Goal: Task Accomplishment & Management: Manage account settings

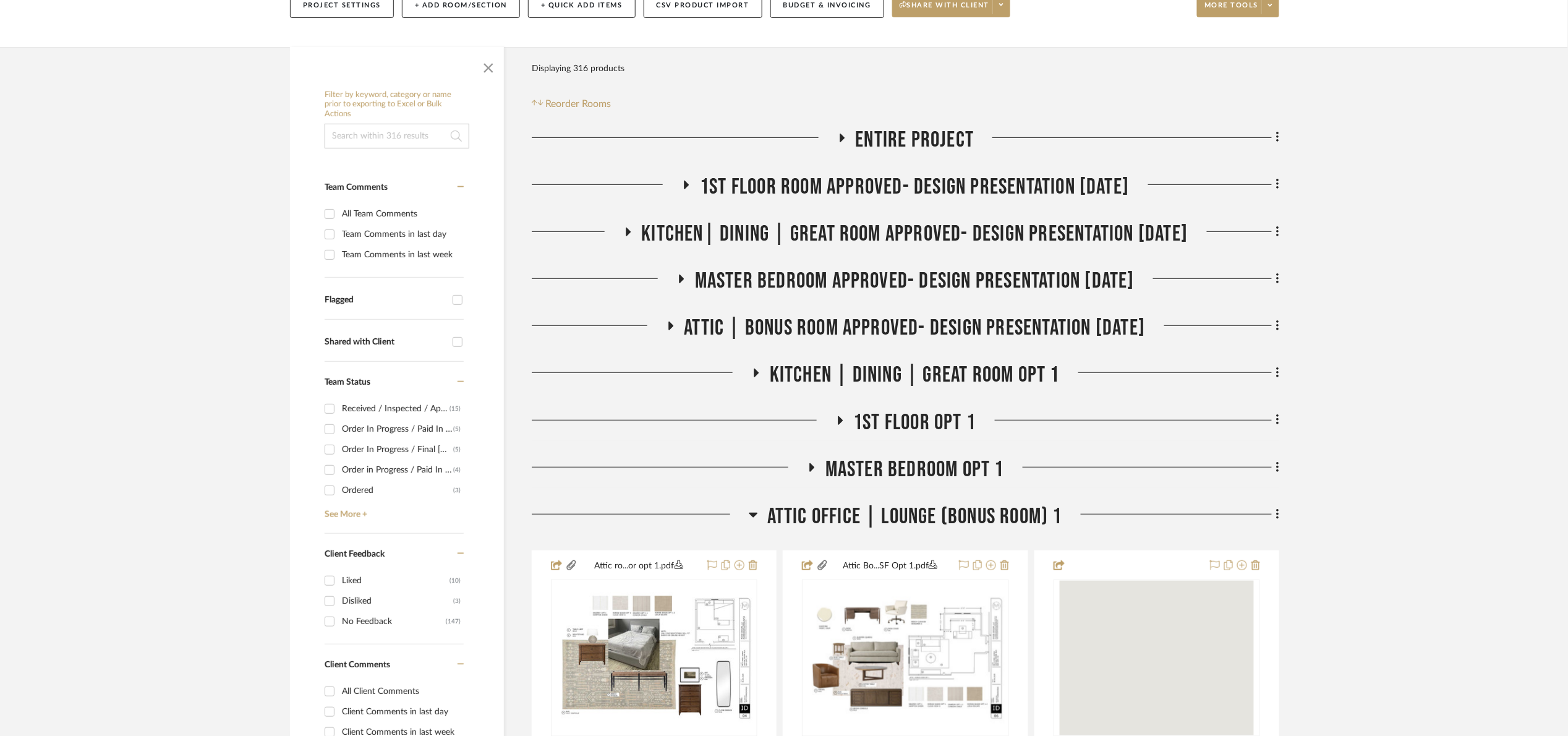
click at [851, 504] on span "Attic Office | Lounge (Bonus room) 1" at bounding box center [914, 517] width 295 height 27
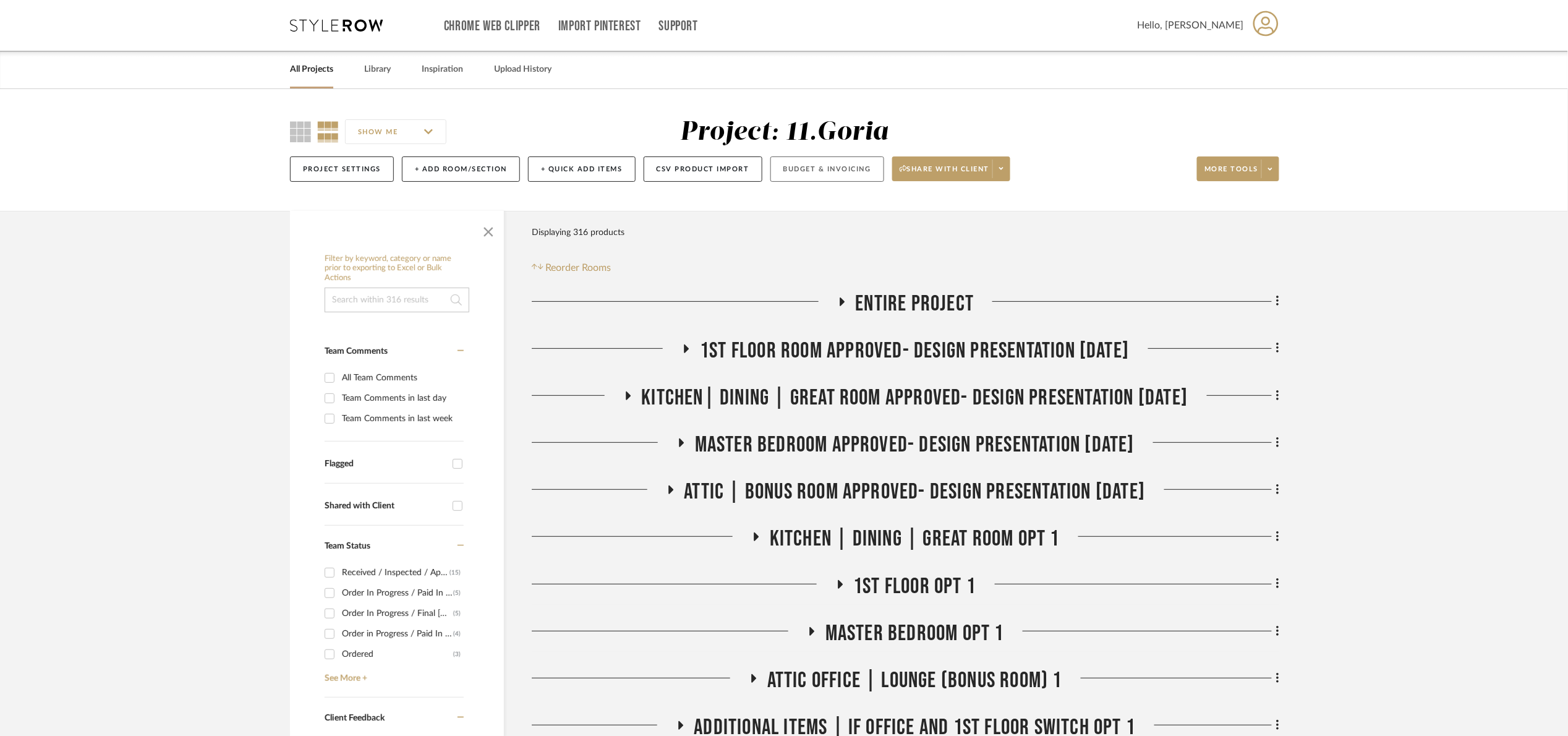
click at [816, 178] on button "Budget & Invoicing" at bounding box center [828, 169] width 114 height 25
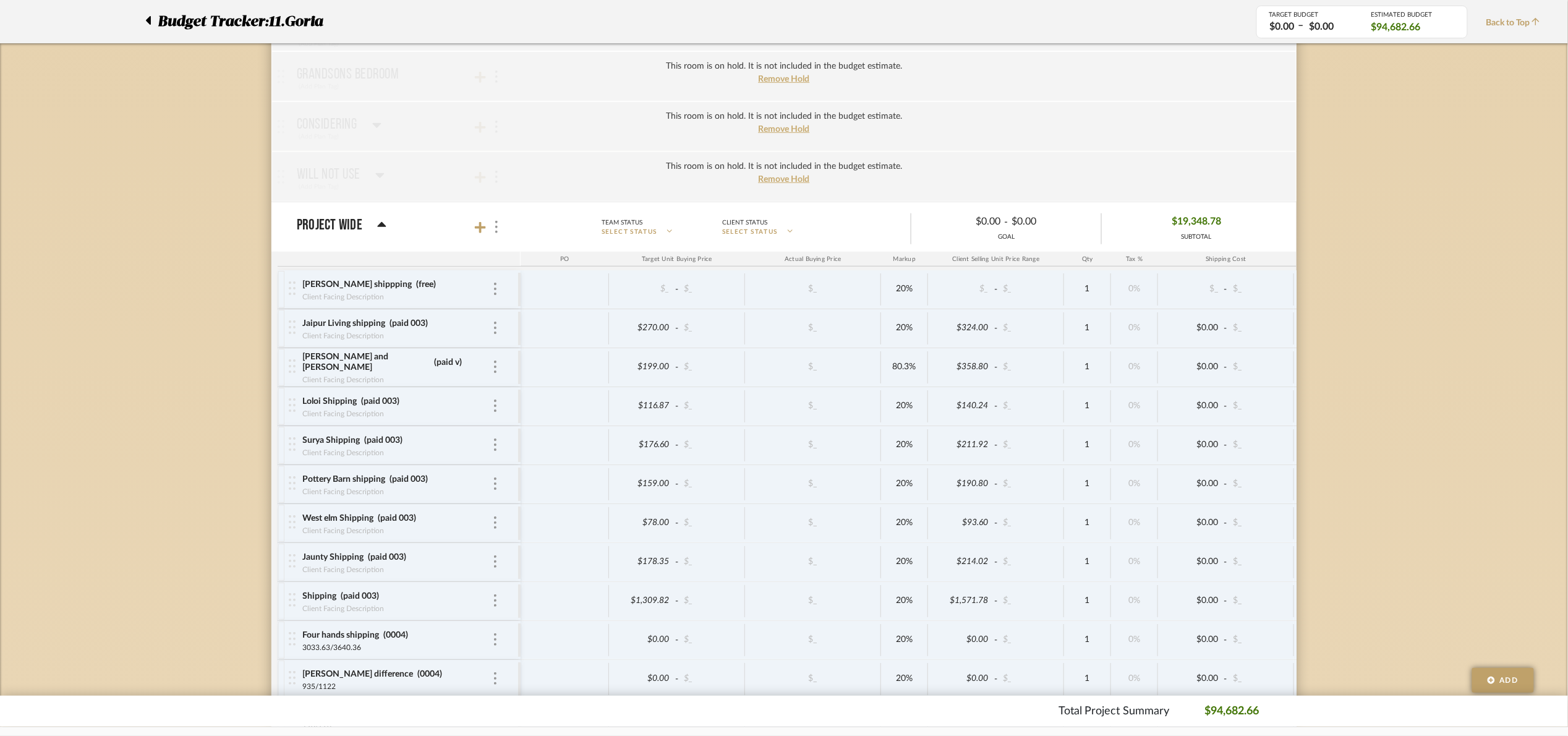
scroll to position [2836, 0]
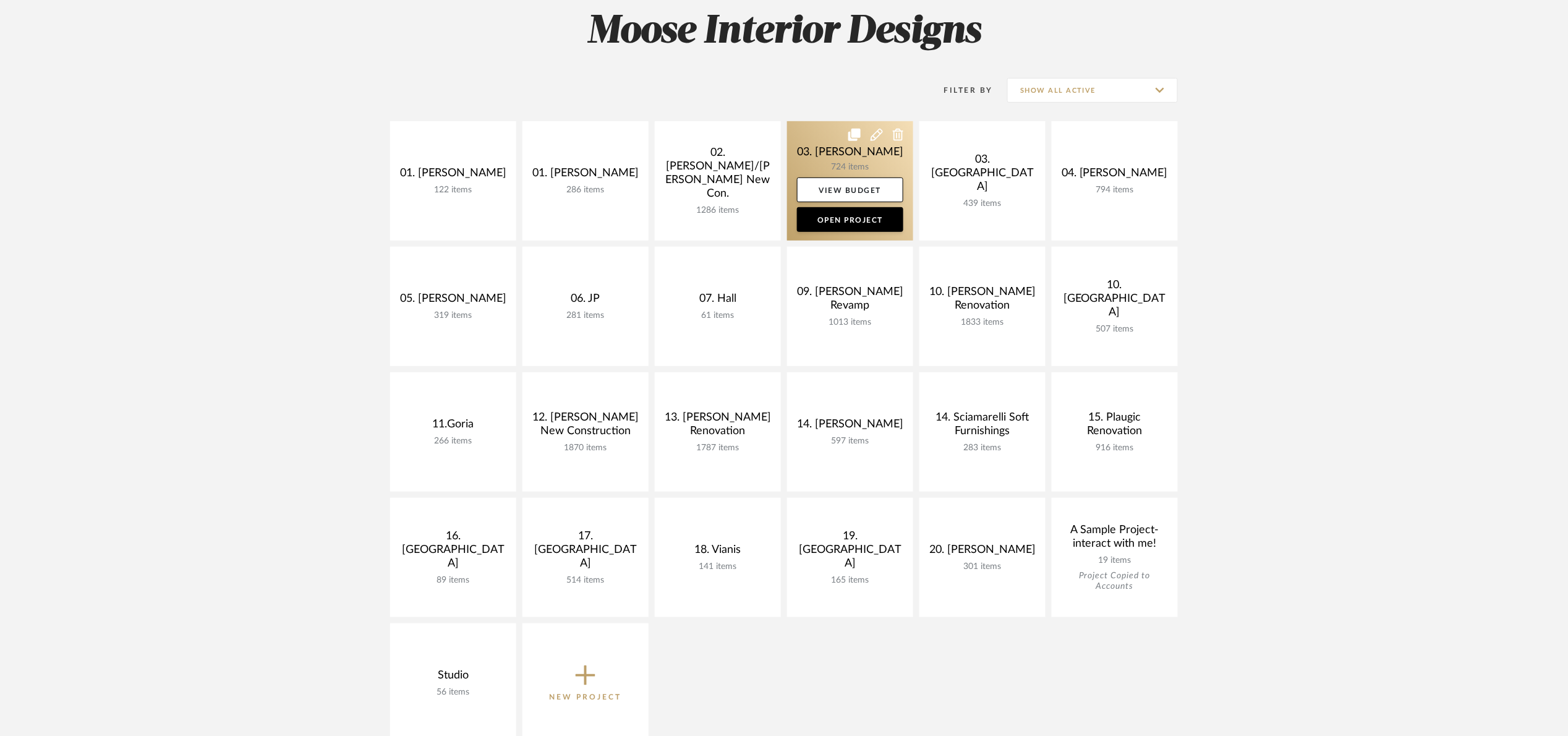
click at [831, 153] on link at bounding box center [851, 181] width 126 height 119
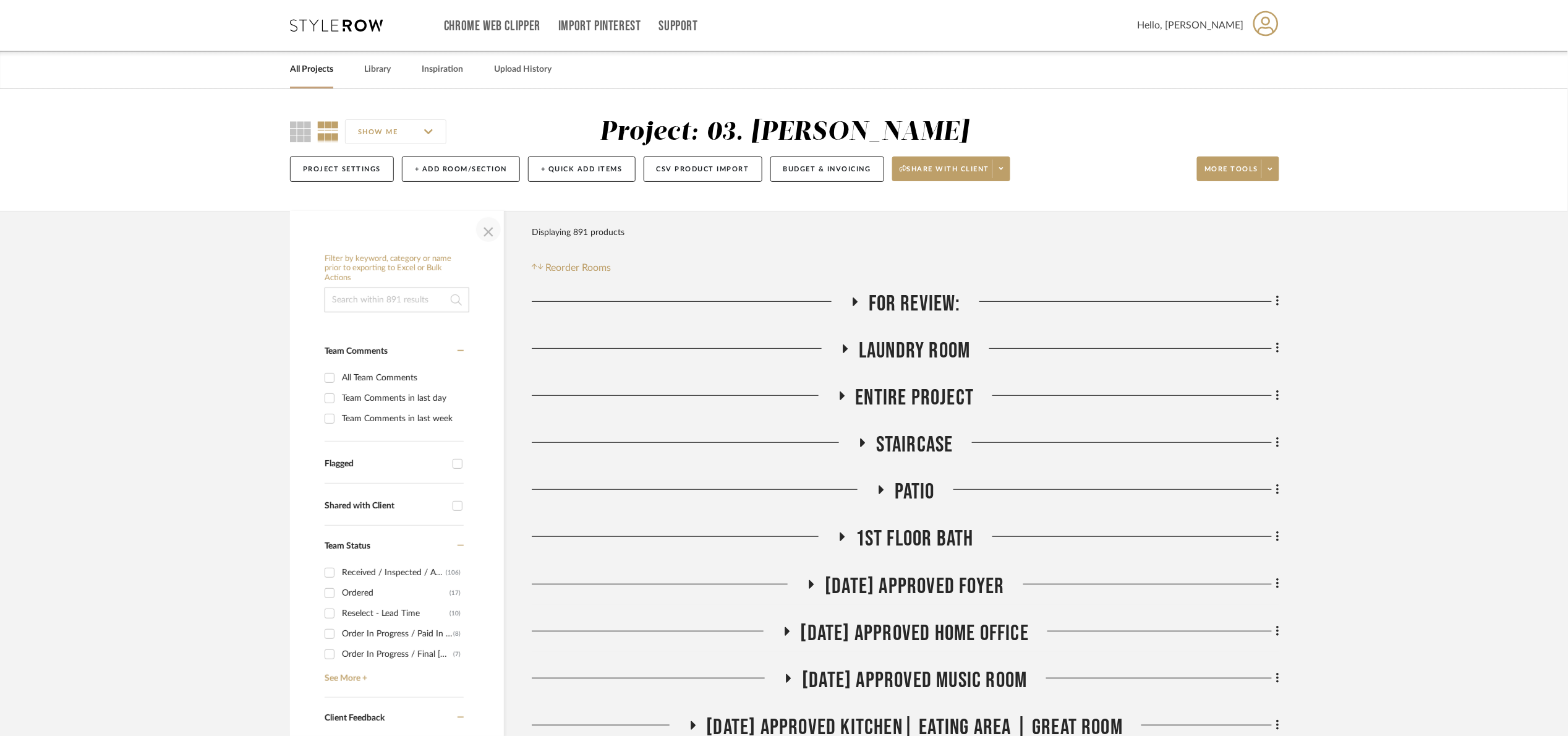
click at [487, 234] on span "button" at bounding box center [488, 229] width 29 height 29
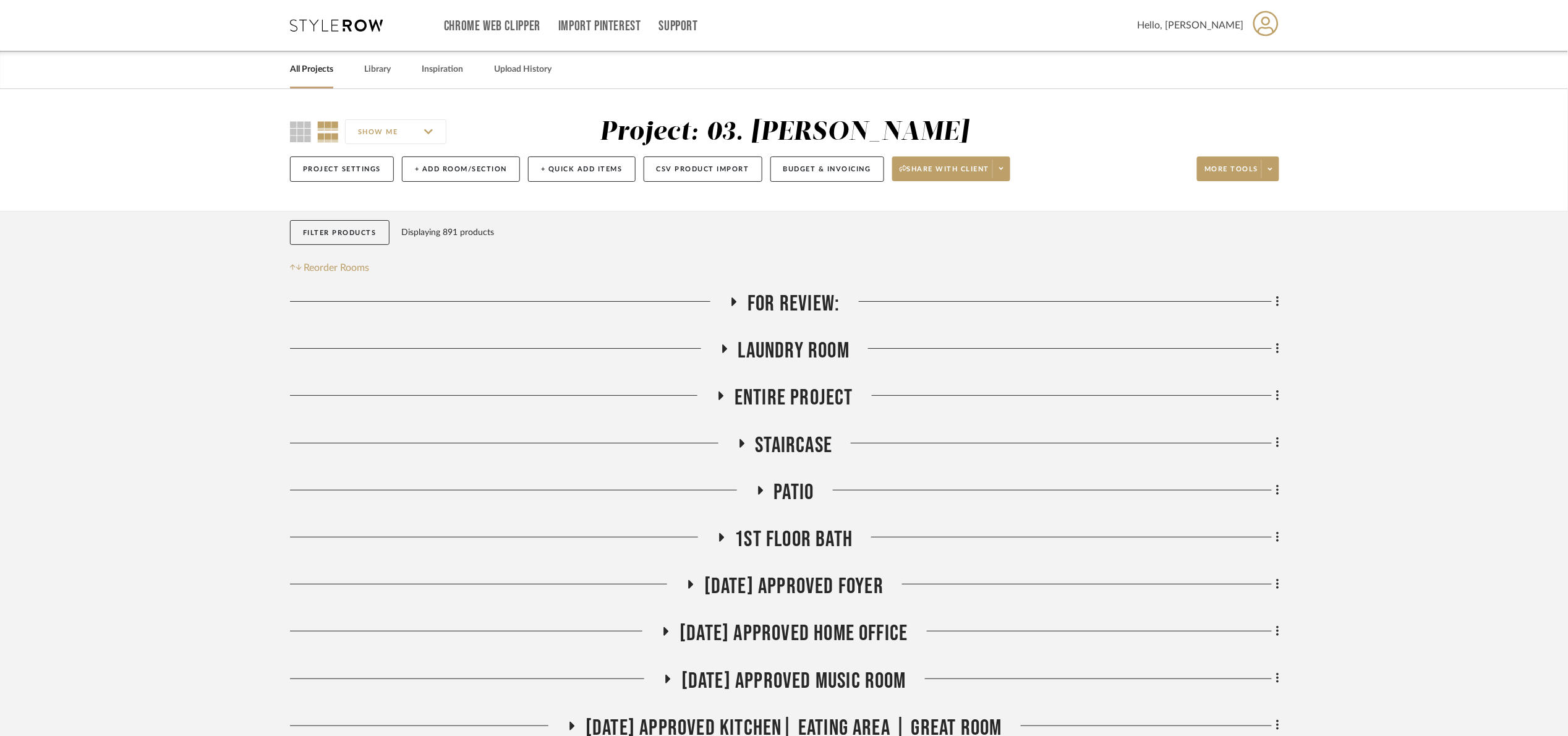
click at [804, 299] on span "For Review:" at bounding box center [794, 304] width 93 height 27
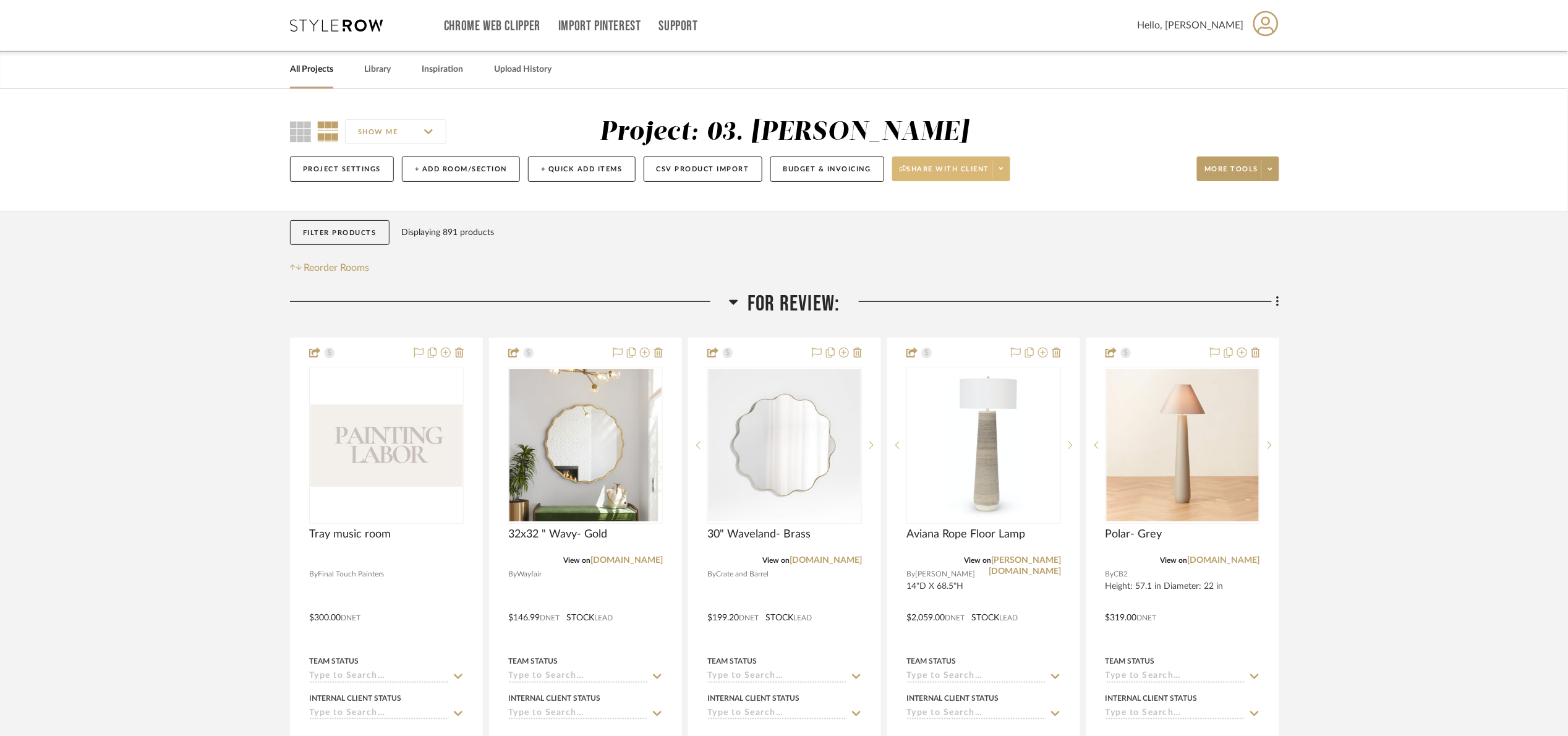
click at [953, 164] on button "Share with client" at bounding box center [951, 169] width 118 height 25
click at [963, 206] on span "Preview Client Dashboard" at bounding box center [958, 205] width 106 height 11
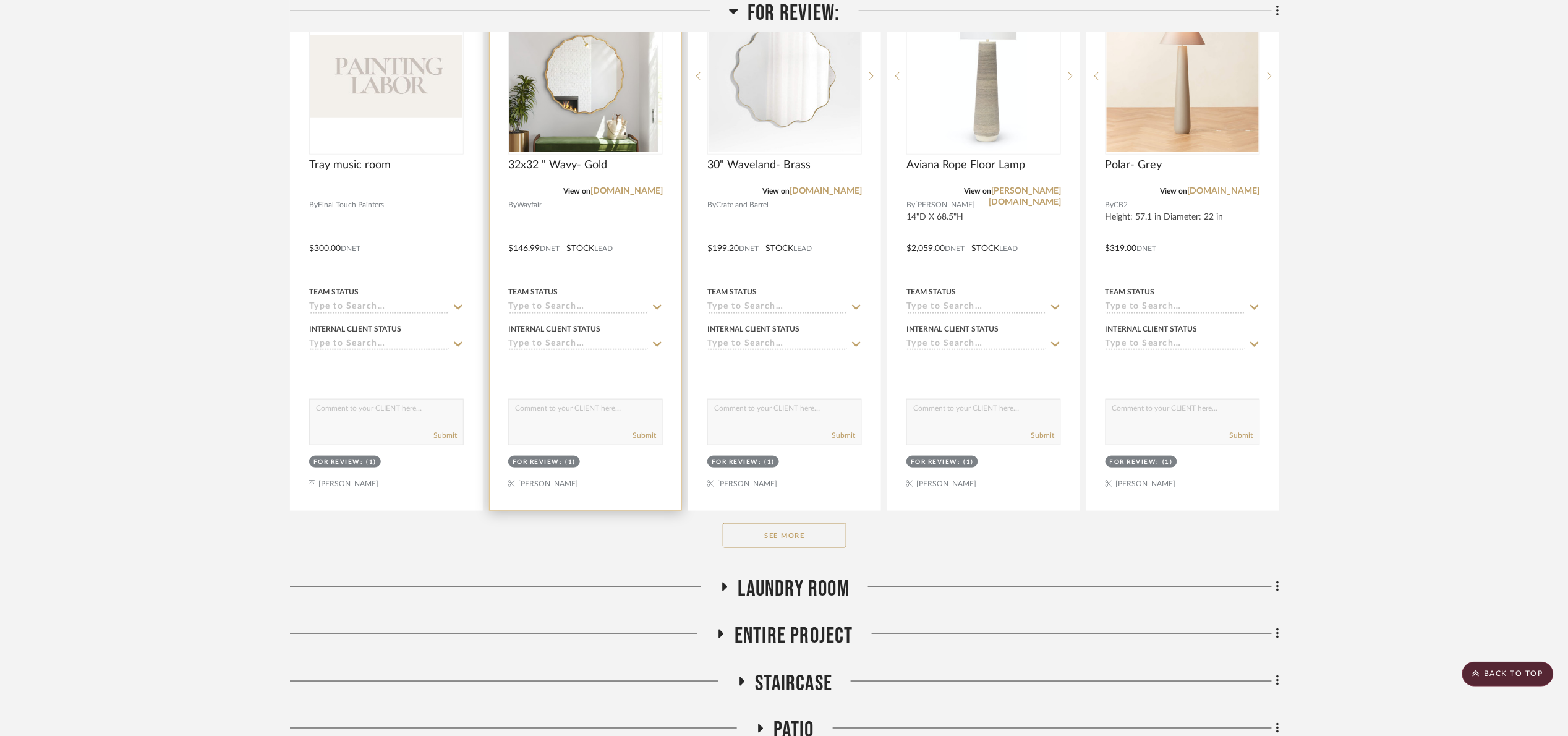
scroll to position [371, 0]
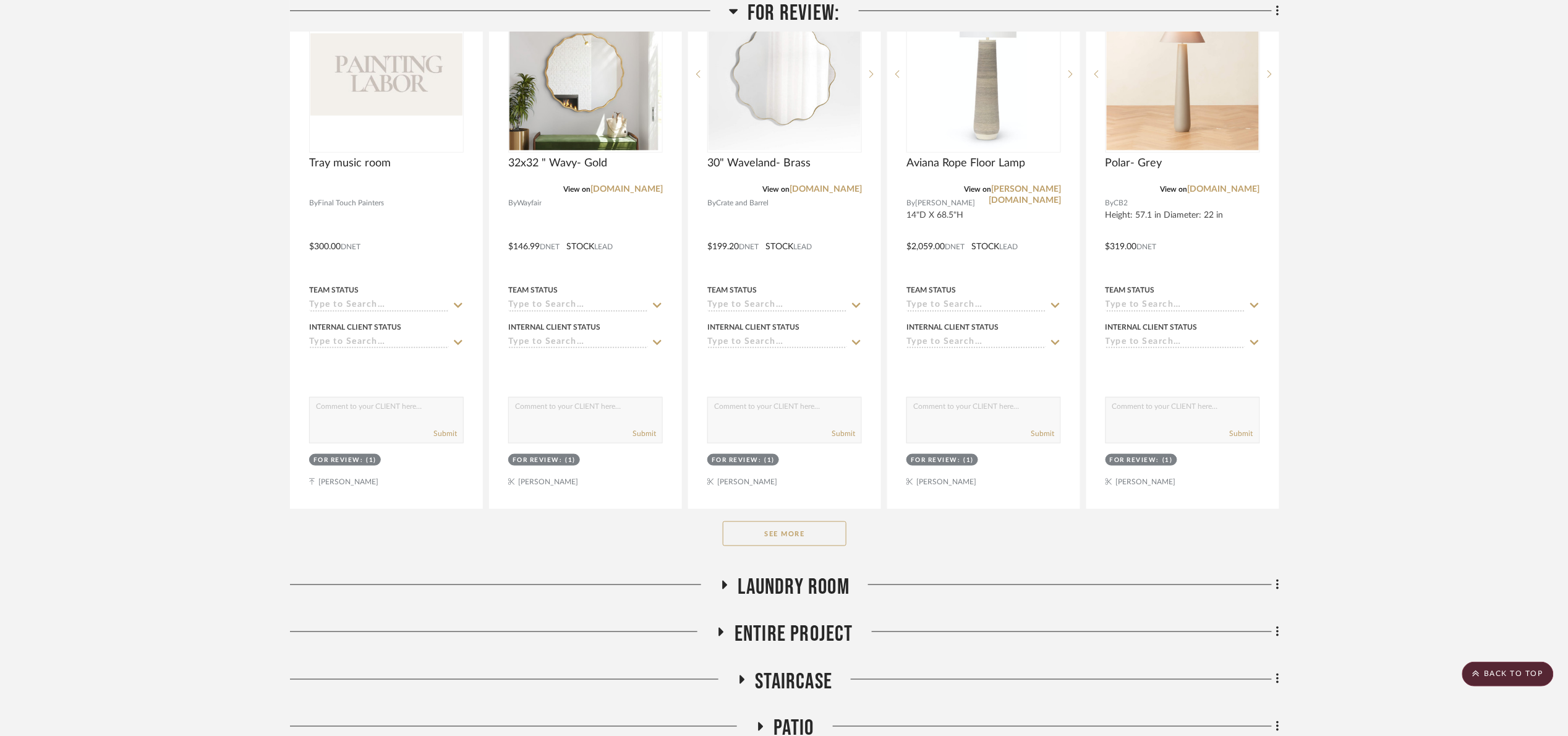
click at [826, 532] on button "See More" at bounding box center [784, 534] width 124 height 25
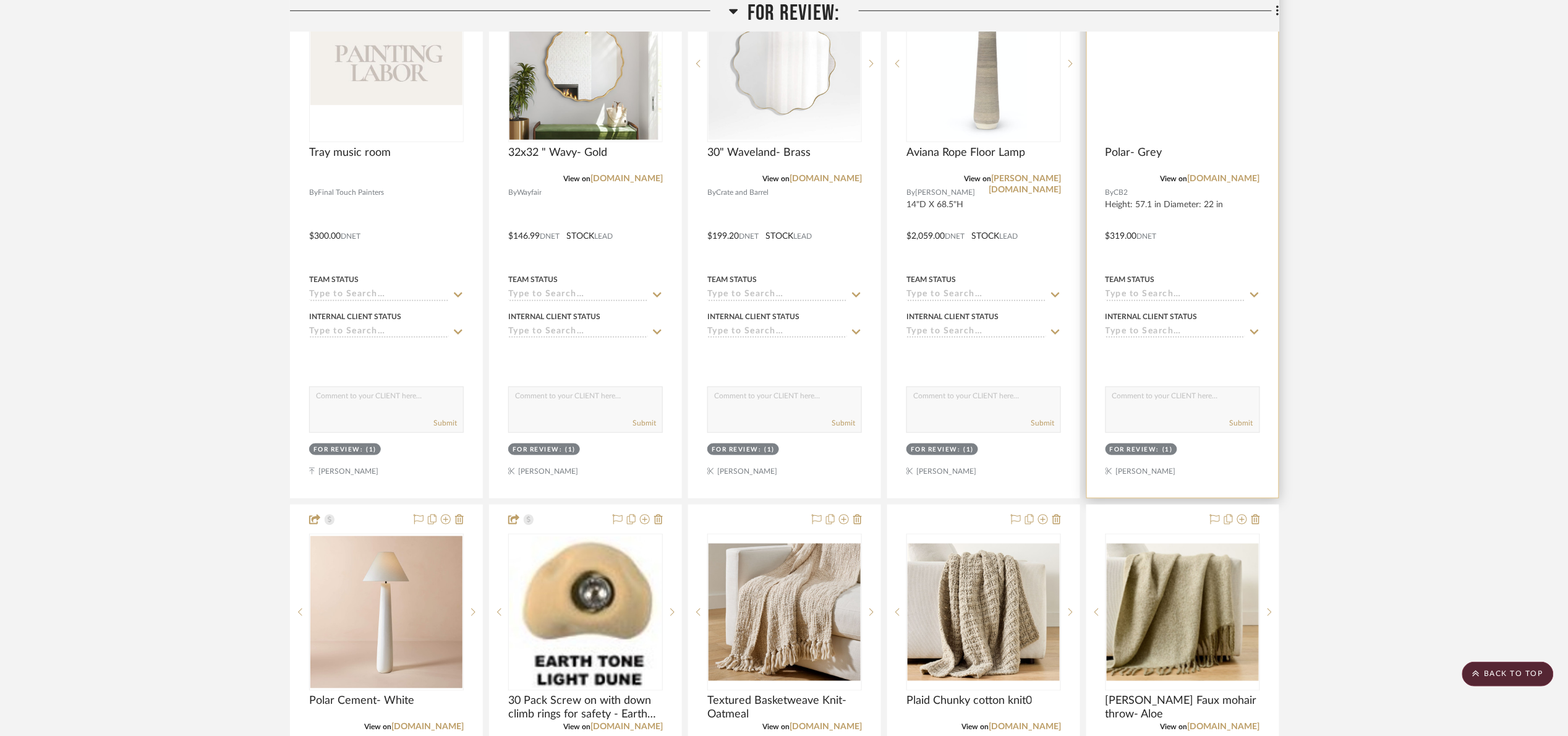
scroll to position [93, 0]
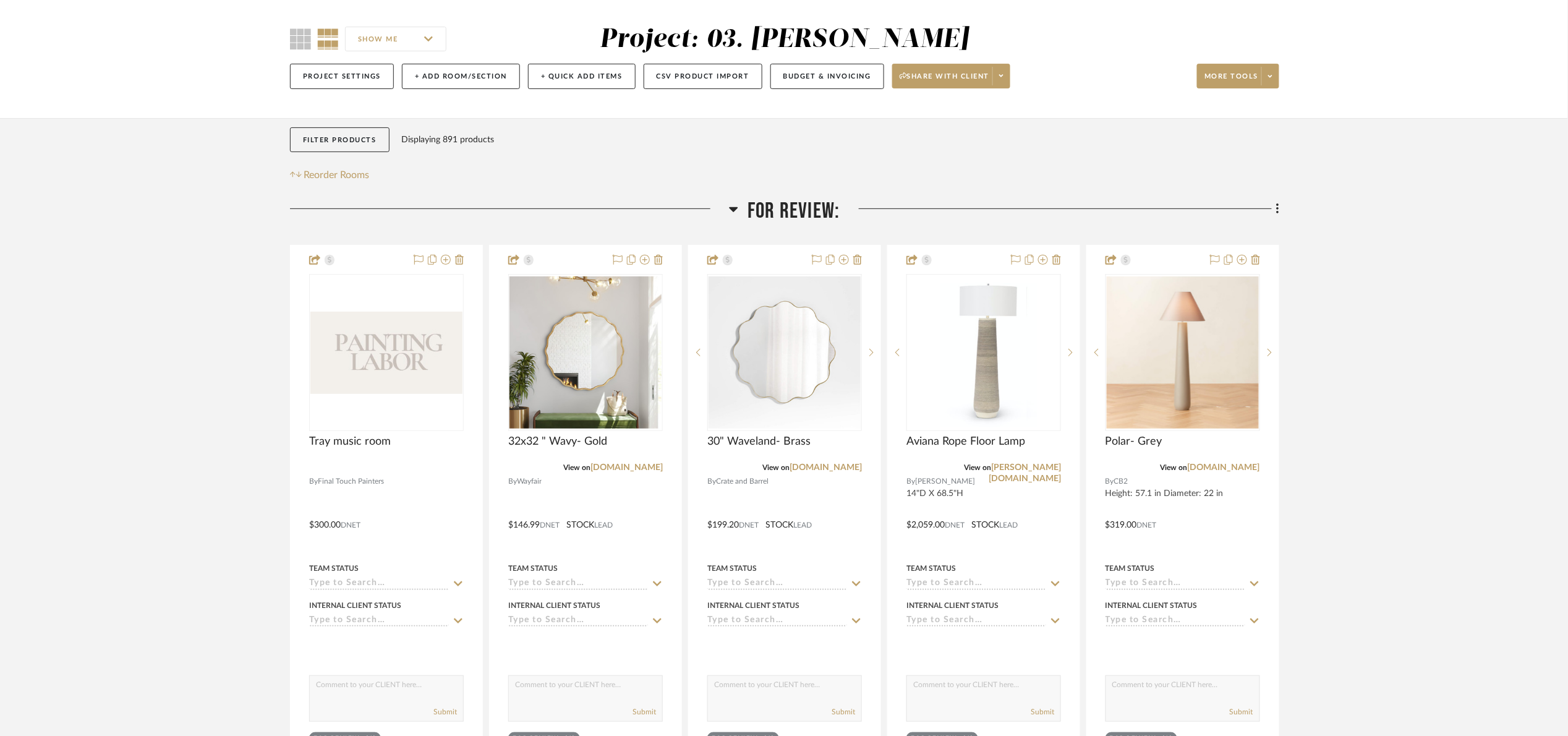
click at [780, 206] on span "For Review:" at bounding box center [794, 211] width 93 height 27
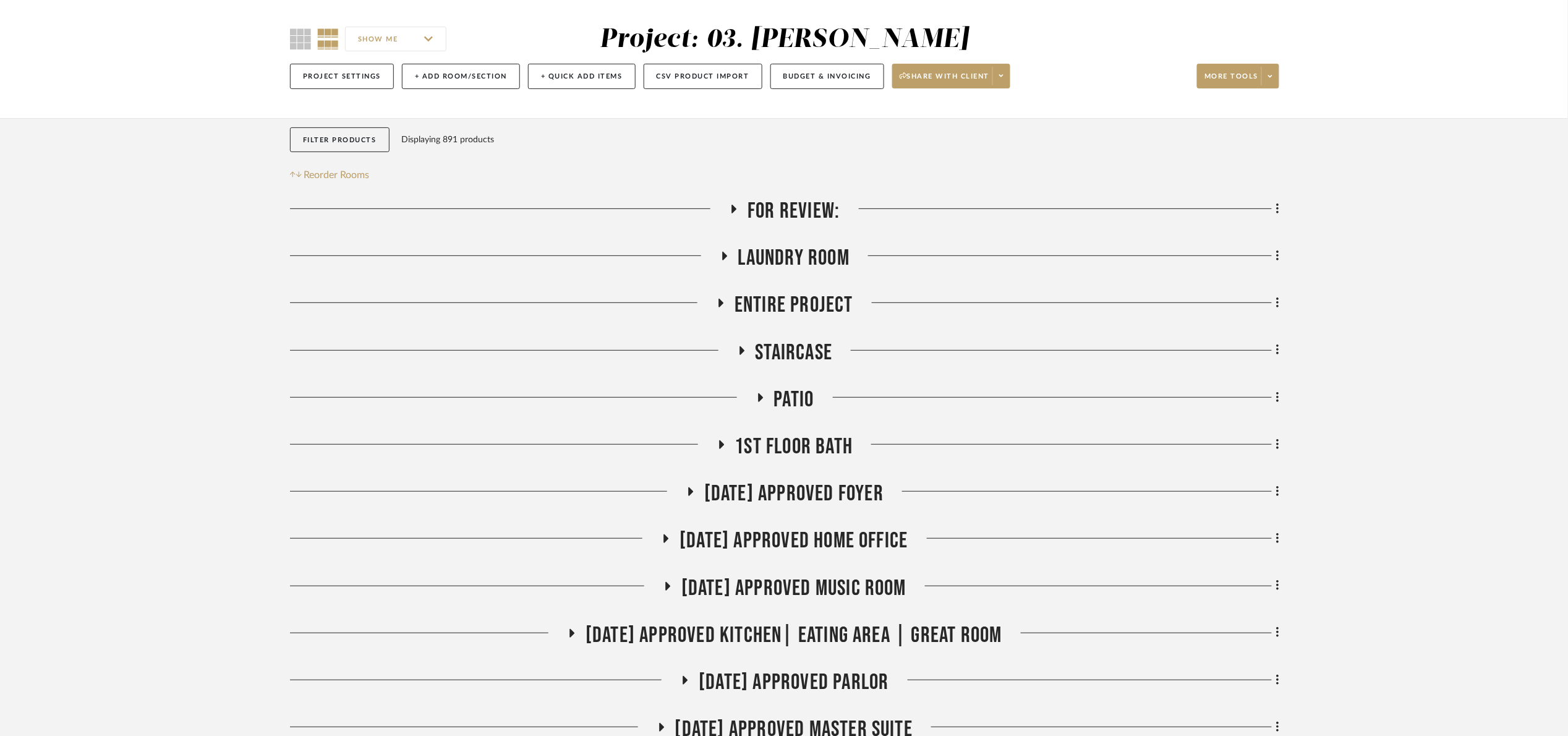
click at [789, 256] on span "Laundry Room" at bounding box center [794, 258] width 111 height 27
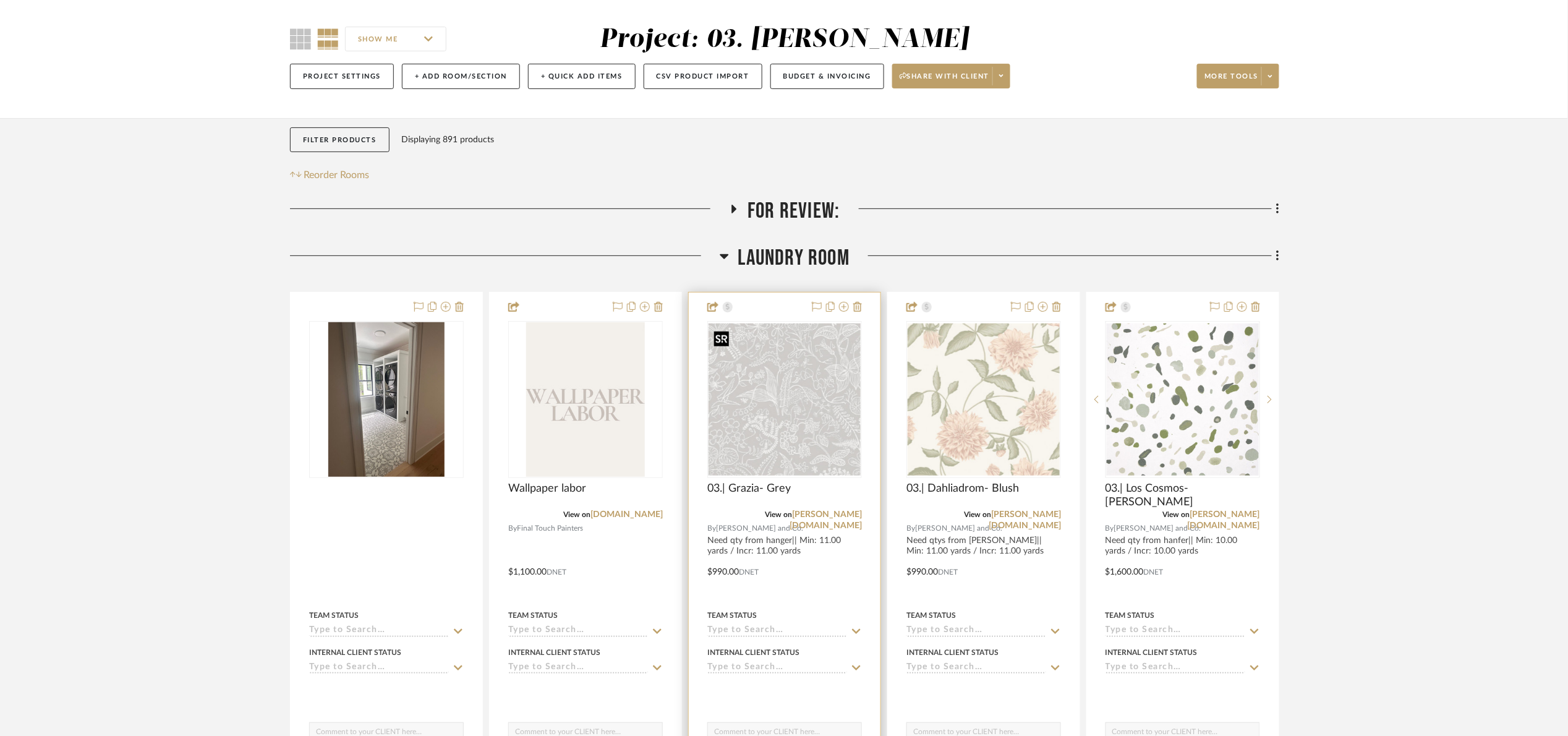
click at [0, 0] on img at bounding box center [0, 0] width 0 height 0
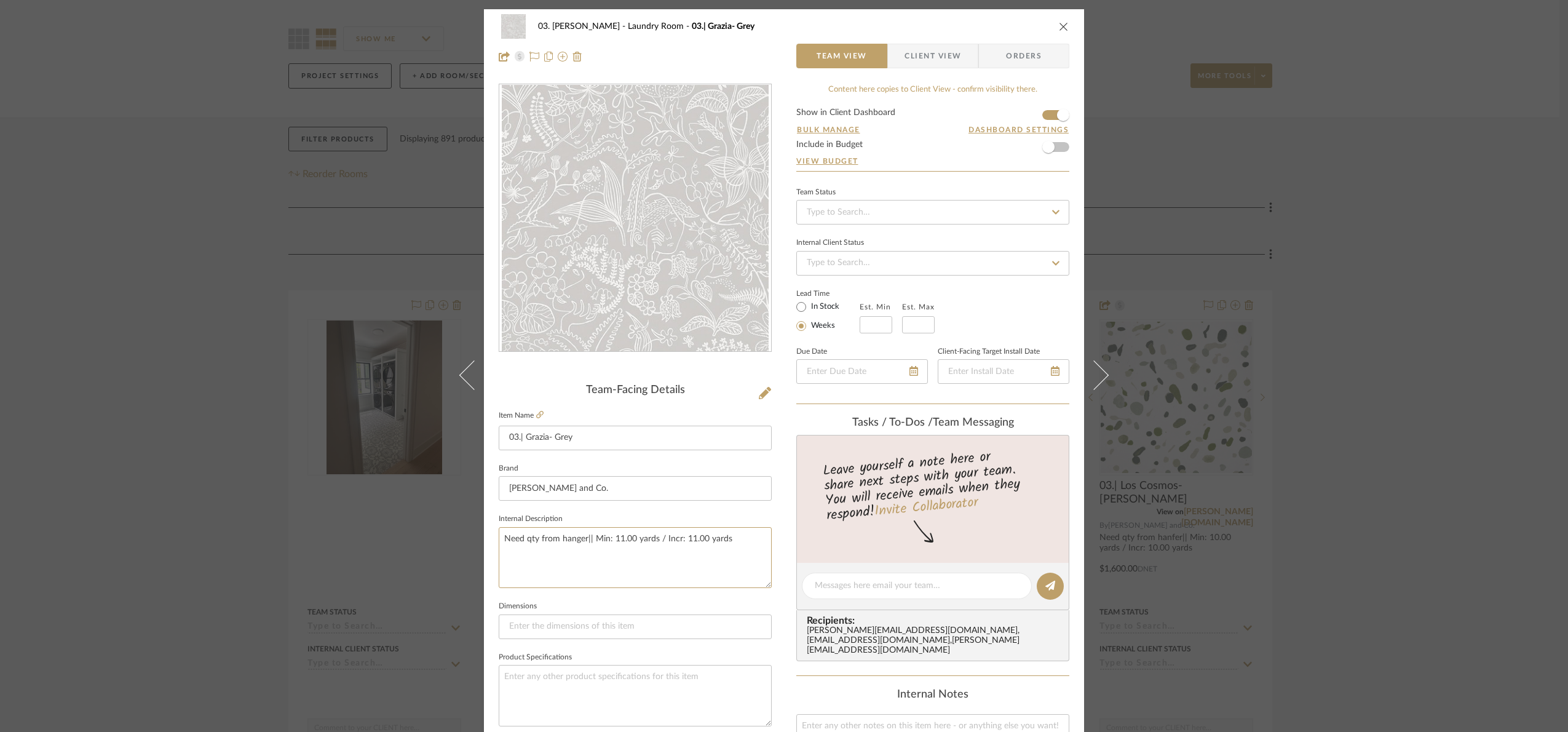
drag, startPoint x: 732, startPoint y: 546, endPoint x: 480, endPoint y: 532, distance: 252.4
click at [484, 532] on div "03. Jennifer Laundry Room 03.| Grazia- Grey Team View Client View Orders Team-F…" at bounding box center [784, 576] width 600 height 1136
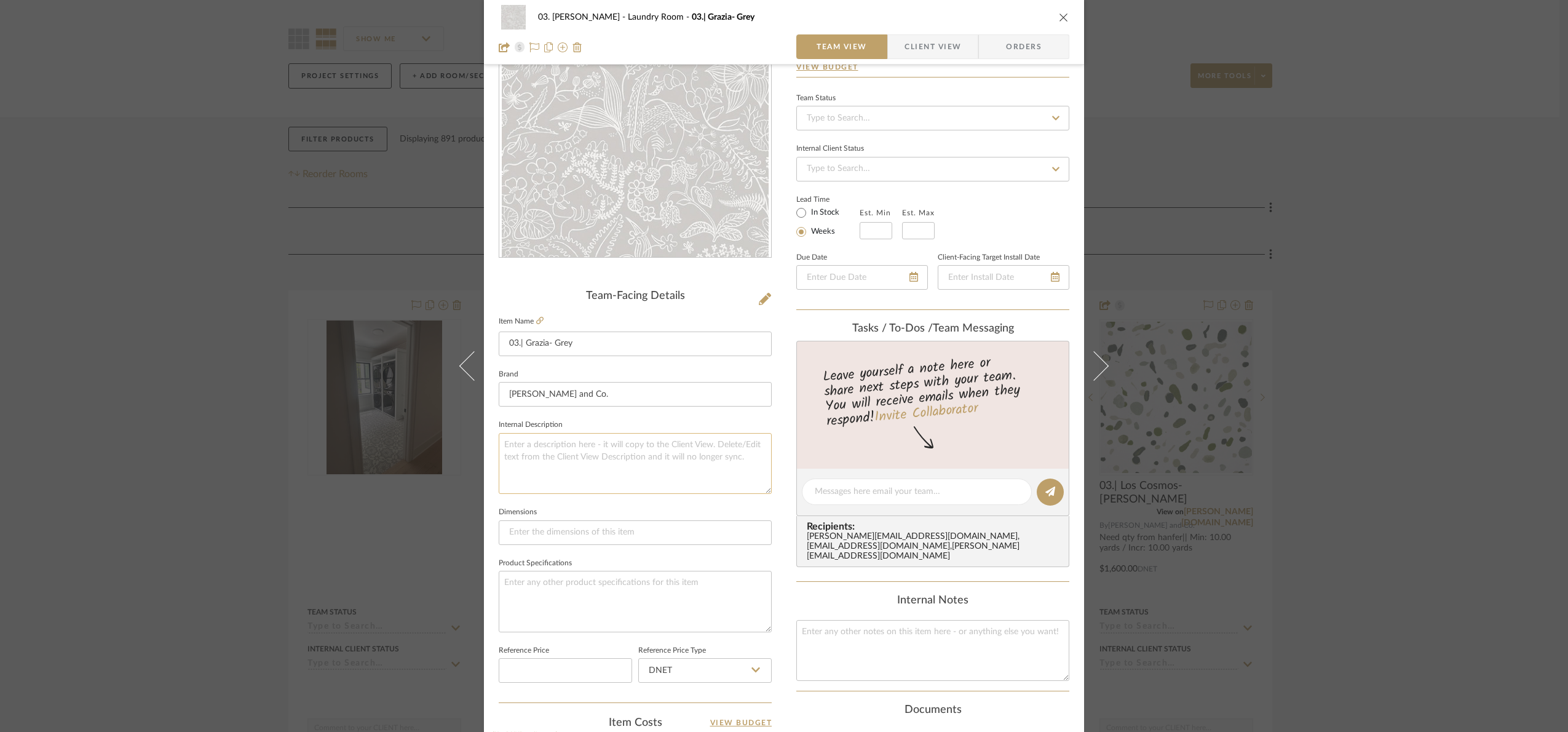
scroll to position [414, 0]
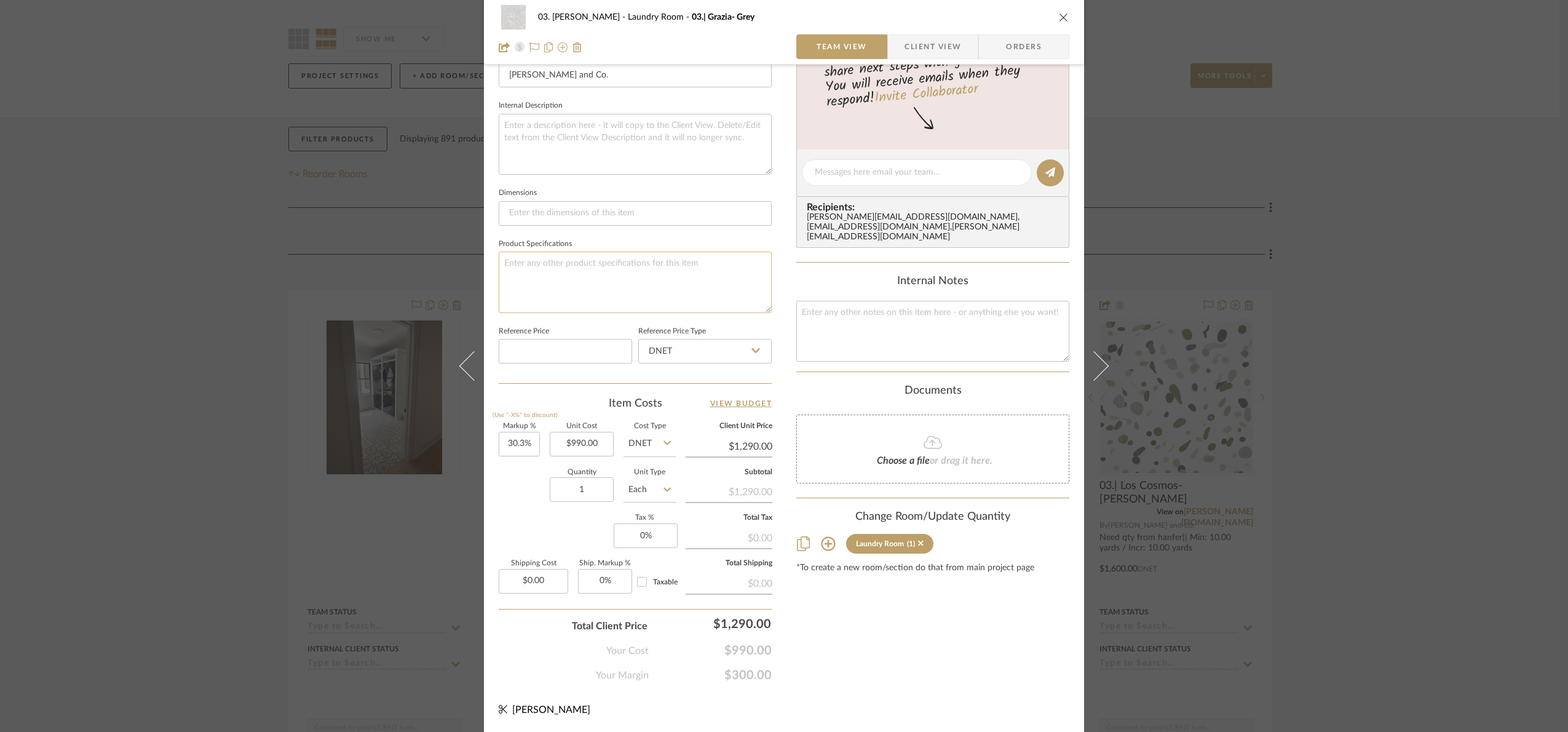
click at [554, 282] on textarea at bounding box center [635, 281] width 273 height 61
click at [916, 349] on textarea at bounding box center [933, 331] width 273 height 61
paste textarea "Need qty from hanger|| Min: 11.00 yards / Incr: 11.00 yards"
drag, startPoint x: 862, startPoint y: 320, endPoint x: 779, endPoint y: 324, distance: 83.1
click at [779, 324] on div "03. Jennifer Laundry Room 03.| Grazia- Grey Team View Client View Orders Team-F…" at bounding box center [784, 163] width 600 height 1136
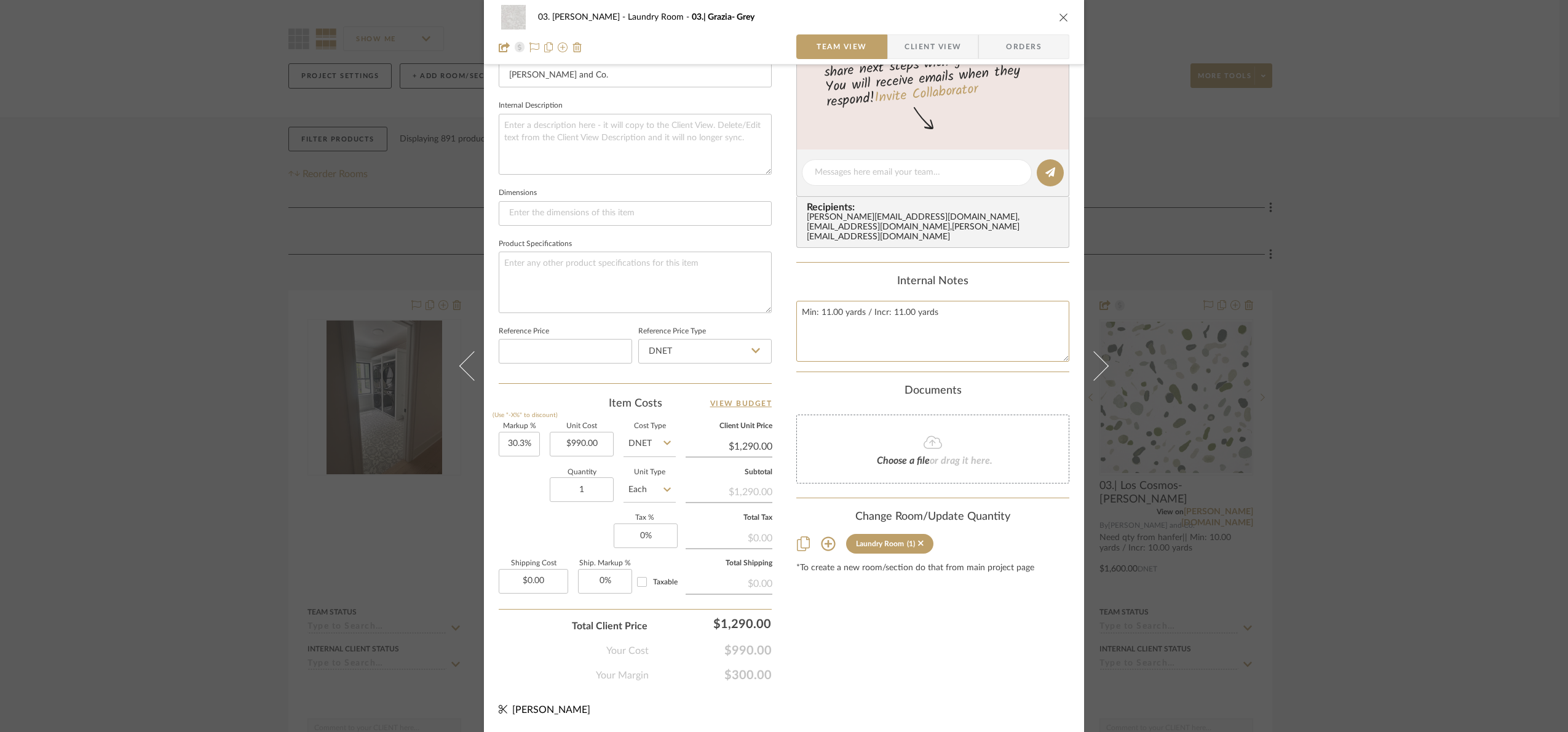
type textarea "Min: 11.00 yards / Incr: 11.00 yards"
click at [821, 288] on div "Internal Notes" at bounding box center [933, 281] width 273 height 13
click at [1506, 428] on div "03. Jennifer Laundry Room 03.| Grazia- Grey Team View Client View Orders Team-F…" at bounding box center [784, 366] width 1568 height 732
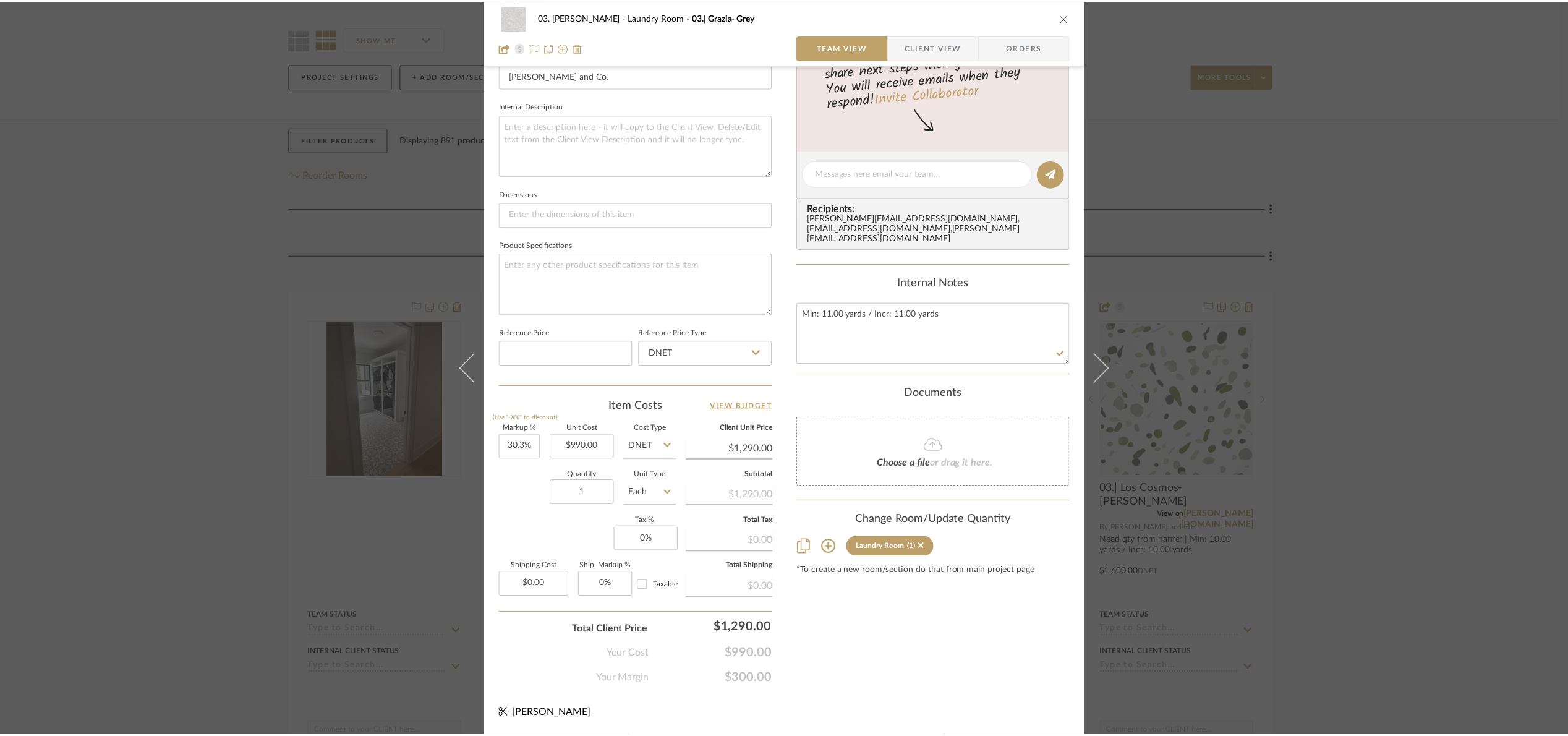
scroll to position [93, 0]
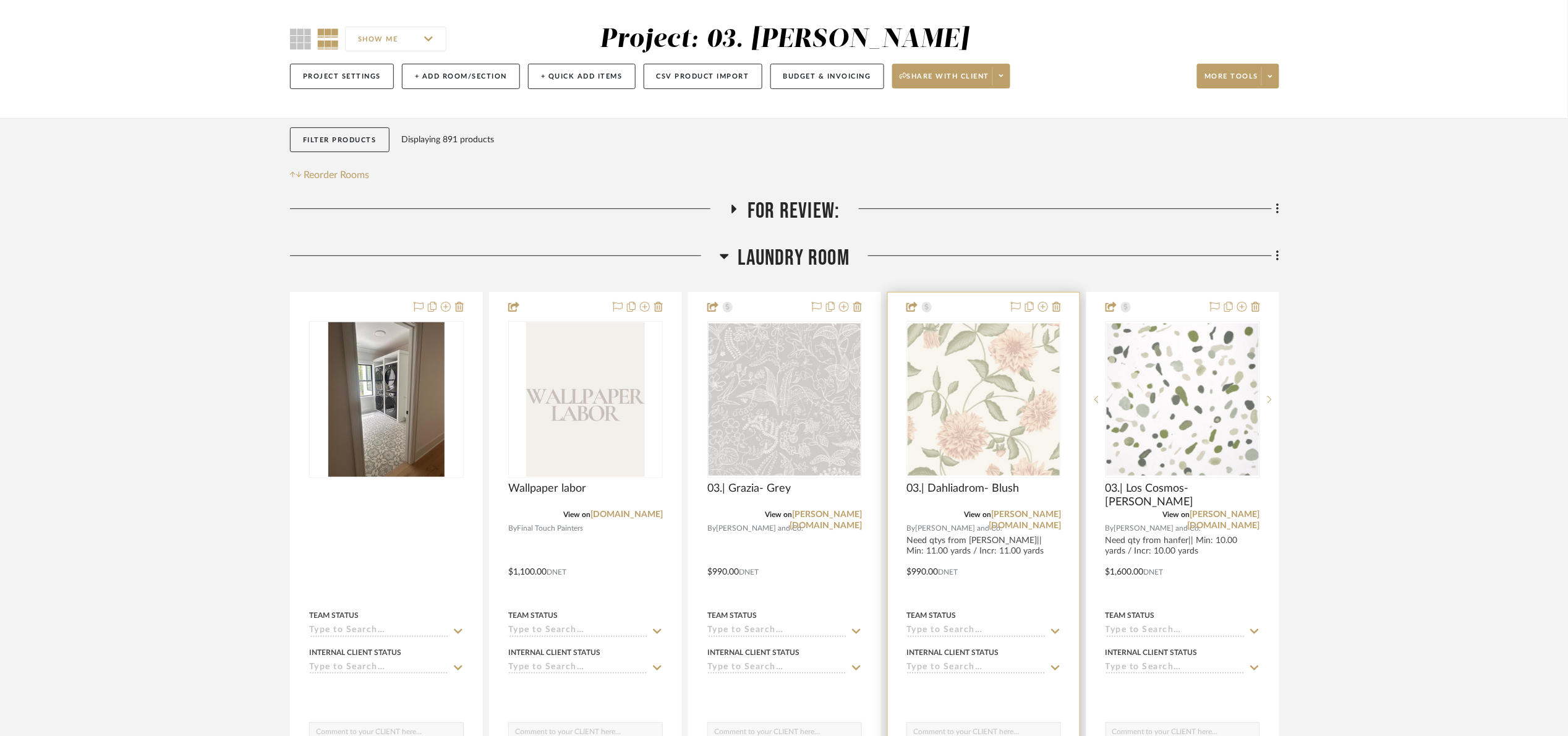
click at [1067, 402] on div at bounding box center [983, 563] width 191 height 541
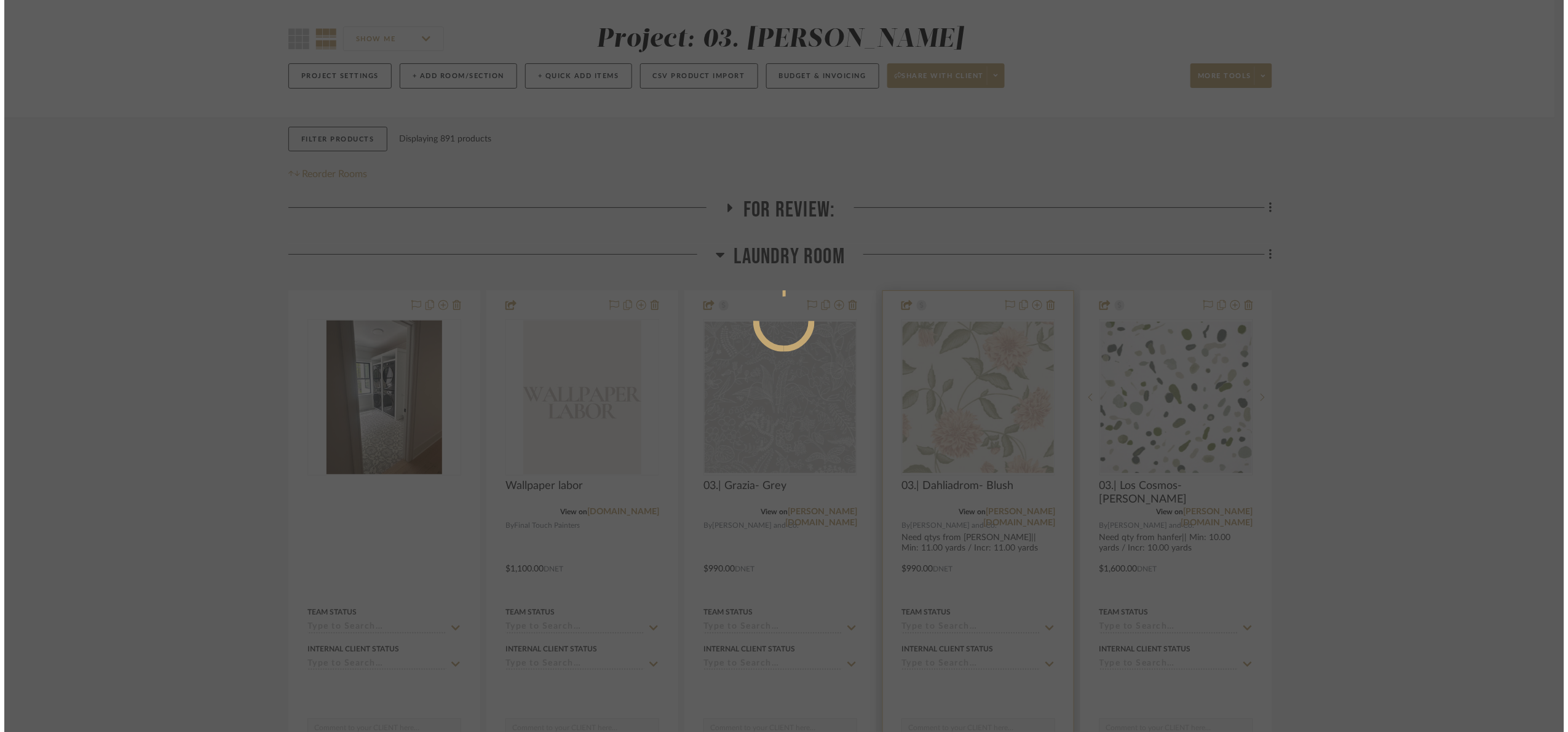
scroll to position [0, 0]
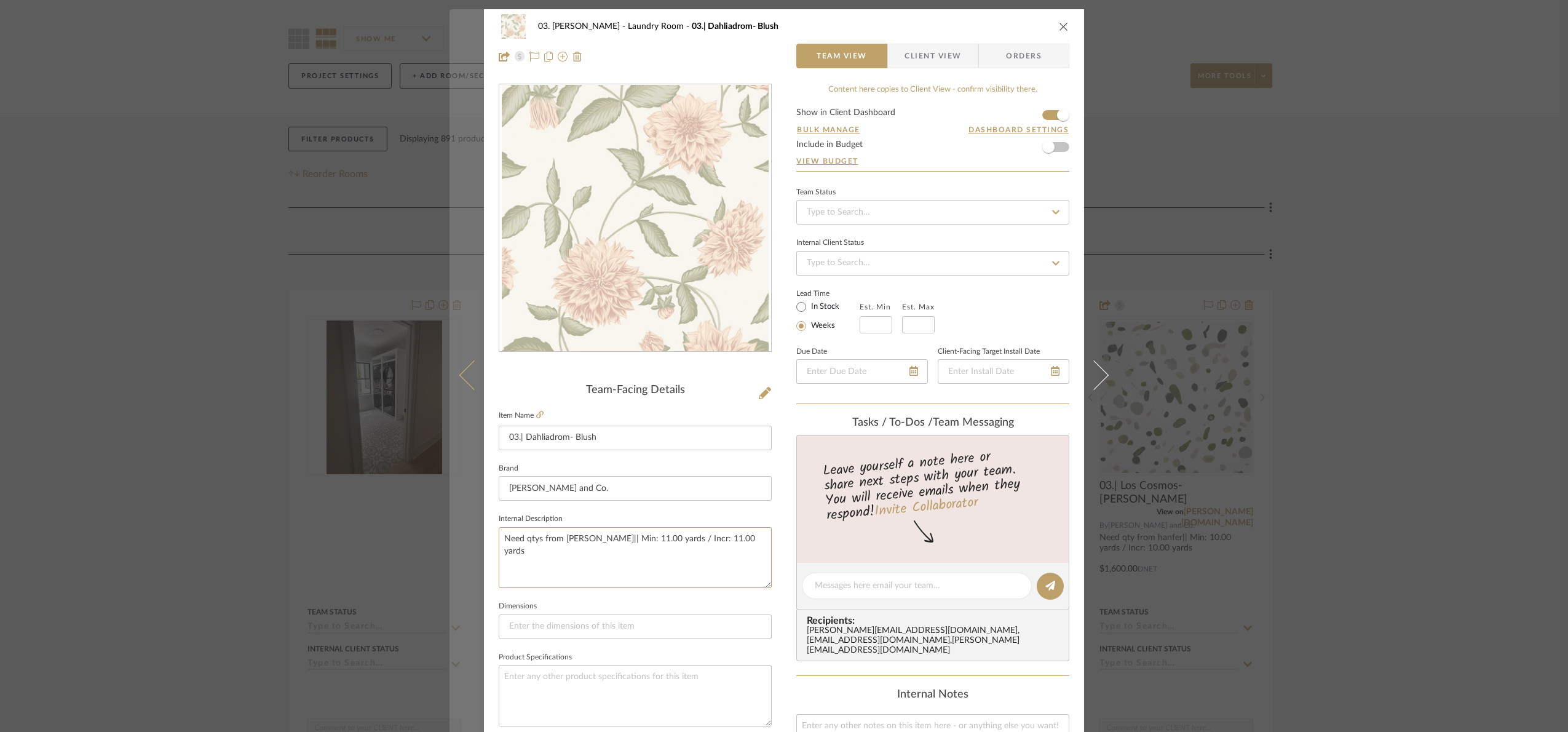
drag, startPoint x: 738, startPoint y: 541, endPoint x: 468, endPoint y: 543, distance: 270.0
click at [468, 543] on mat-dialog-content "03. Jennifer Laundry Room 03.| Dahliadrom- Blush Team View Client View Orders T…" at bounding box center [784, 576] width 669 height 1136
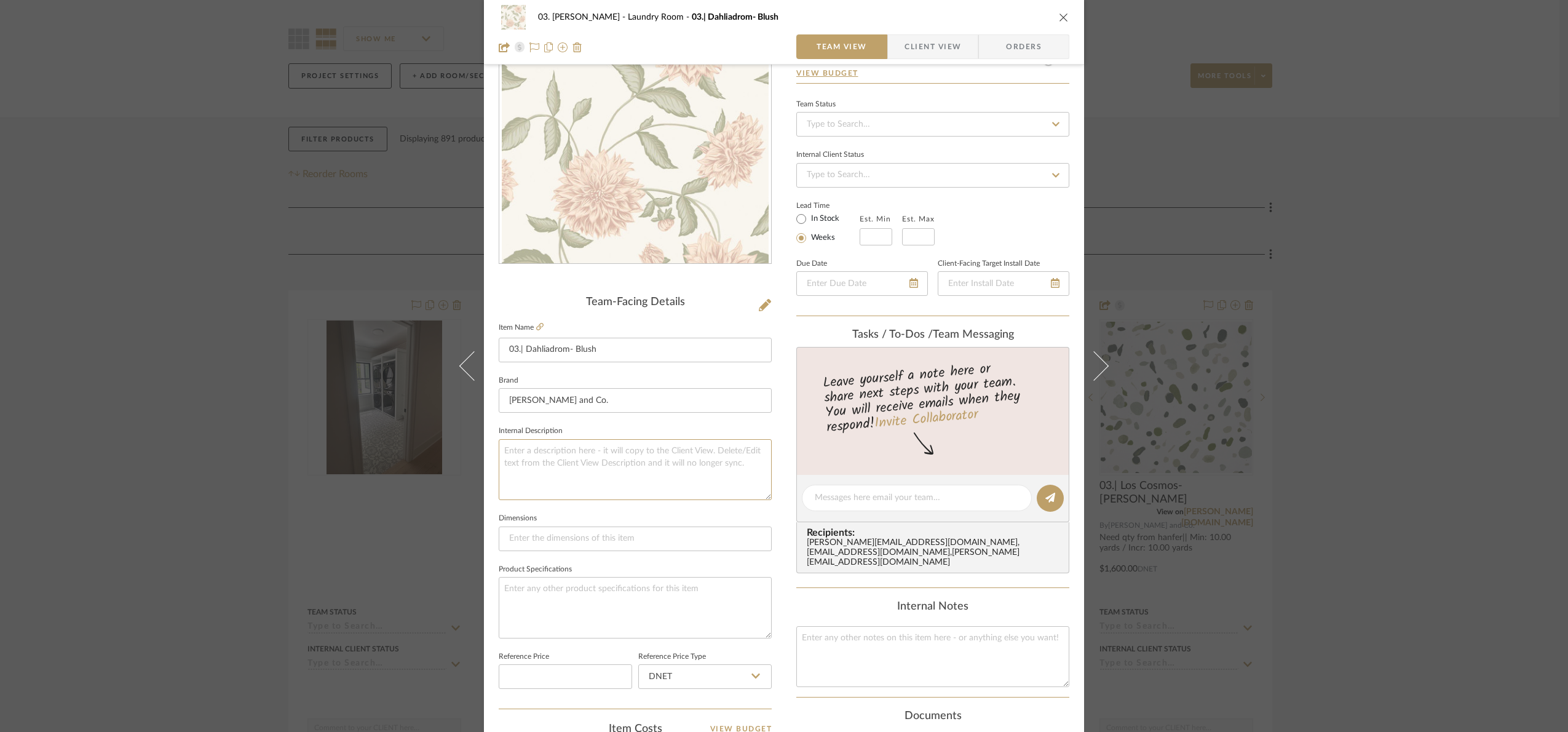
scroll to position [92, 0]
click at [873, 666] on textarea at bounding box center [933, 652] width 273 height 61
paste textarea "Need qtys from hager|| Min: 11.00 yards / Incr: 11.00 yards"
type textarea "Need qtys from hager|| Min: 11.00 yards / Incr: 11.00 yards"
click at [832, 610] on div "Internal Notes" at bounding box center [933, 602] width 273 height 13
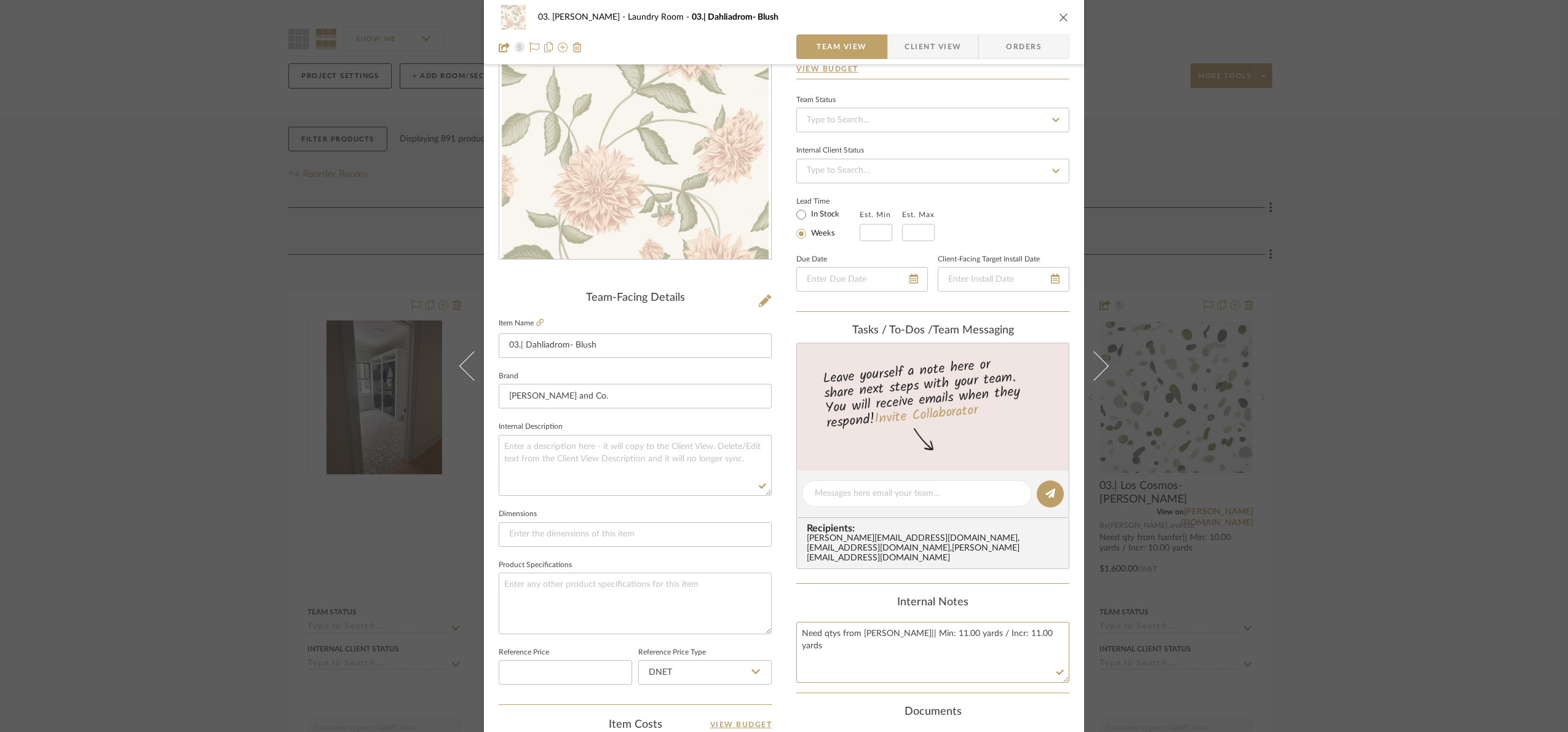
drag, startPoint x: 887, startPoint y: 634, endPoint x: 791, endPoint y: 641, distance: 96.3
click at [791, 641] on div "03. Jennifer Laundry Room 03.| Dahliadrom- Blush Team View Client View Orders T…" at bounding box center [784, 484] width 600 height 1136
type textarea "Min: 11.00 yards / Incr: 11.00 yards"
click at [853, 607] on div "Internal Notes" at bounding box center [933, 602] width 273 height 13
click at [1478, 601] on div "03. Jennifer Laundry Room 03.| Dahliadrom- Blush Team View Client View Orders T…" at bounding box center [784, 366] width 1568 height 732
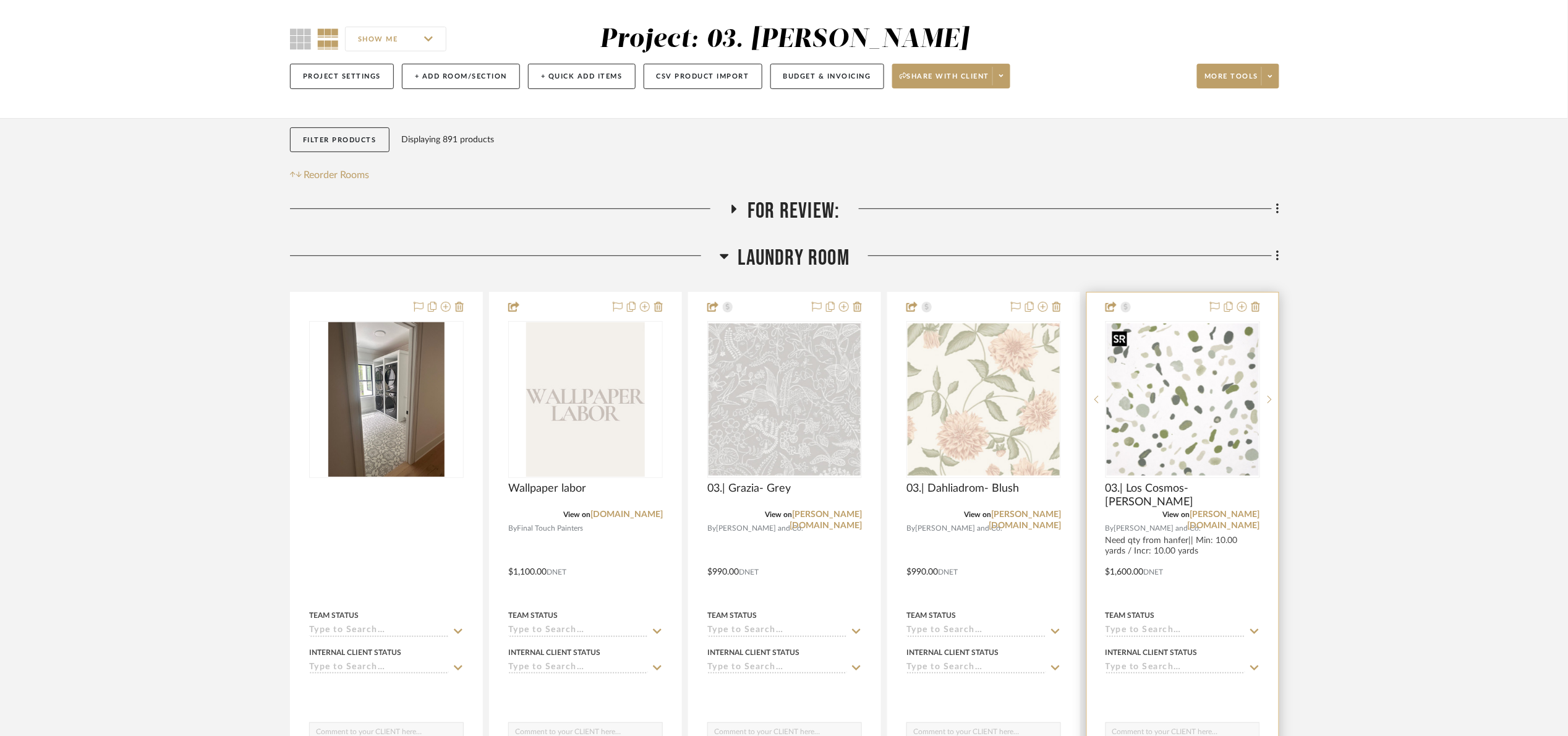
click at [1197, 436] on img "0" at bounding box center [1183, 399] width 152 height 152
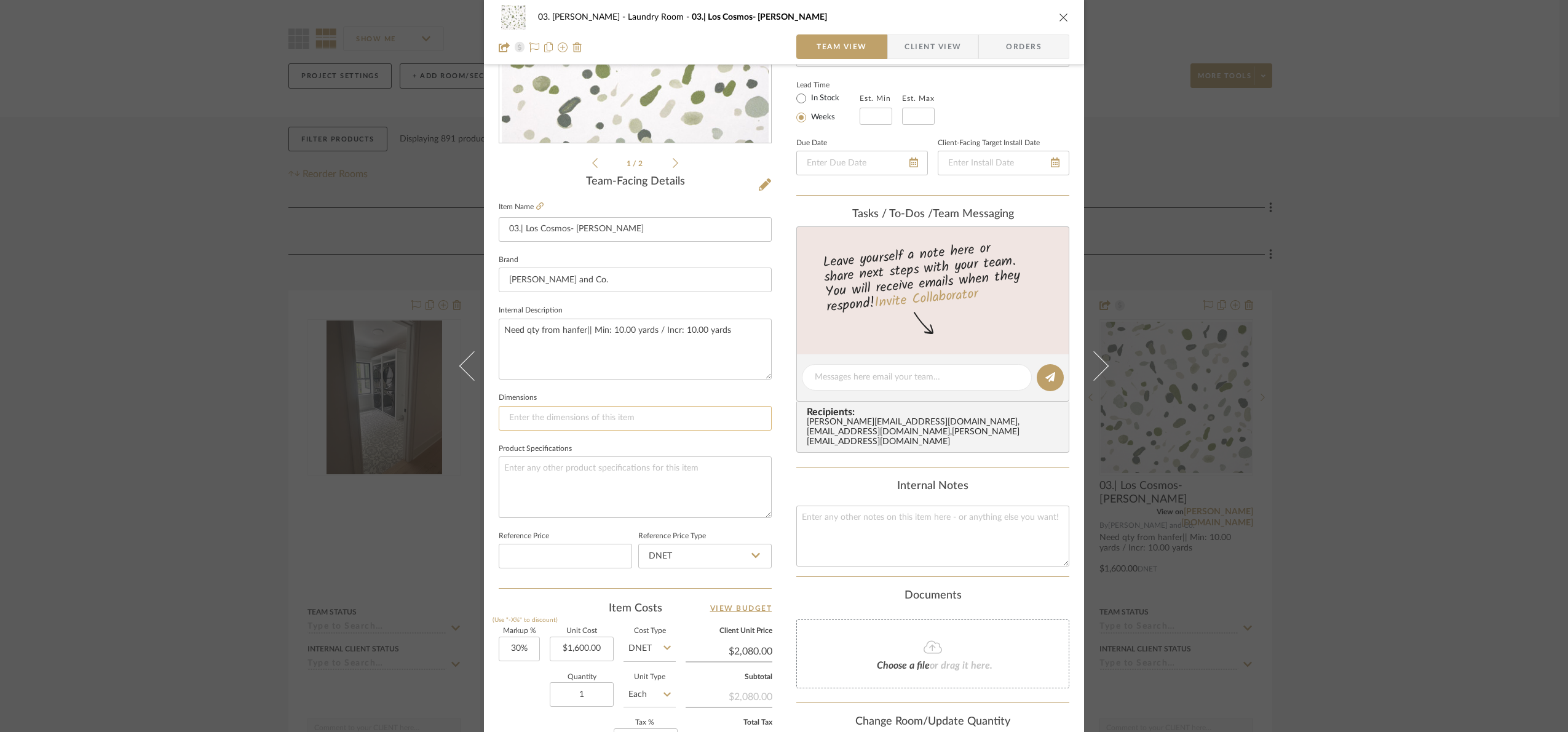
scroll to position [184, 0]
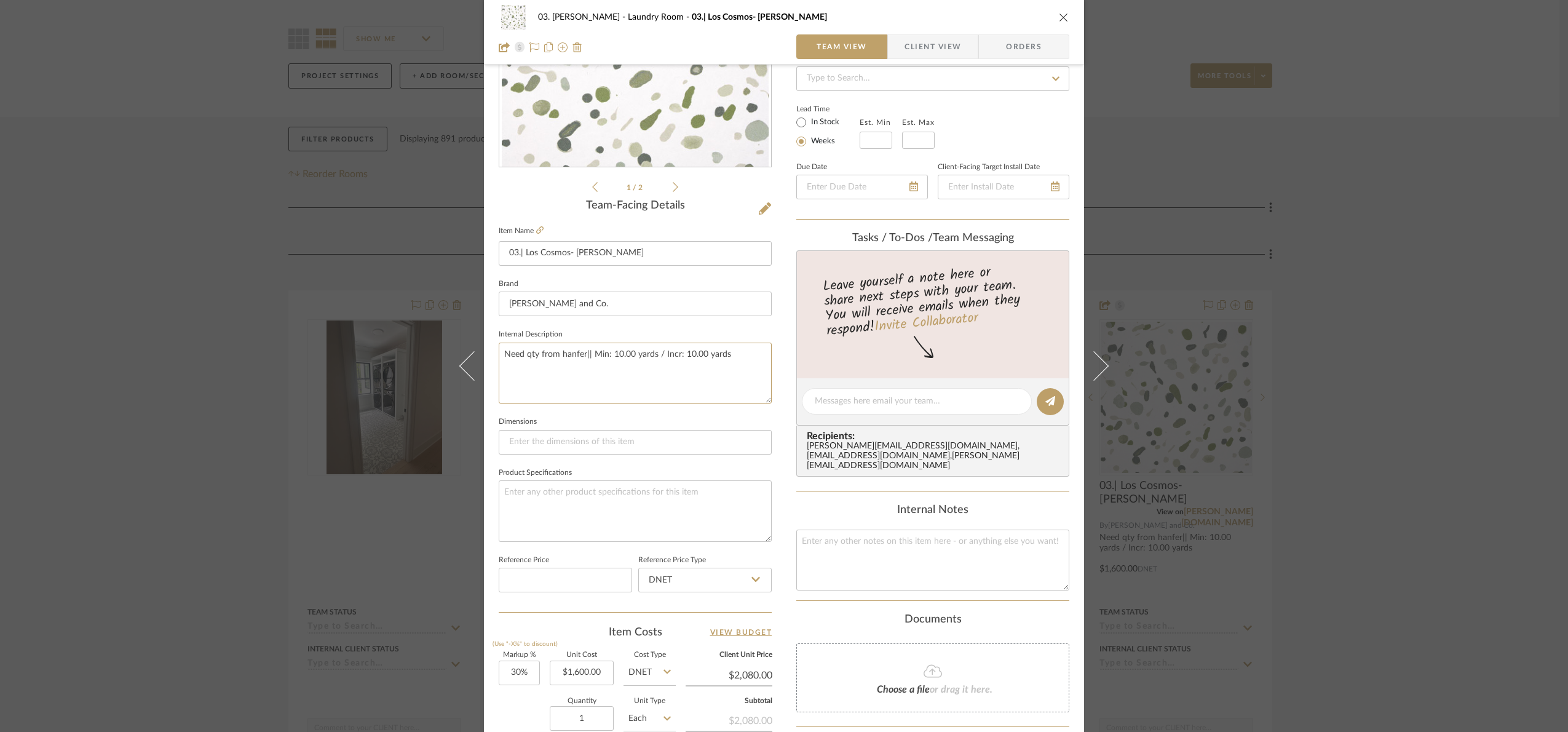
drag, startPoint x: 589, startPoint y: 354, endPoint x: 485, endPoint y: 375, distance: 106.1
click at [485, 375] on div "03. Jennifer Laundry Room 03.| Los Cosmos- Moss Team View Client View Orders 1 …" at bounding box center [784, 392] width 600 height 1136
drag, startPoint x: 664, startPoint y: 359, endPoint x: 359, endPoint y: 343, distance: 305.4
click at [359, 343] on div "03. Jennifer Laundry Room 03.| Los Cosmos- Moss Team View Client View Orders 1 …" at bounding box center [784, 366] width 1568 height 732
type textarea "Min: 10.00 yards / Incr: 10.00 yards"
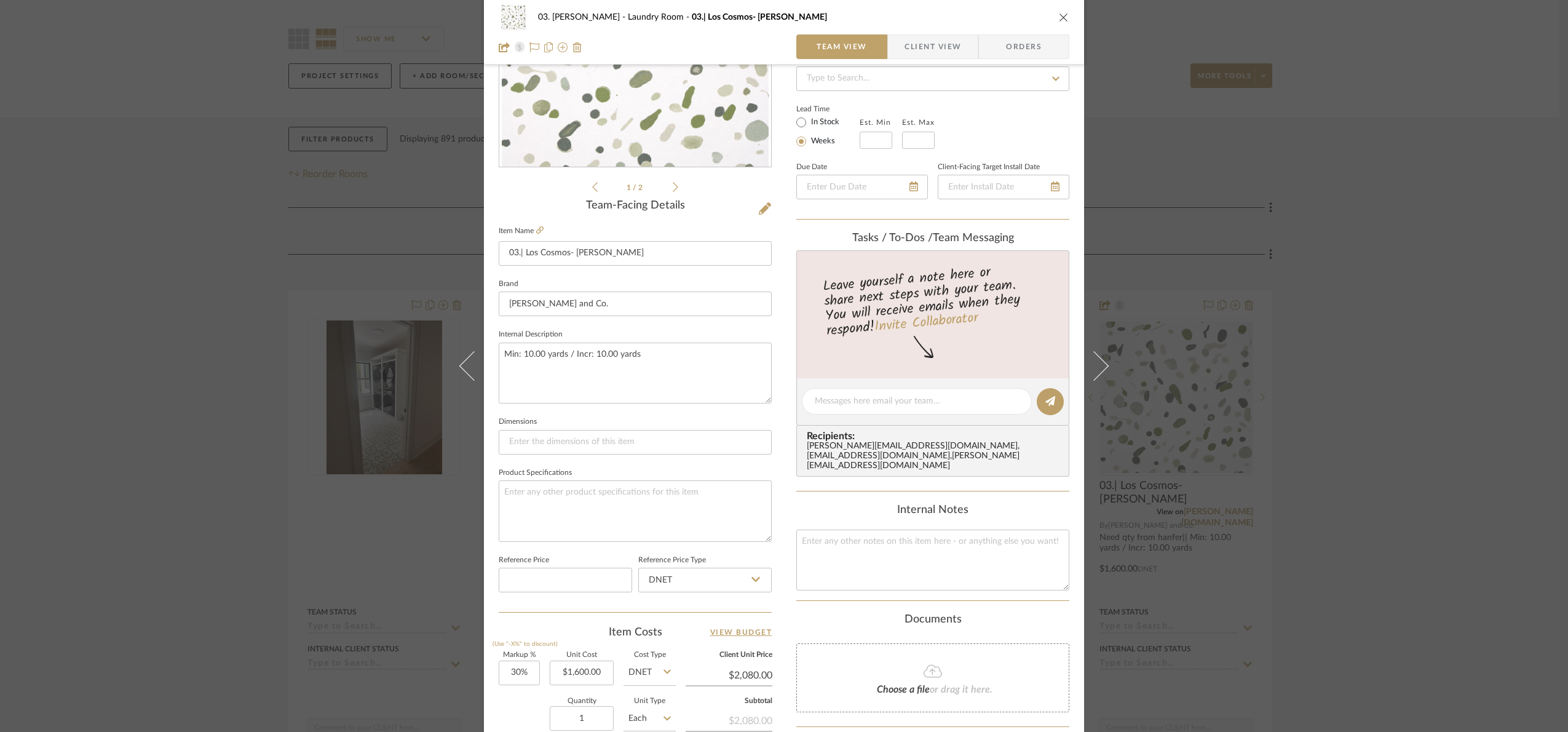
drag, startPoint x: 902, startPoint y: 602, endPoint x: 895, endPoint y: 596, distance: 9.2
click at [901, 601] on summary-project-notes "Internal Notes" at bounding box center [933, 552] width 273 height 97
click at [886, 579] on textarea at bounding box center [933, 559] width 273 height 61
paste textarea "Min: 10.00 yards / Incr: 10.00 yards"
type textarea "Min: 10.00 yards / Incr: 10.00 yards"
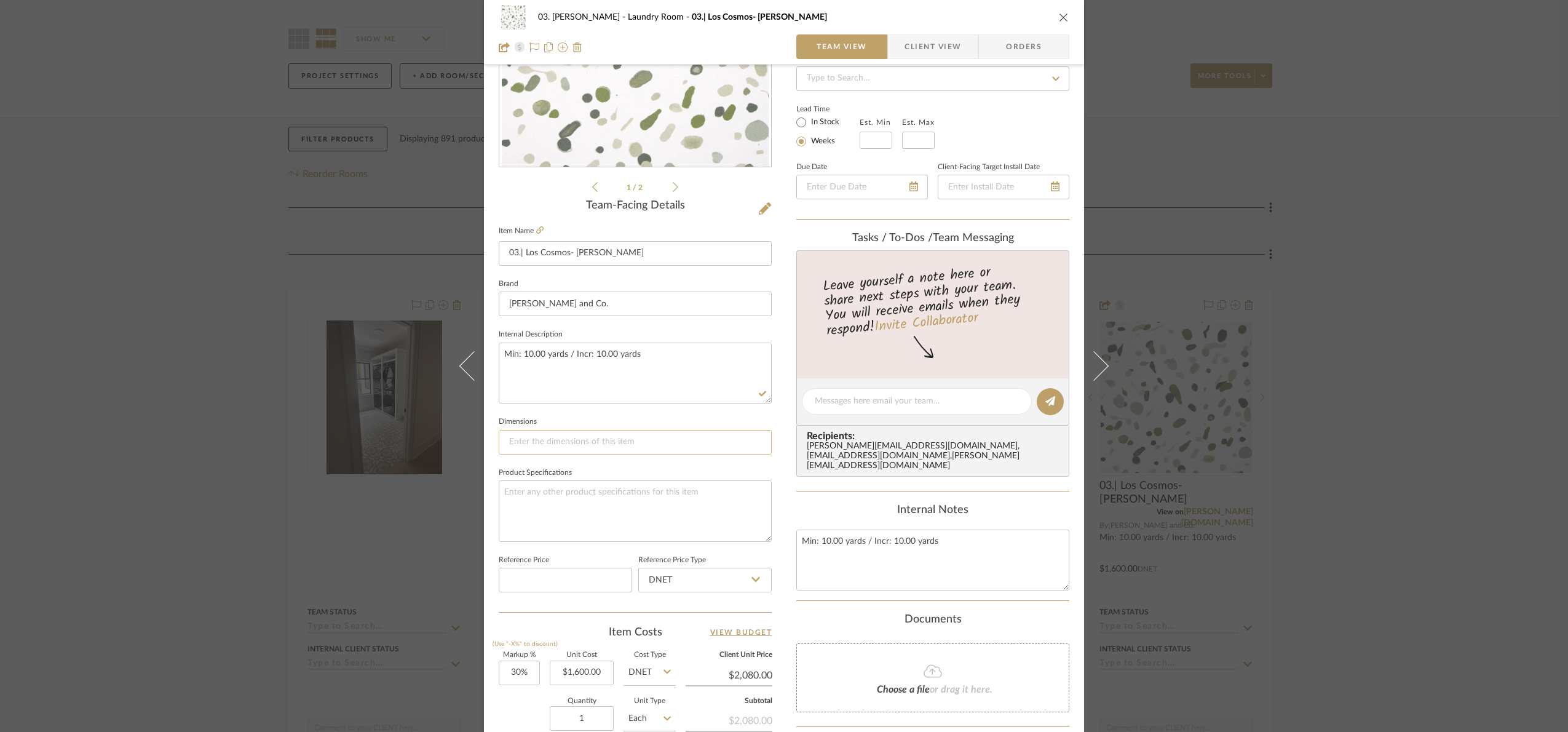
drag, startPoint x: 843, startPoint y: 505, endPoint x: 707, endPoint y: 431, distance: 154.8
click at [842, 499] on div "Content here copies to Client View - confirm visibility there. Show in Client D…" at bounding box center [933, 405] width 273 height 1013
drag, startPoint x: 677, startPoint y: 366, endPoint x: 405, endPoint y: 374, distance: 272.1
click at [405, 374] on div "03. Jennifer Laundry Room 03.| Los Cosmos- Moss Team View Client View Orders 1 …" at bounding box center [784, 366] width 1568 height 732
click at [1403, 462] on div "03. Jennifer Laundry Room 03.| Los Cosmos- Moss Team View Client View Orders 1 …" at bounding box center [784, 366] width 1568 height 732
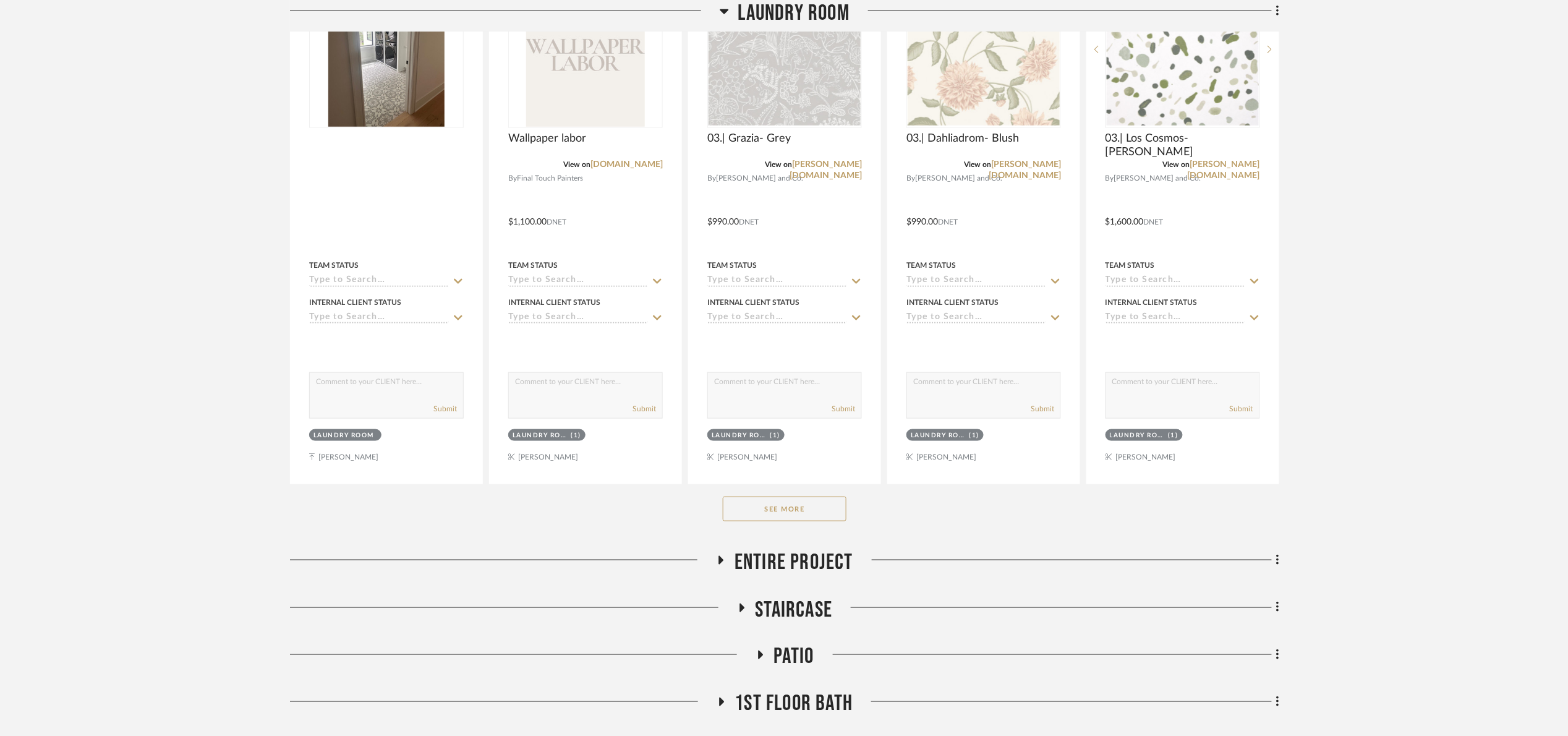
scroll to position [556, 0]
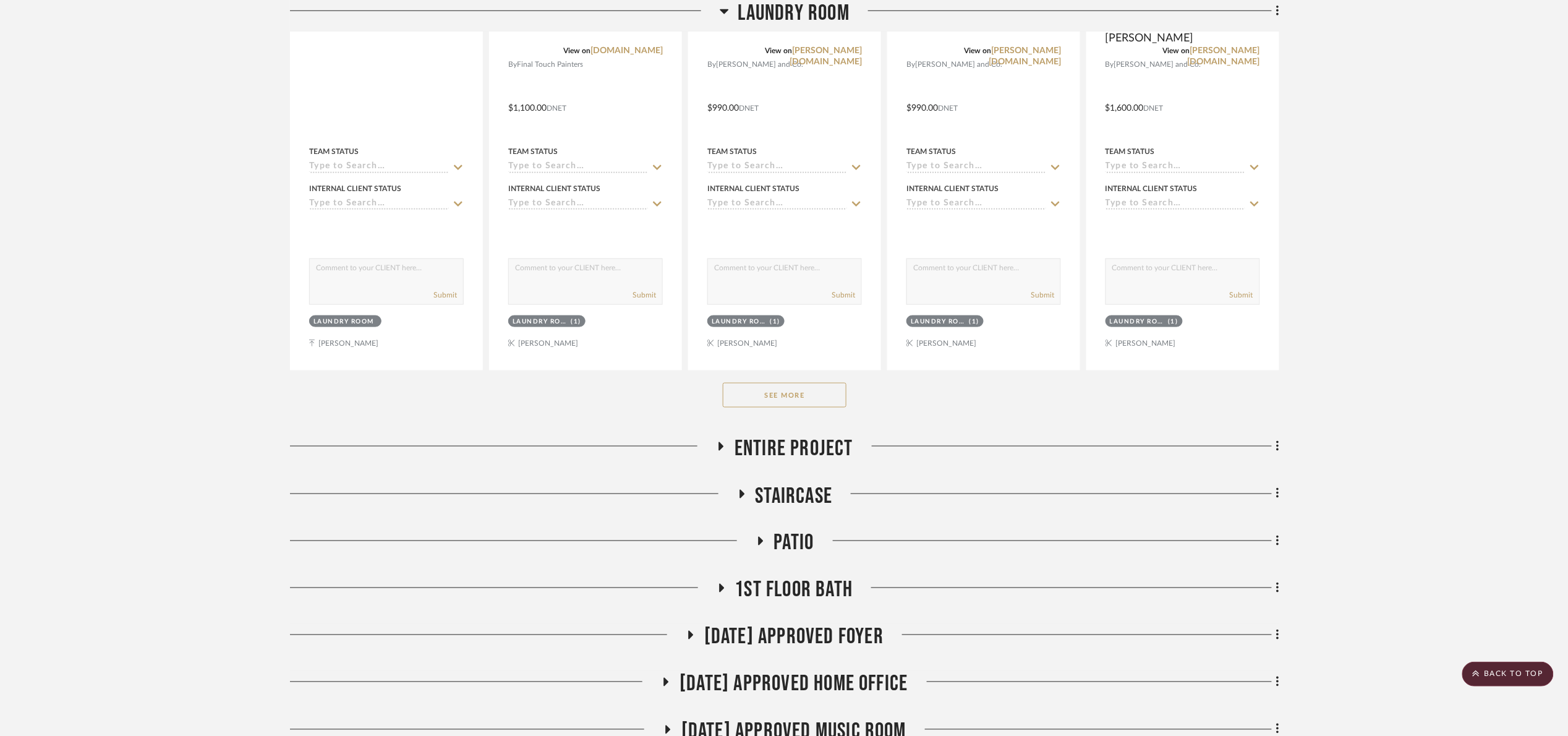
click at [794, 396] on button "See More" at bounding box center [784, 395] width 124 height 25
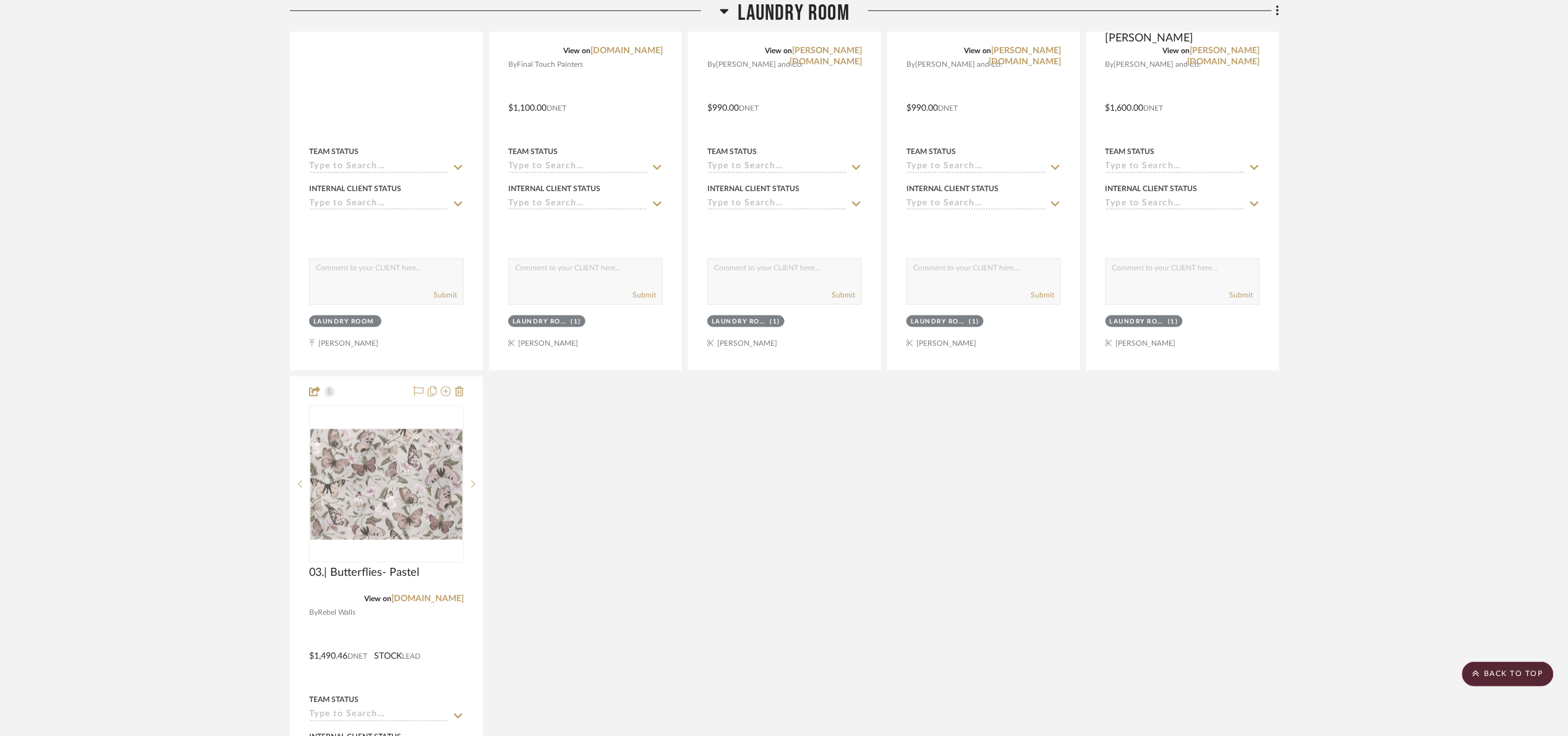
click at [763, 21] on span "Laundry Room" at bounding box center [794, 13] width 111 height 27
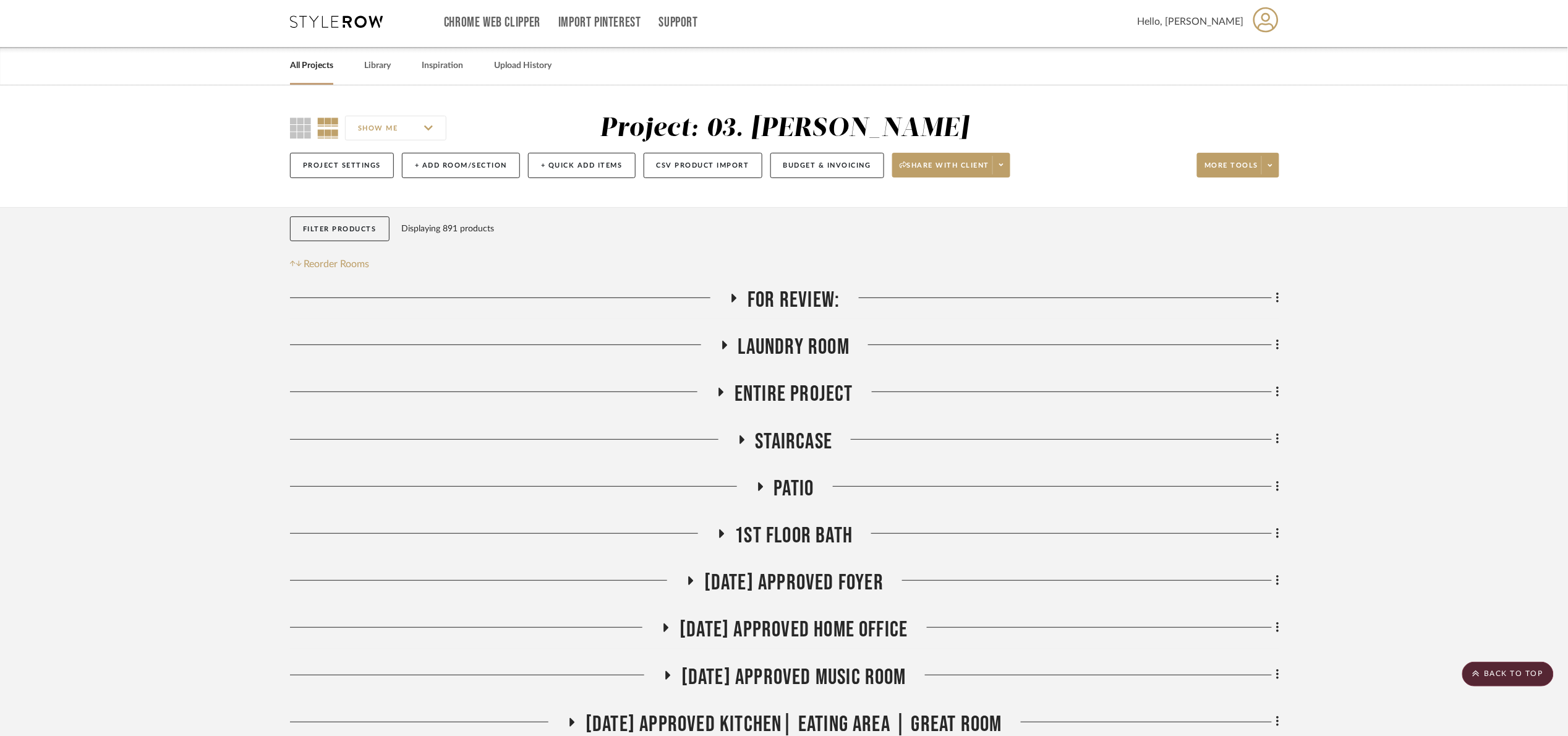
scroll to position [0, 0]
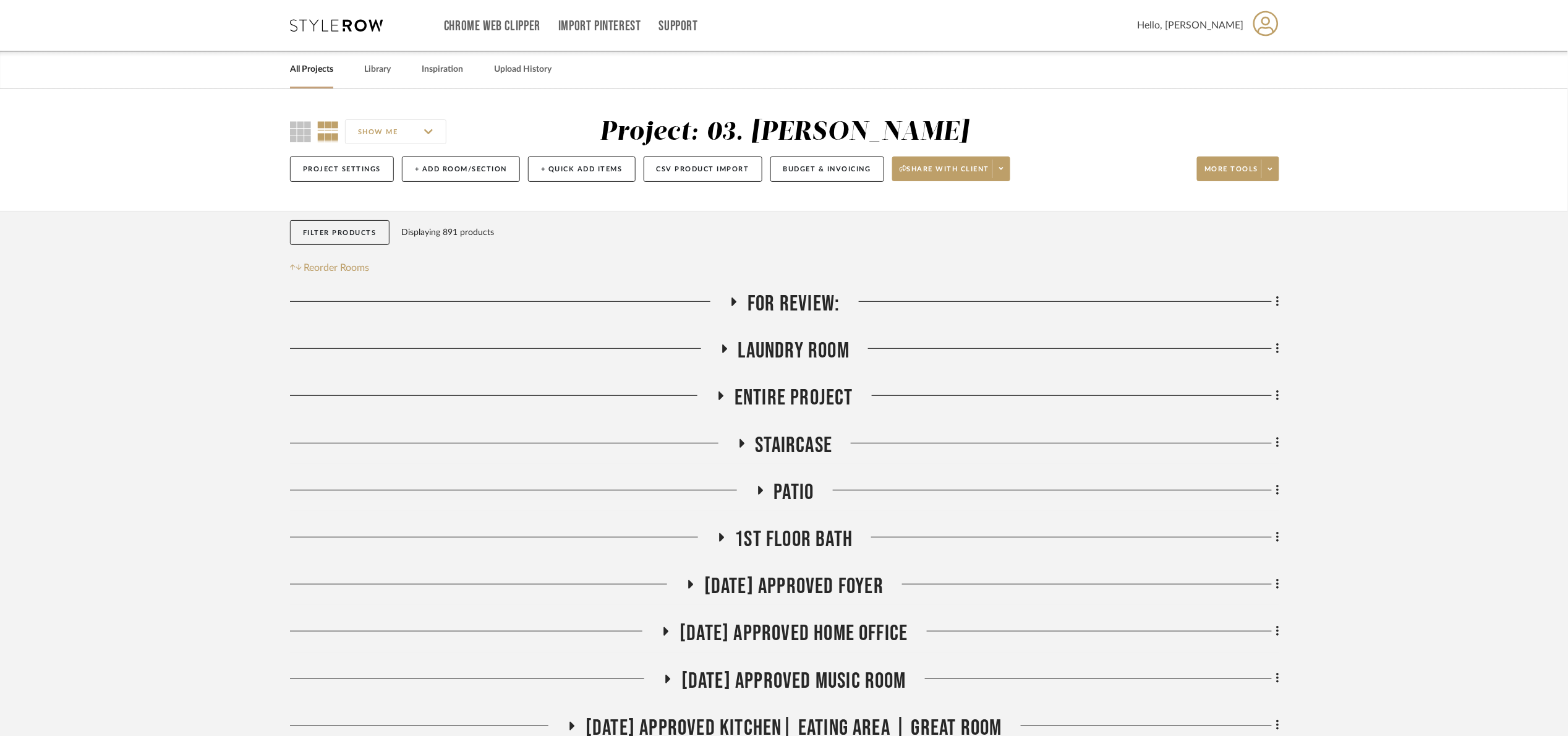
click at [796, 342] on span "Laundry Room" at bounding box center [794, 351] width 111 height 27
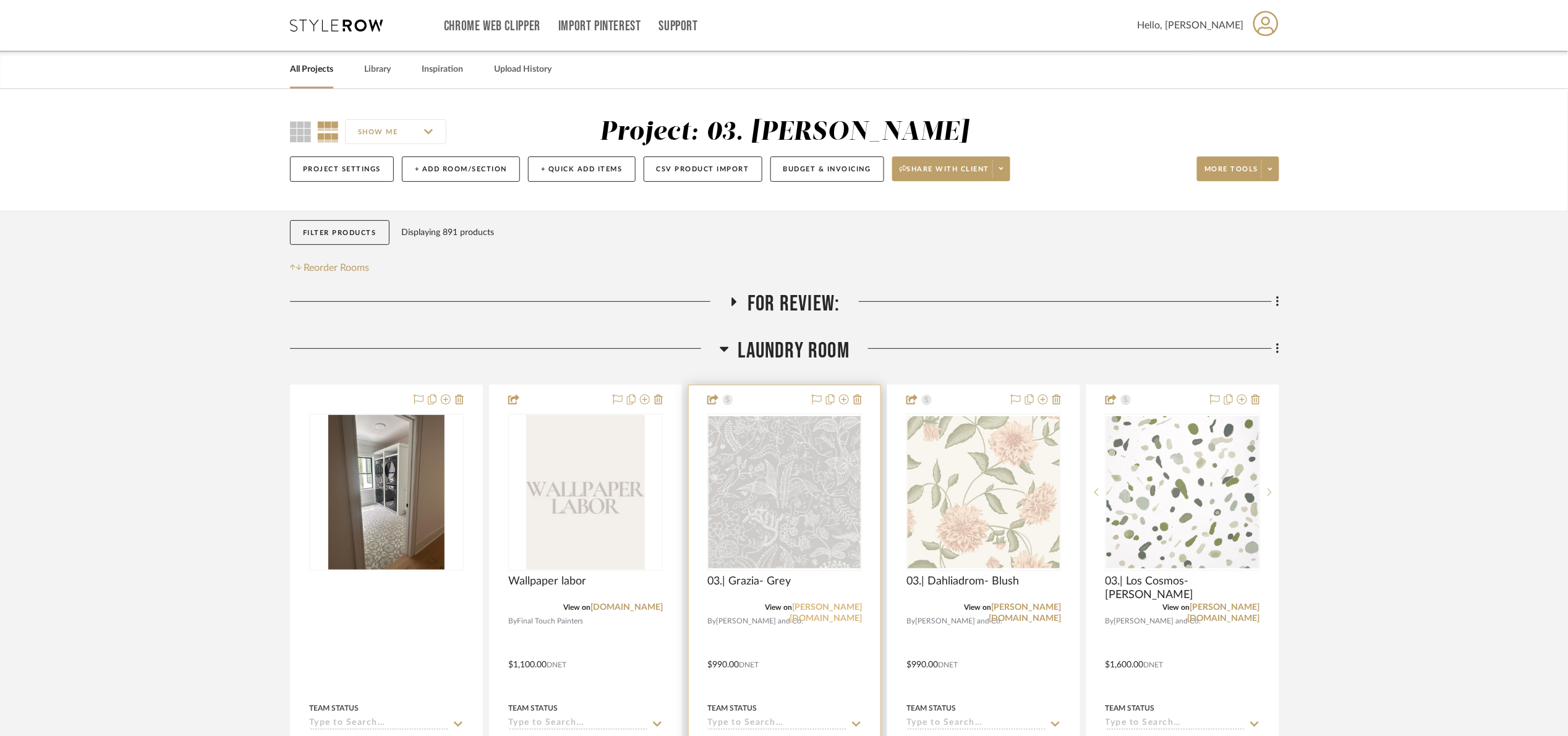
click at [834, 603] on link "schumacher.com" at bounding box center [825, 612] width 72 height 20
click at [806, 353] on span "Laundry Room" at bounding box center [794, 351] width 111 height 27
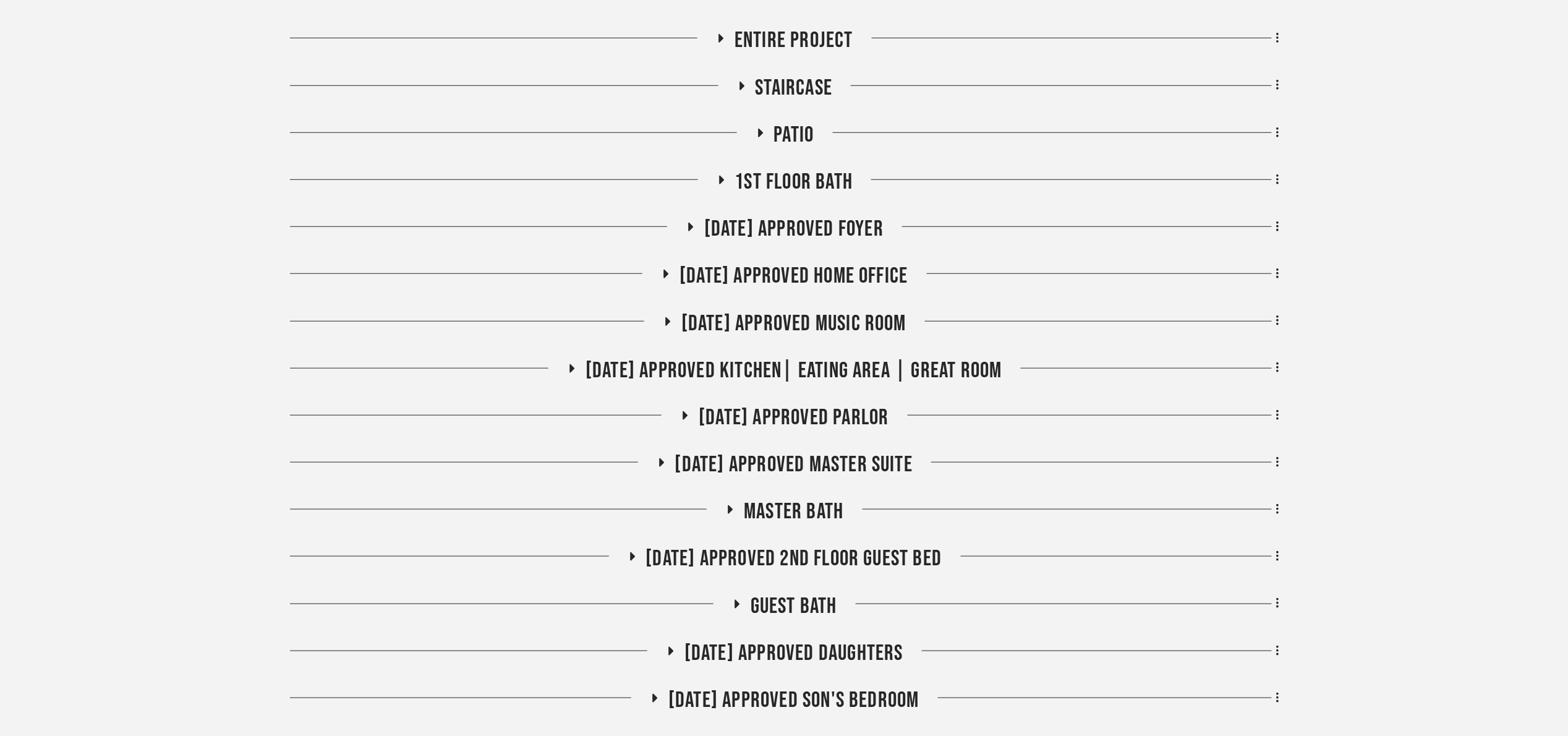
scroll to position [371, 0]
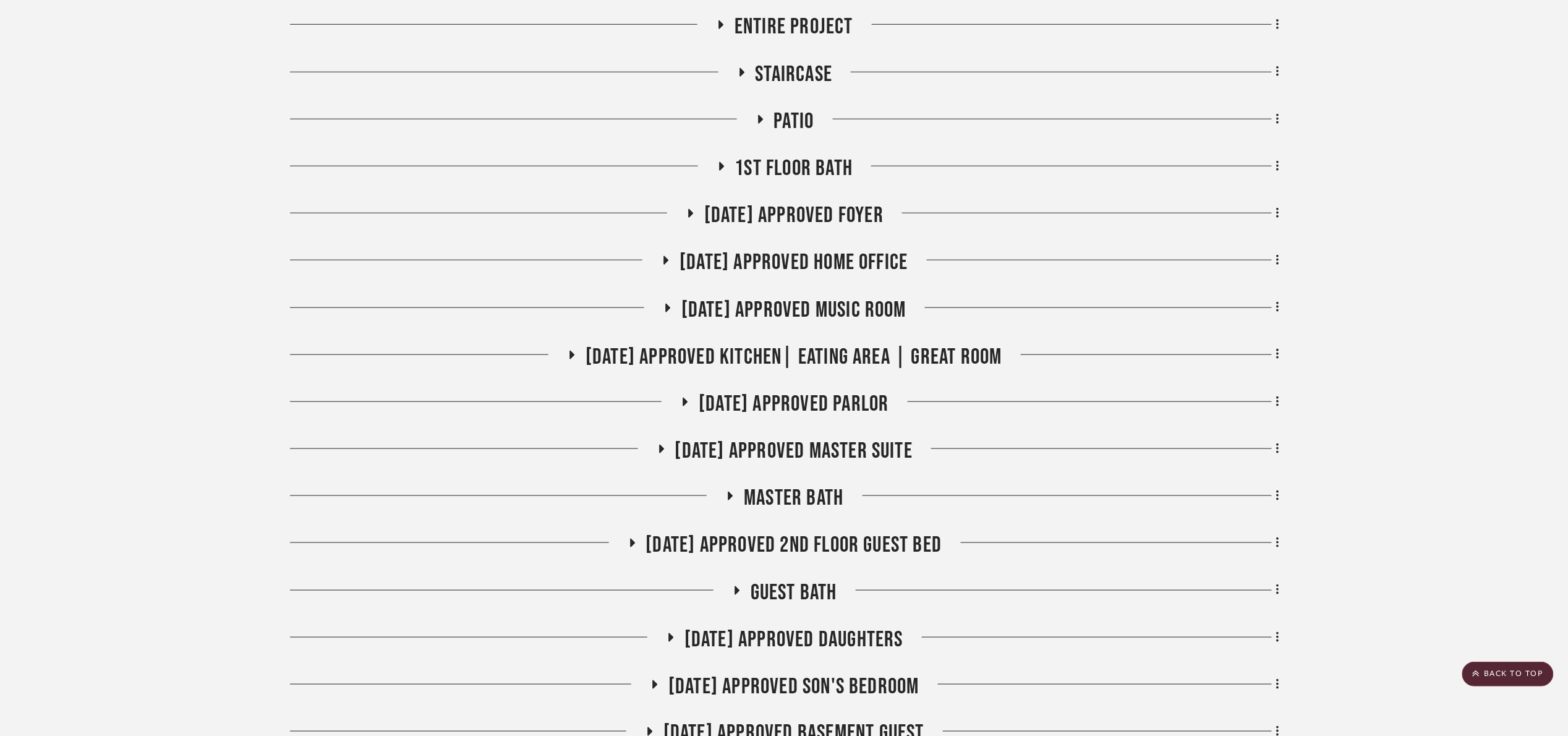
click at [849, 694] on span "07.02.25 Approved Son's Bedroom" at bounding box center [794, 687] width 251 height 27
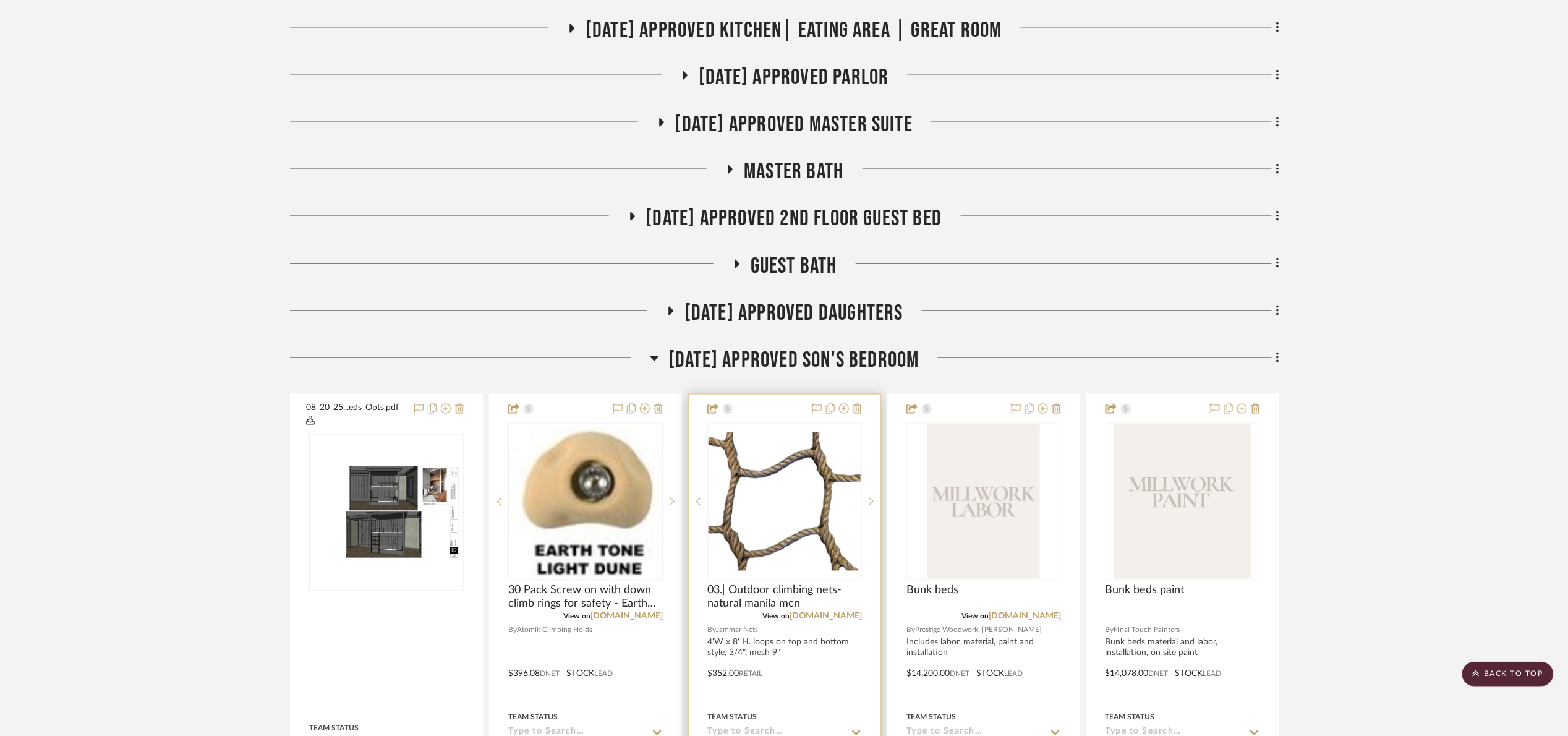
scroll to position [927, 0]
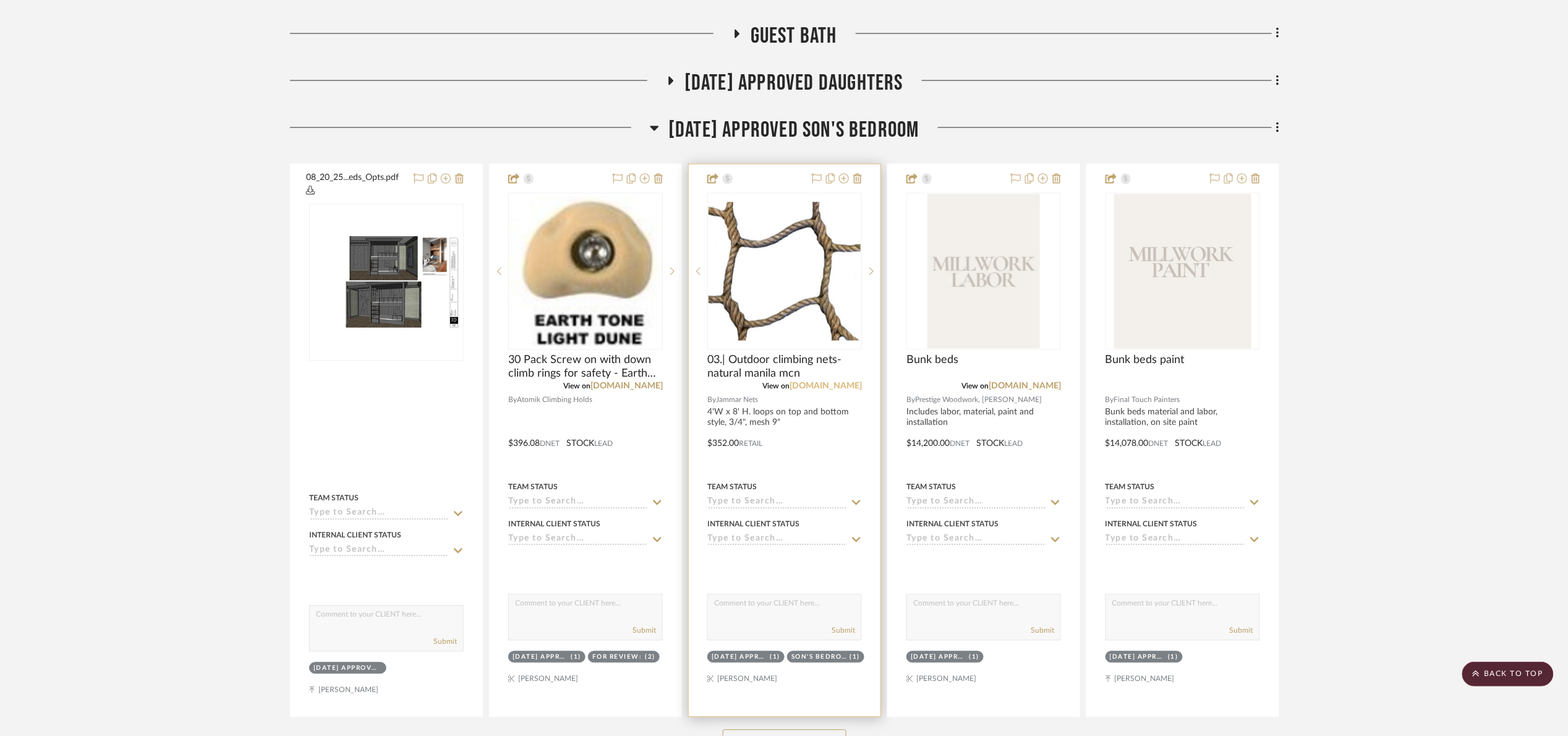
click at [828, 382] on link "jammarnets.com" at bounding box center [825, 386] width 72 height 9
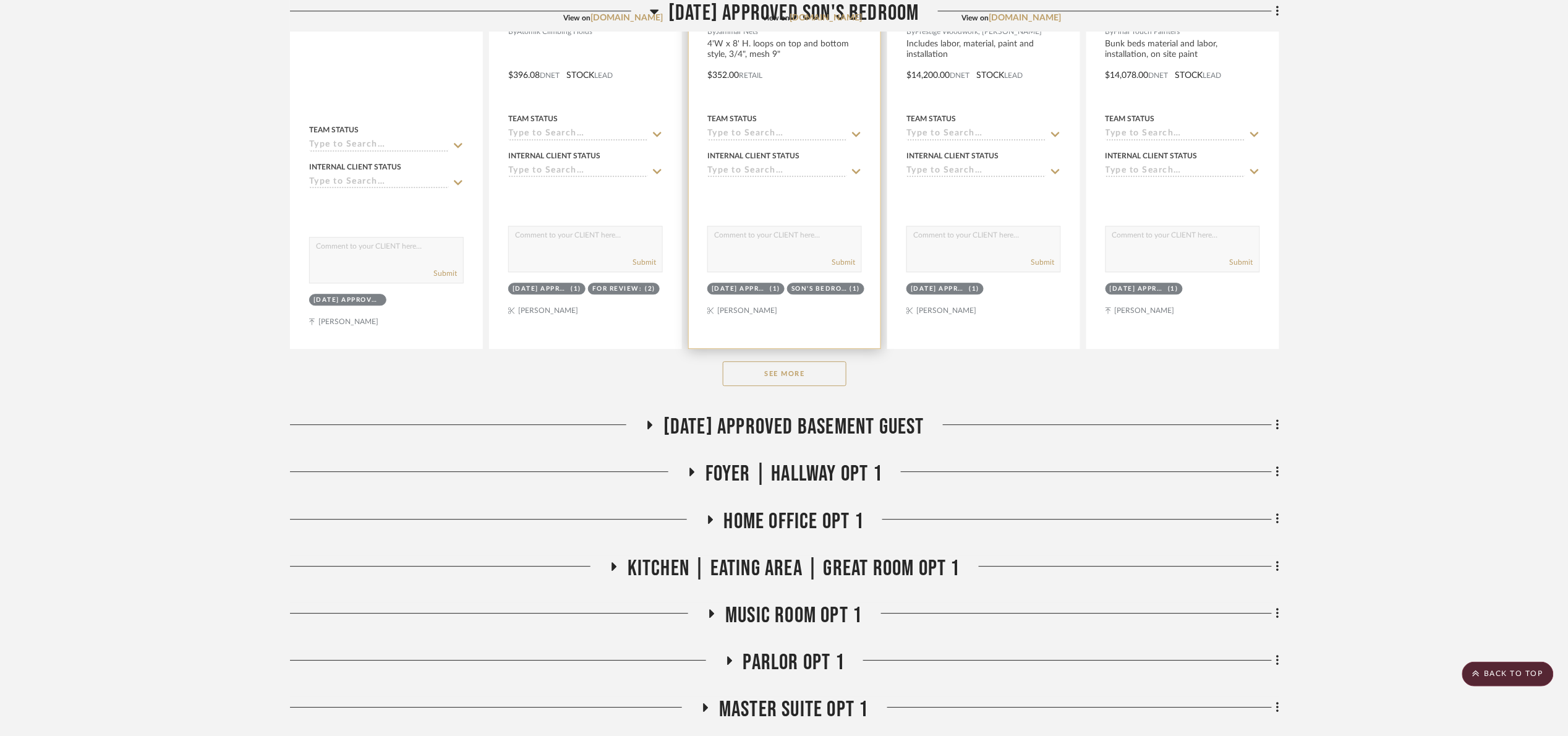
scroll to position [1298, 0]
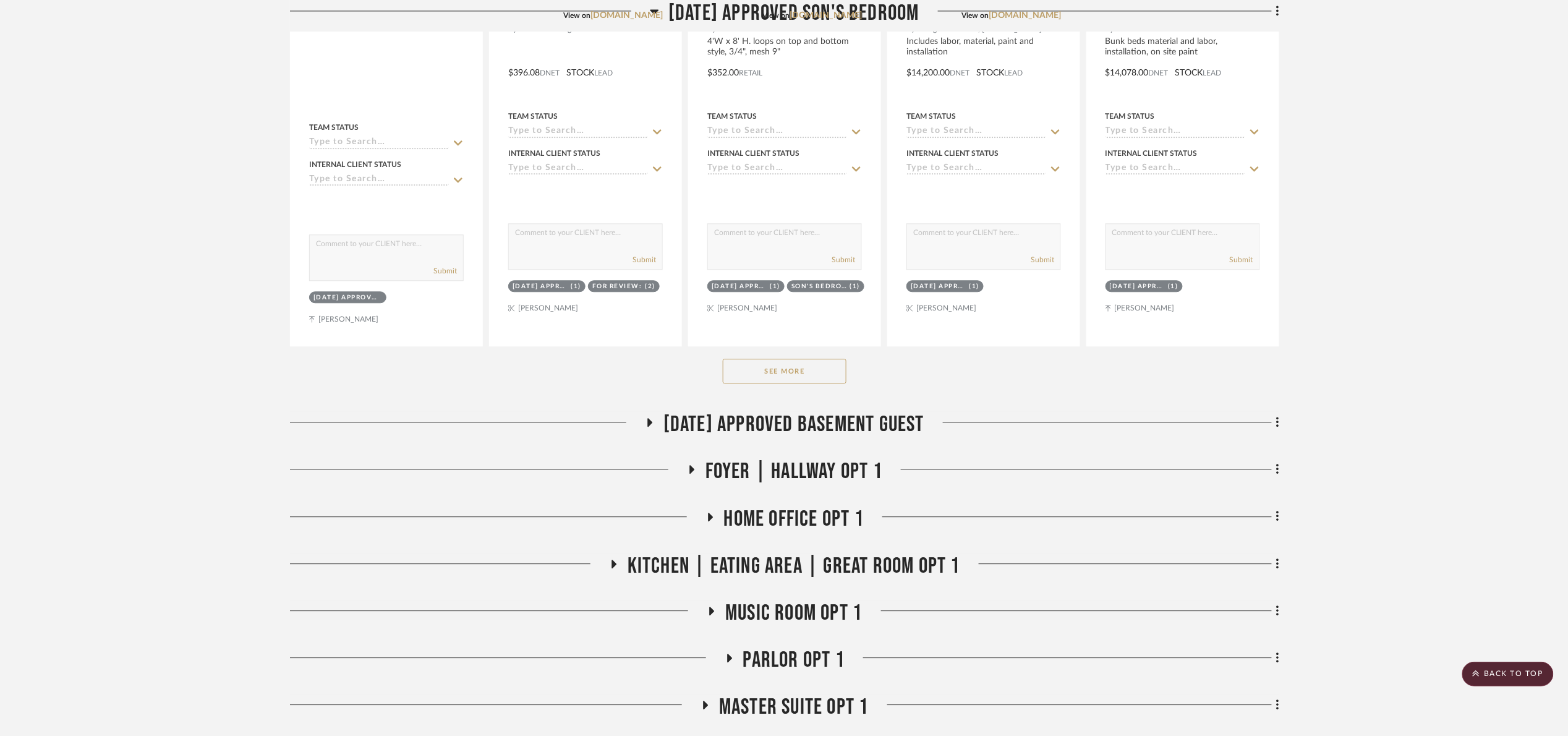
click at [821, 394] on div "See More" at bounding box center [785, 371] width 990 height 50
click at [816, 375] on button "See More" at bounding box center [784, 371] width 124 height 25
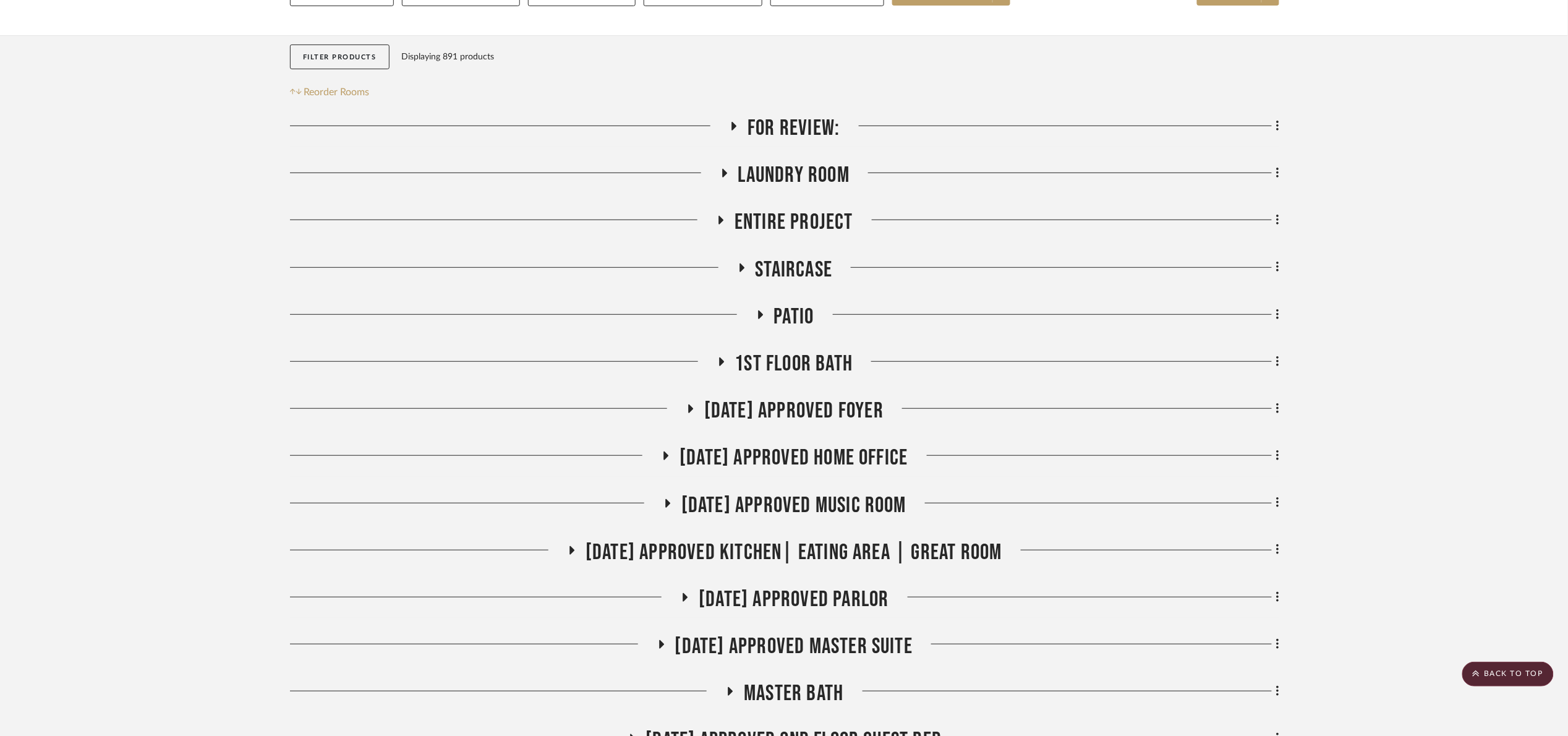
scroll to position [0, 0]
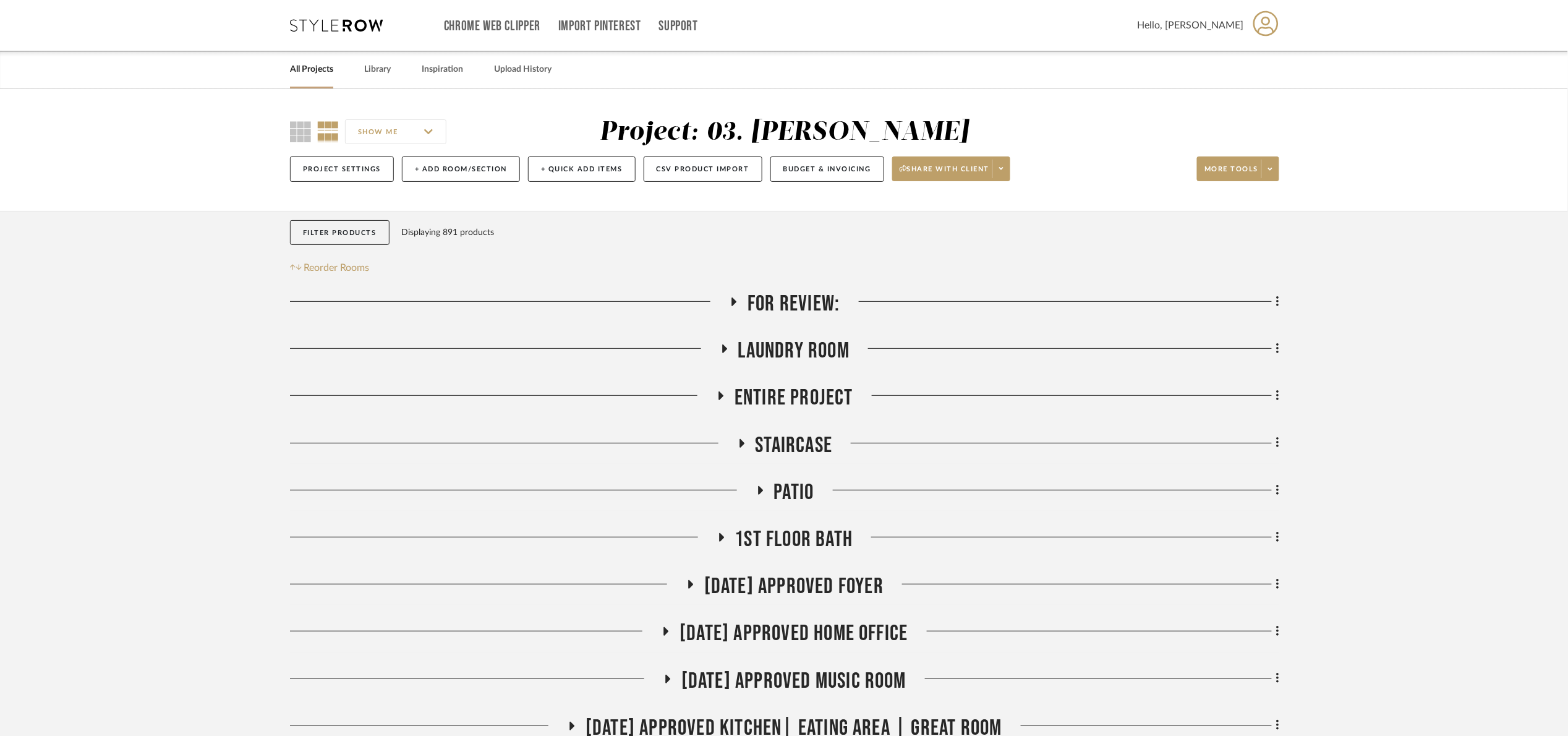
click at [780, 346] on span "Laundry Room" at bounding box center [794, 351] width 111 height 27
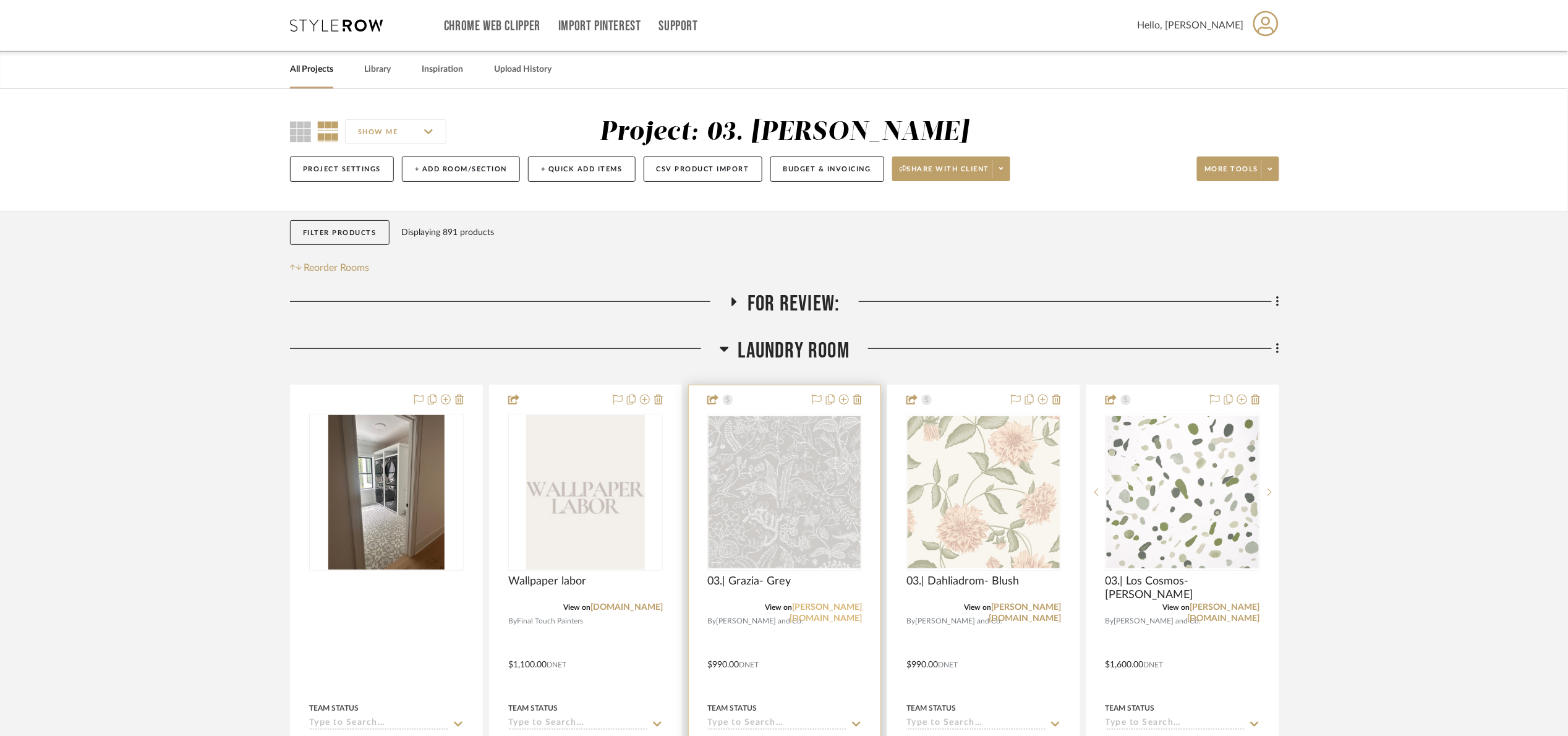
click at [838, 606] on link "schumacher.com" at bounding box center [825, 612] width 72 height 20
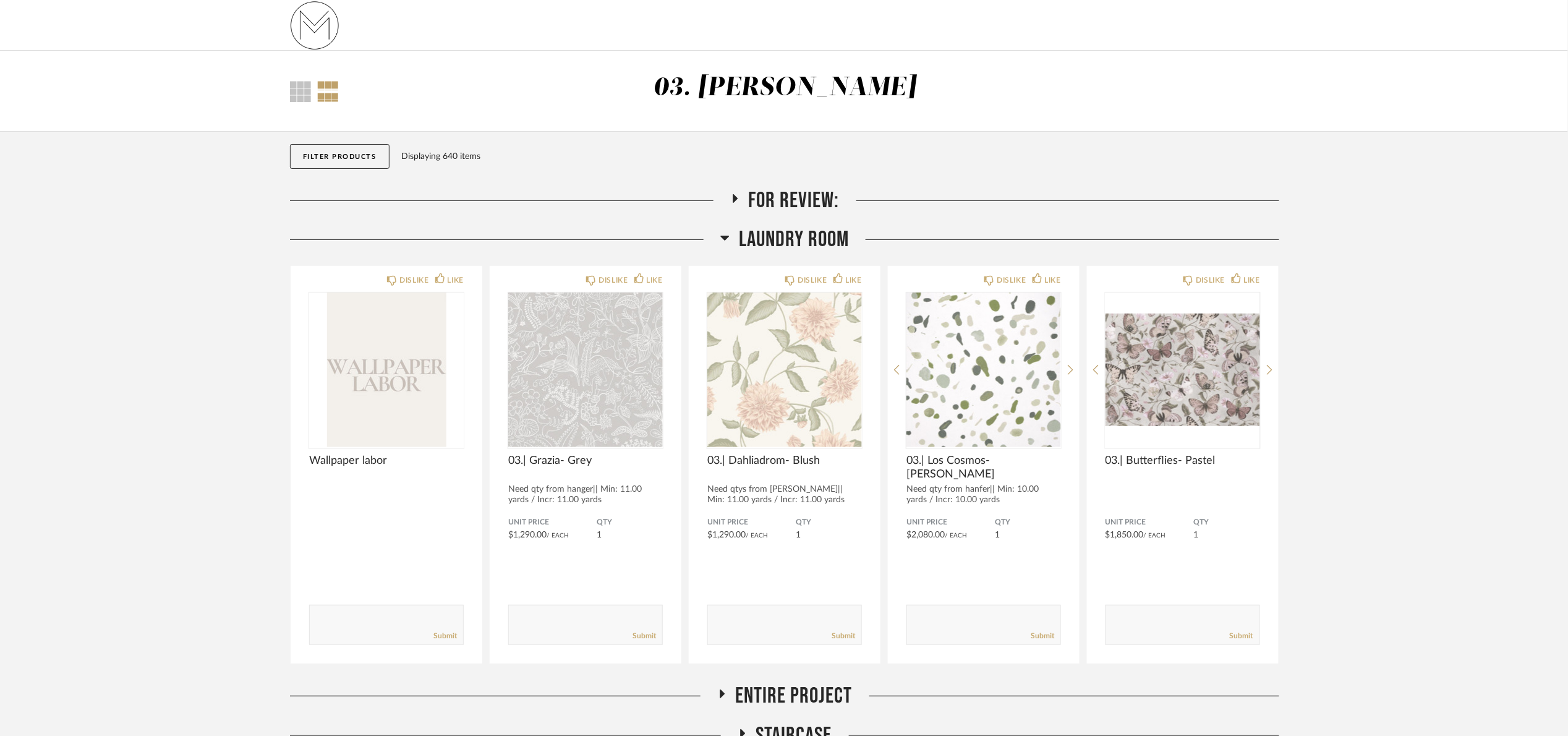
click at [778, 236] on span "Laundry Room" at bounding box center [794, 239] width 110 height 27
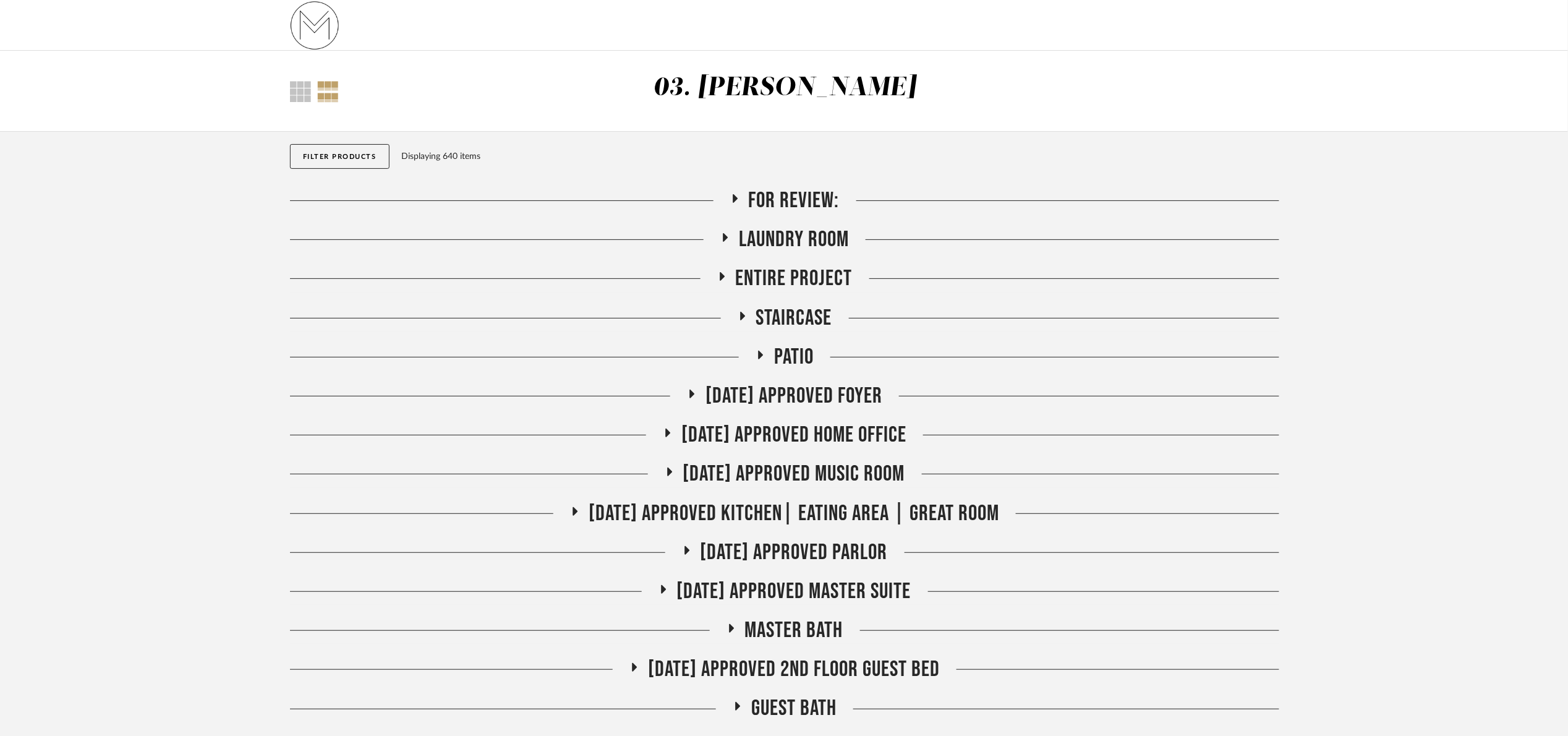
click at [785, 202] on span "For Review:" at bounding box center [794, 201] width 91 height 27
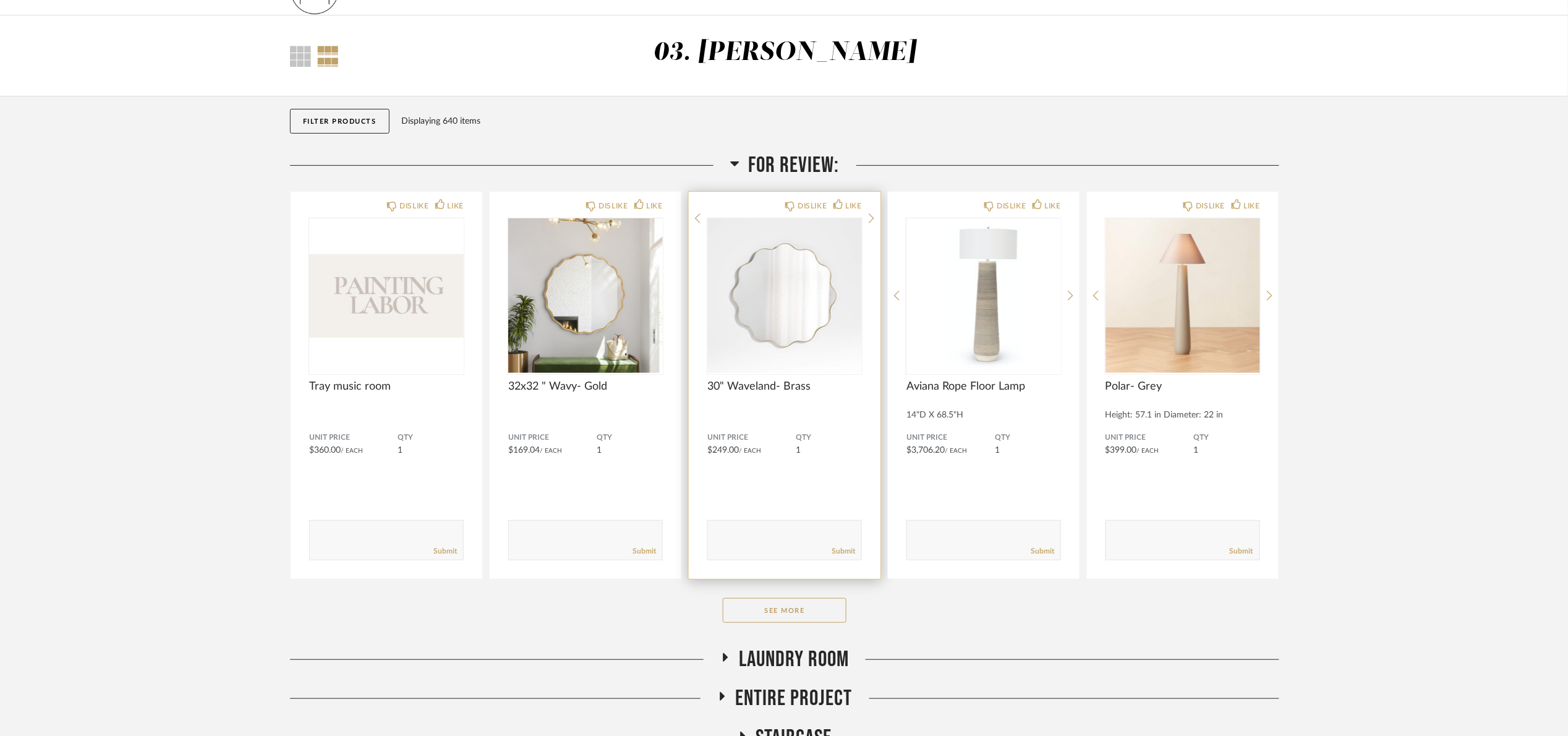
scroll to position [185, 0]
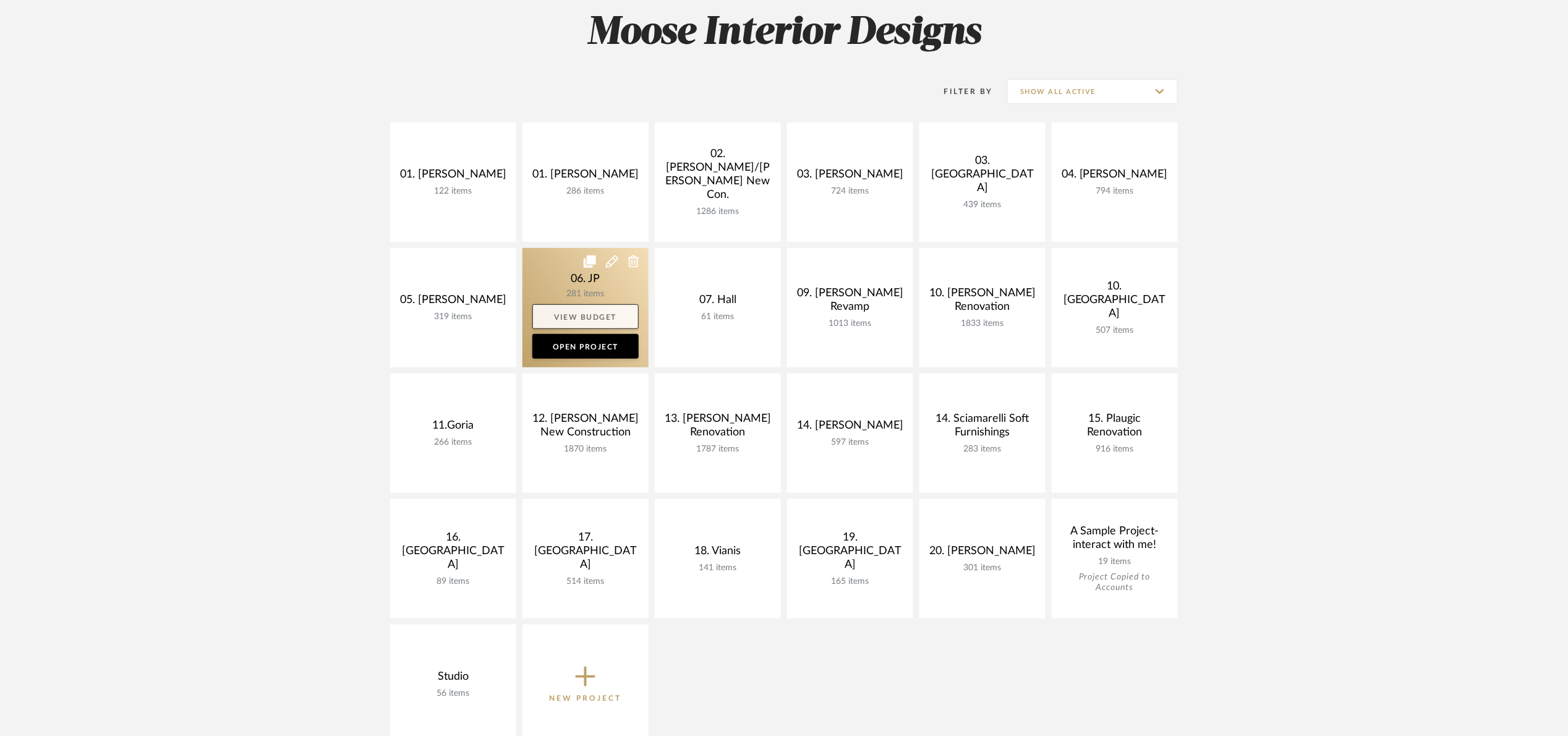
scroll to position [185, 0]
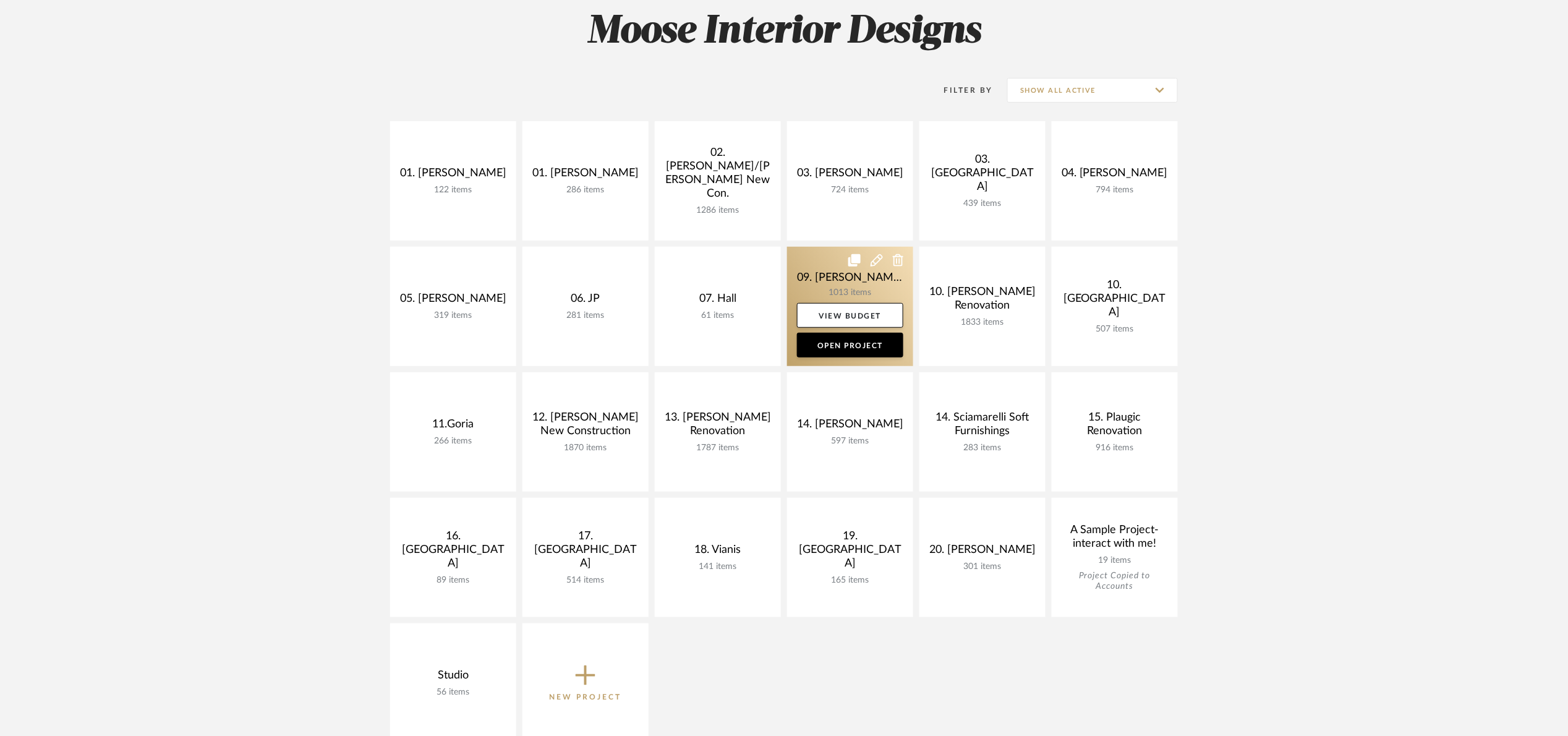
click at [818, 278] on link at bounding box center [851, 306] width 126 height 119
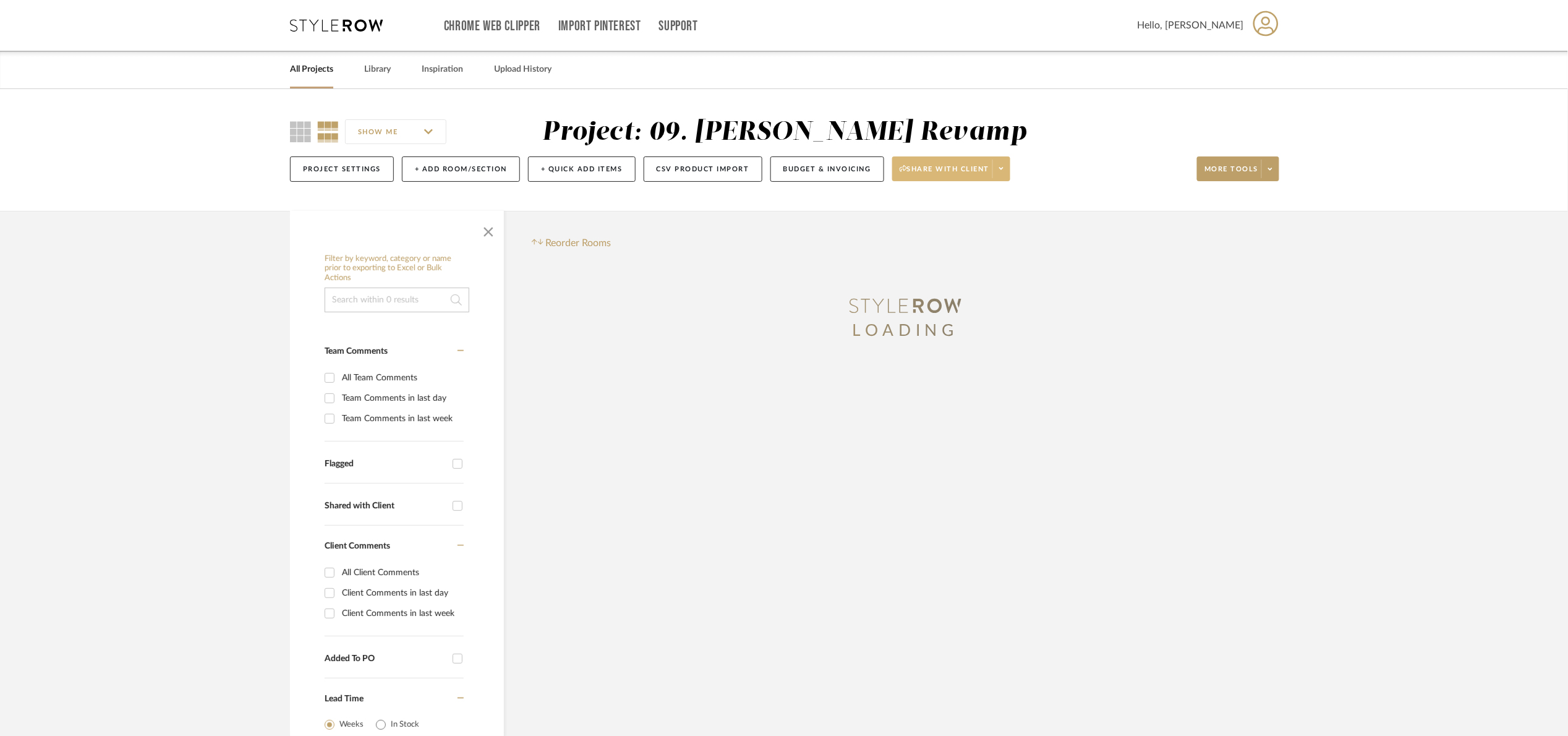
click at [917, 166] on span "Share with client" at bounding box center [944, 174] width 90 height 19
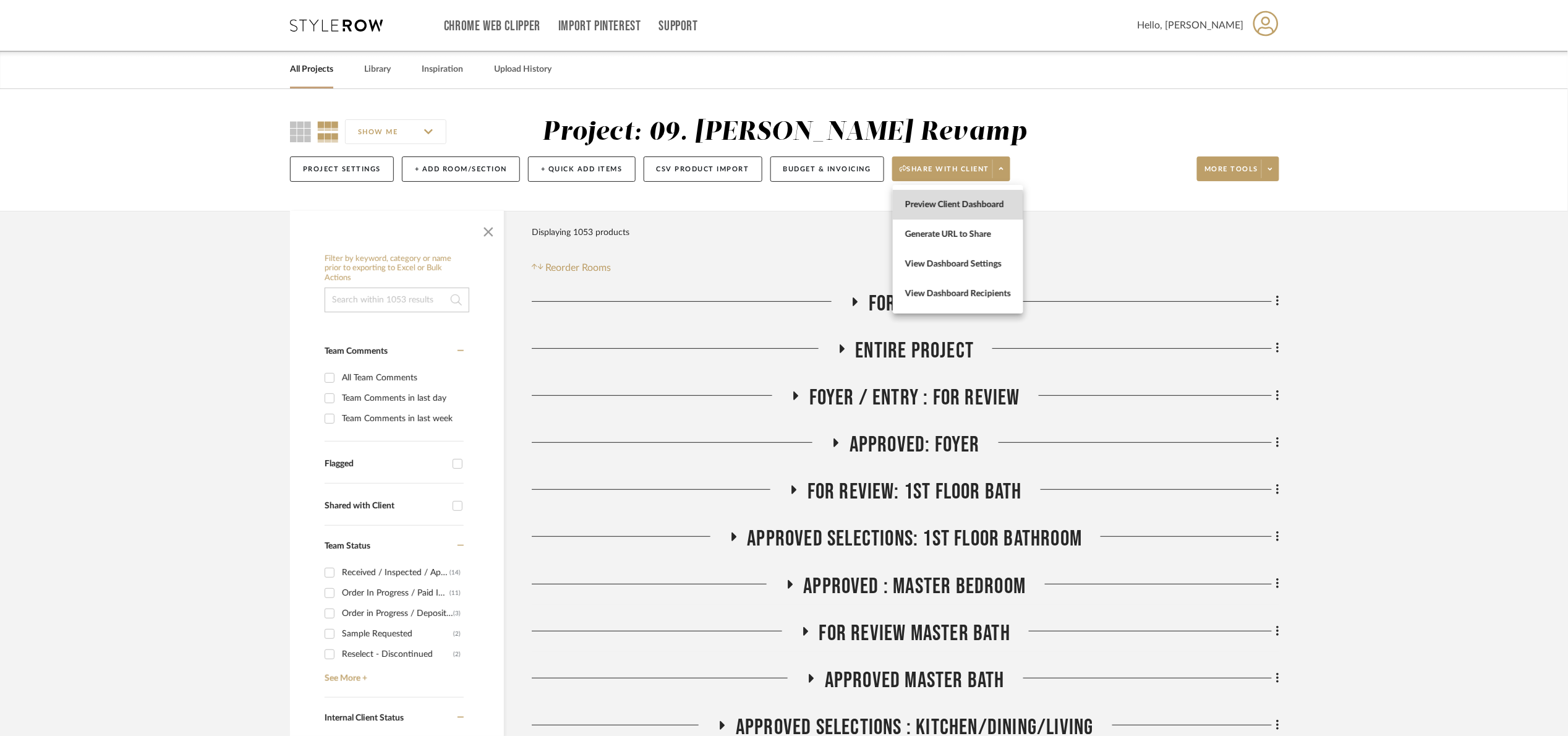
click at [945, 208] on span "Preview Client Dashboard" at bounding box center [958, 205] width 106 height 11
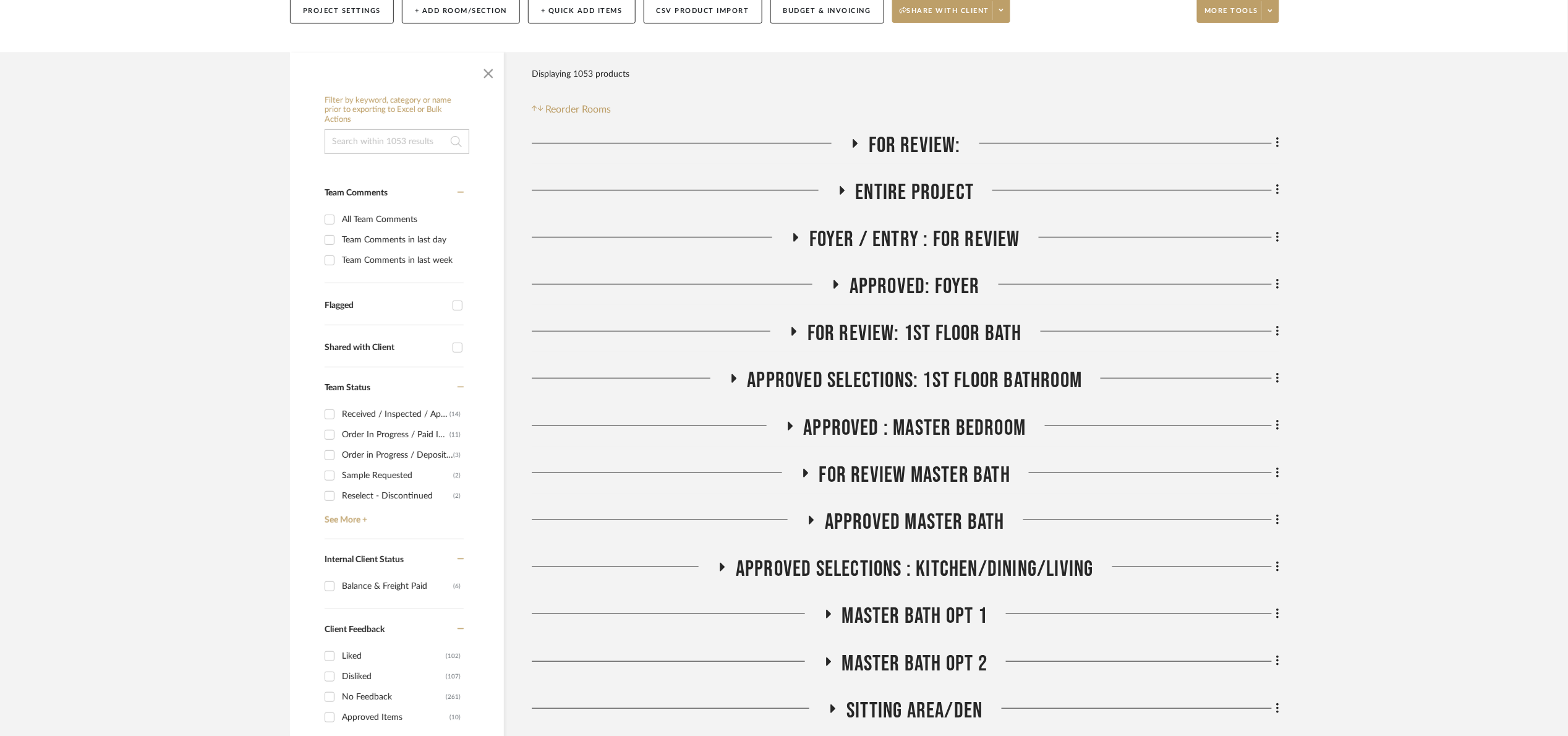
scroll to position [185, 0]
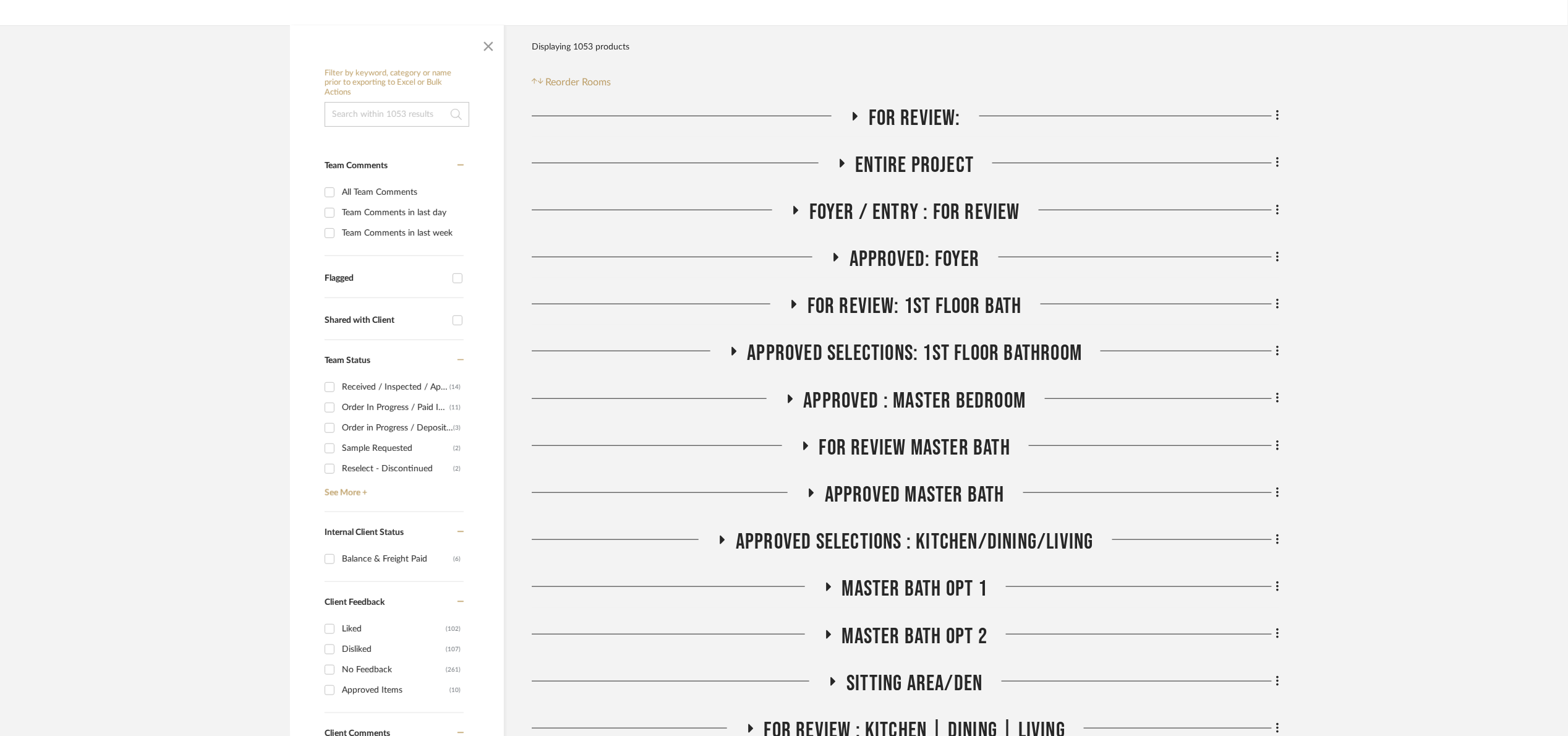
click at [893, 311] on span "For review: 1st floor bath" at bounding box center [914, 306] width 214 height 27
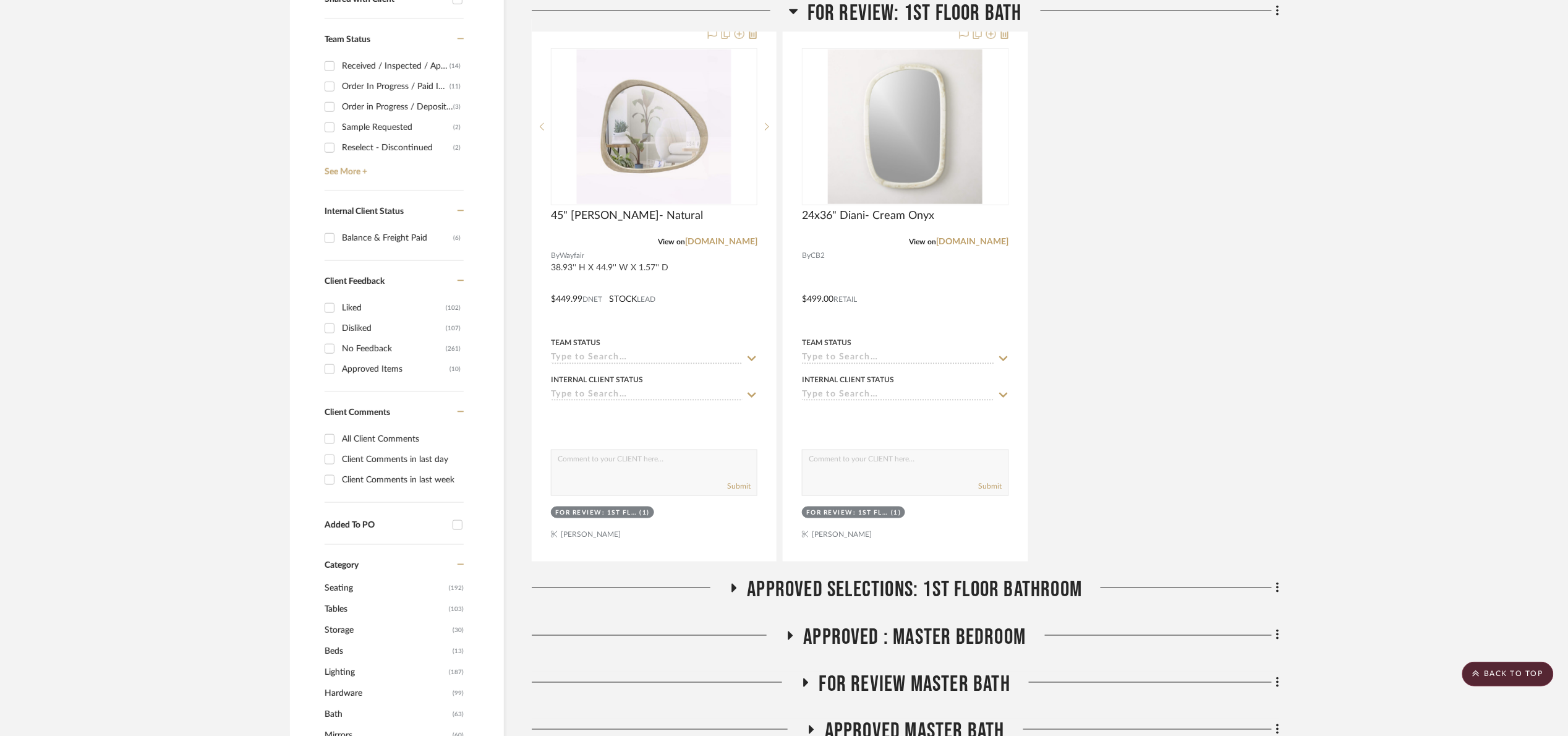
scroll to position [371, 0]
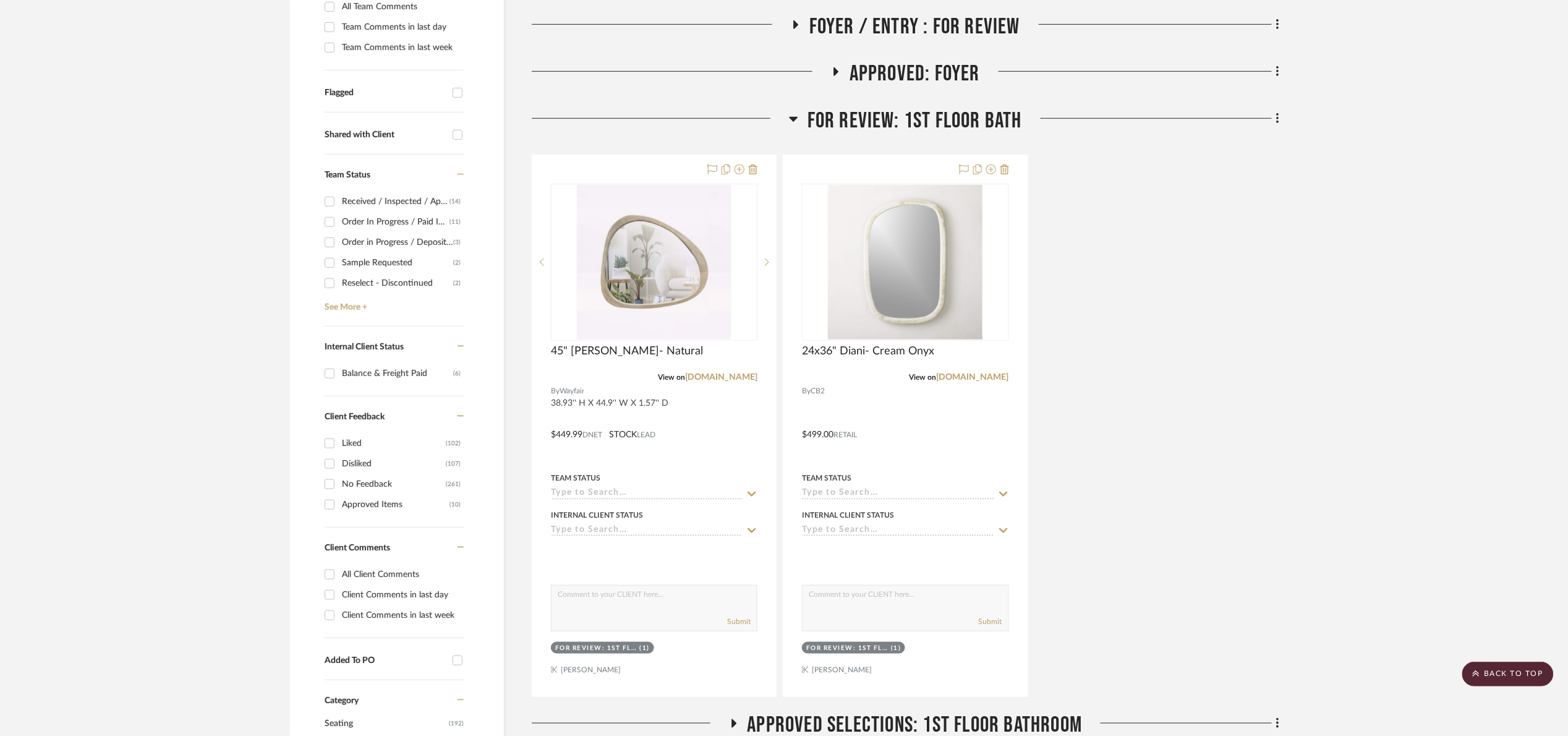
click at [875, 110] on span "For review: 1st floor bath" at bounding box center [914, 121] width 214 height 27
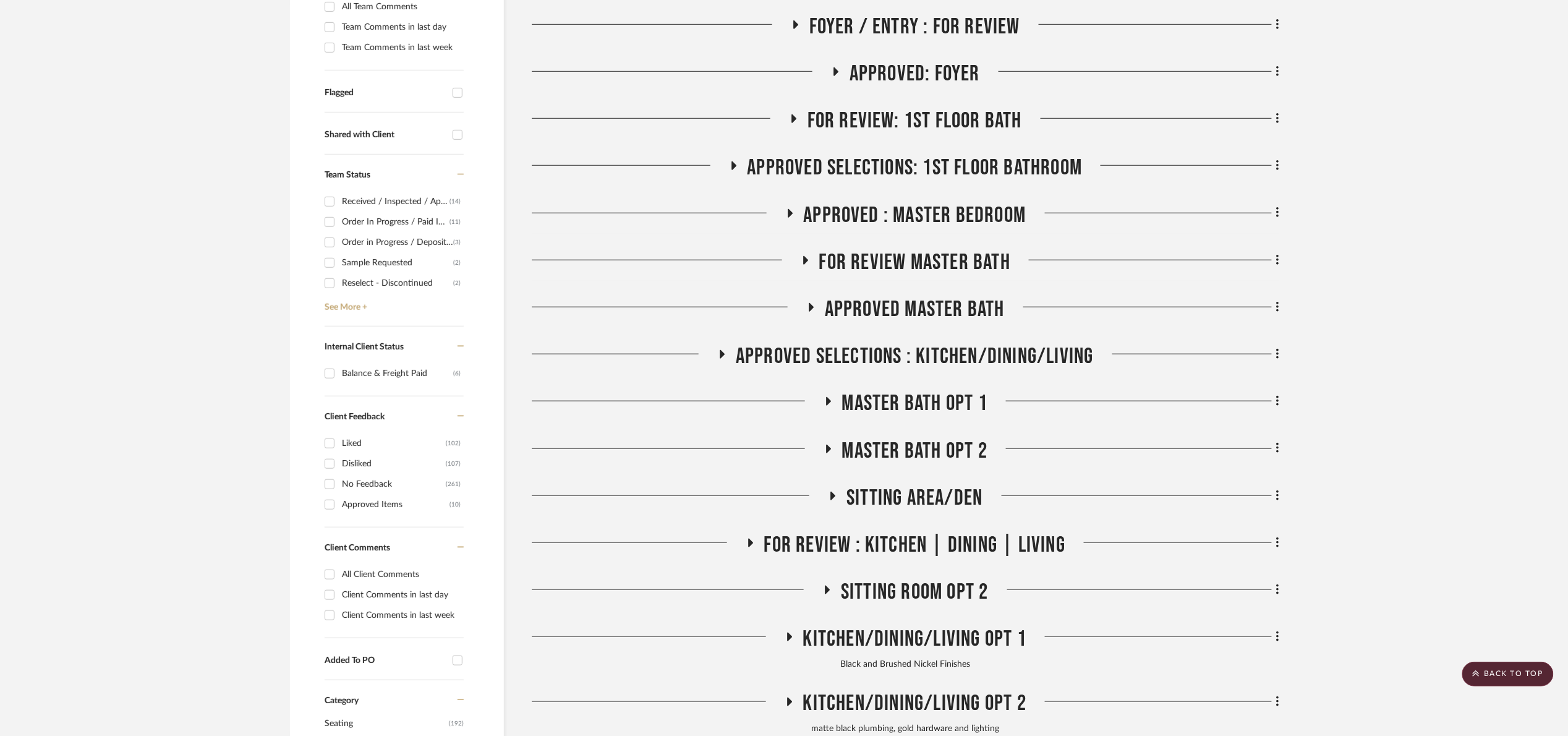
click at [886, 163] on span "Approved Selections: 1st Floor Bathroom" at bounding box center [915, 168] width 335 height 27
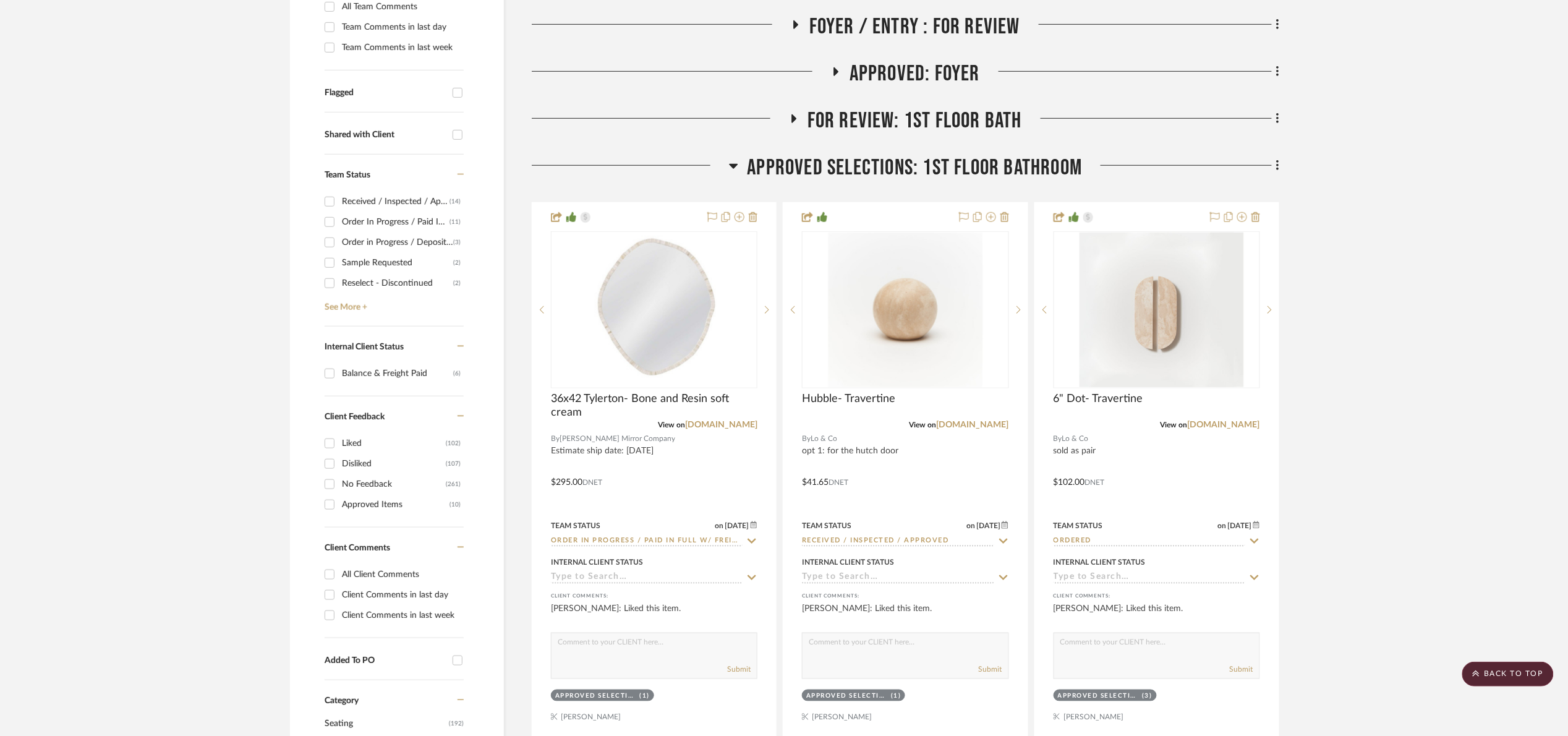
click at [861, 161] on span "Approved Selections: 1st Floor Bathroom" at bounding box center [915, 168] width 335 height 27
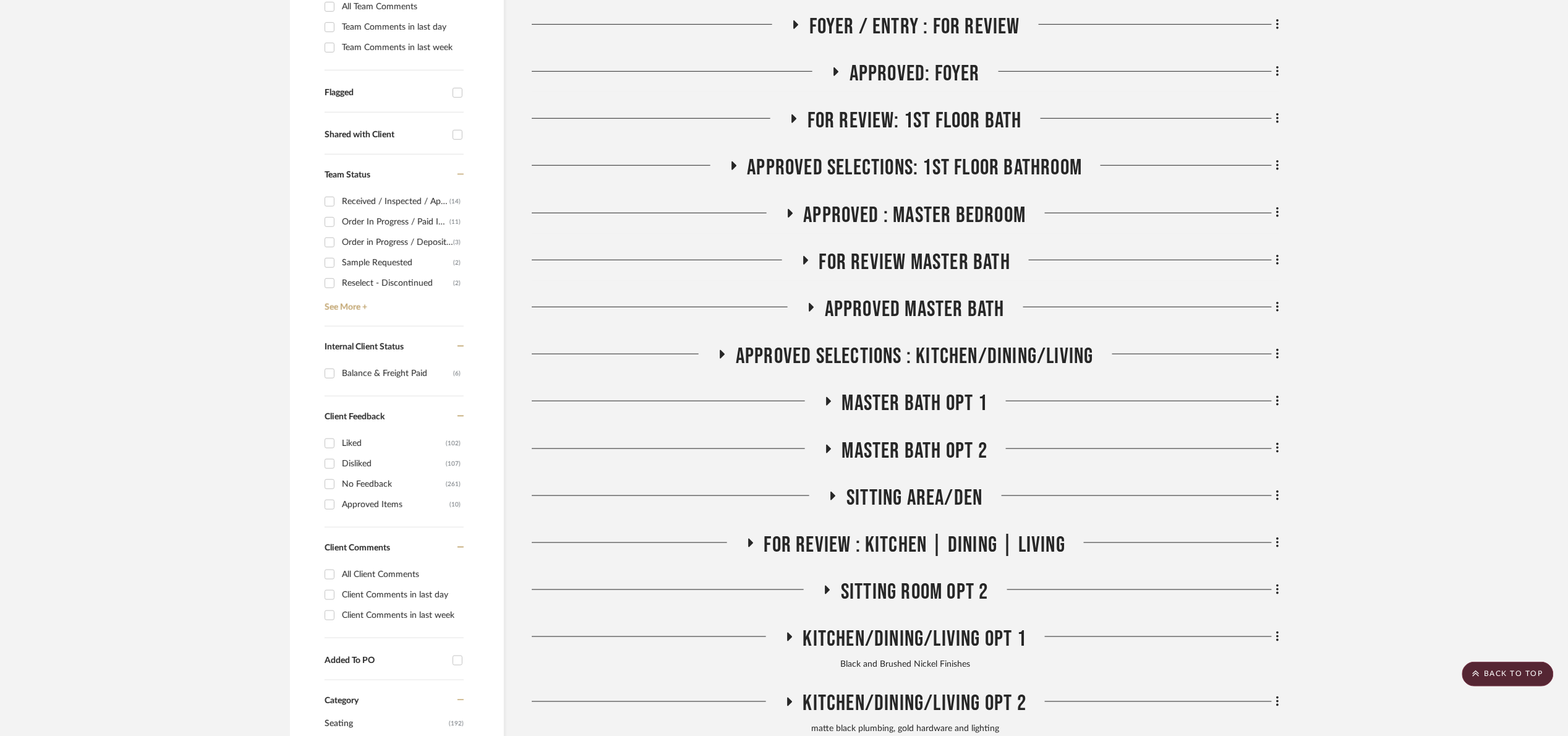
scroll to position [0, 0]
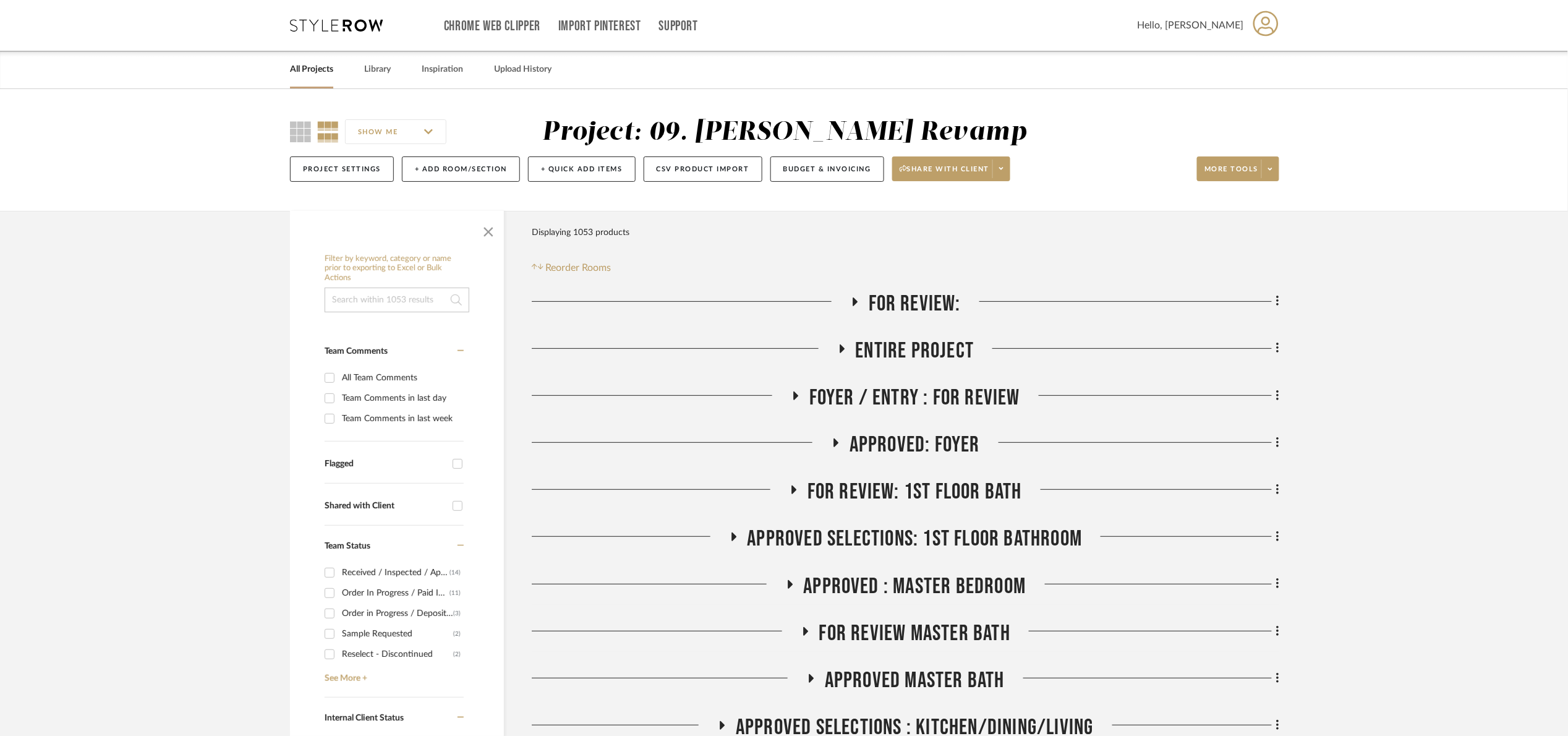
click at [901, 494] on span "For review: 1st floor bath" at bounding box center [914, 492] width 214 height 27
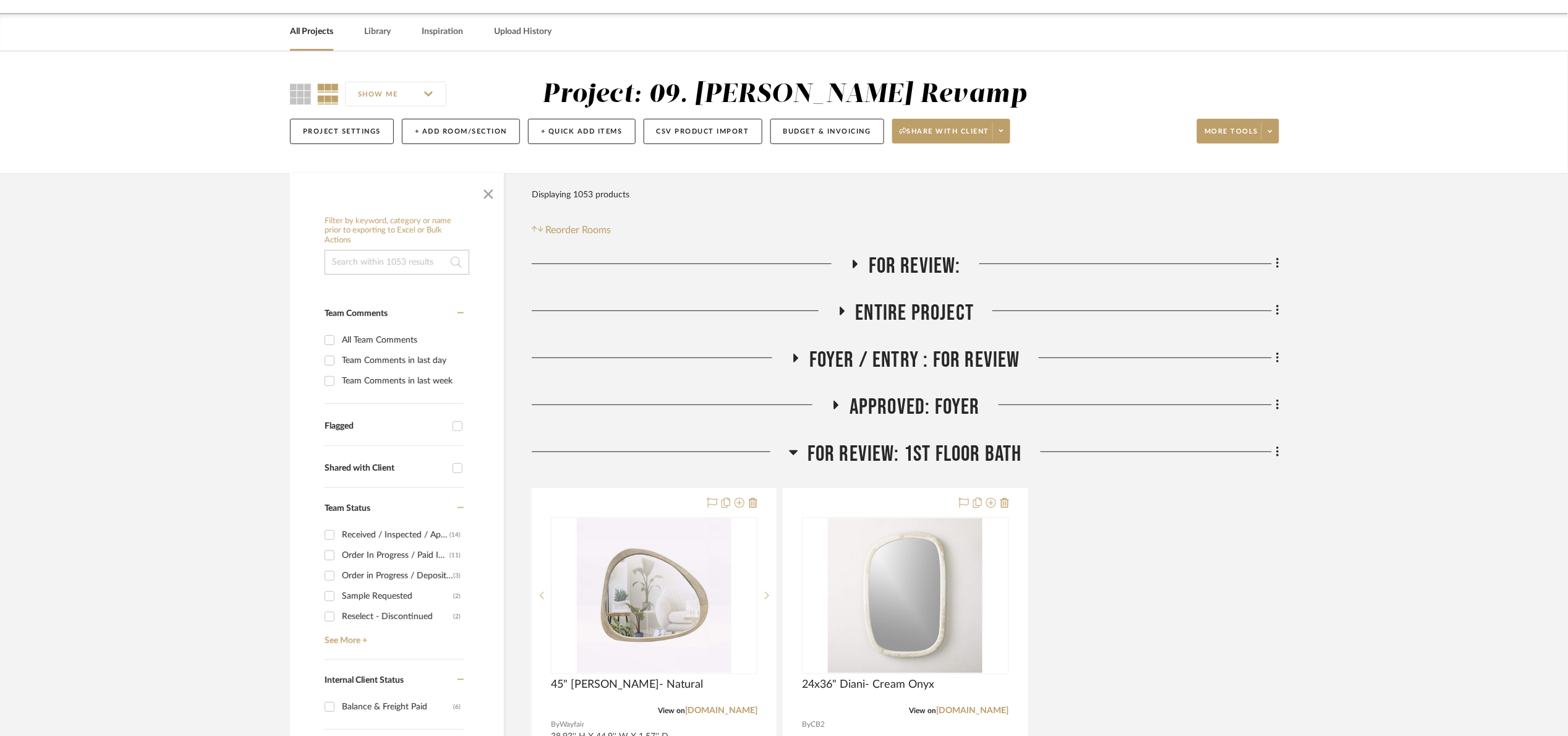
scroll to position [371, 0]
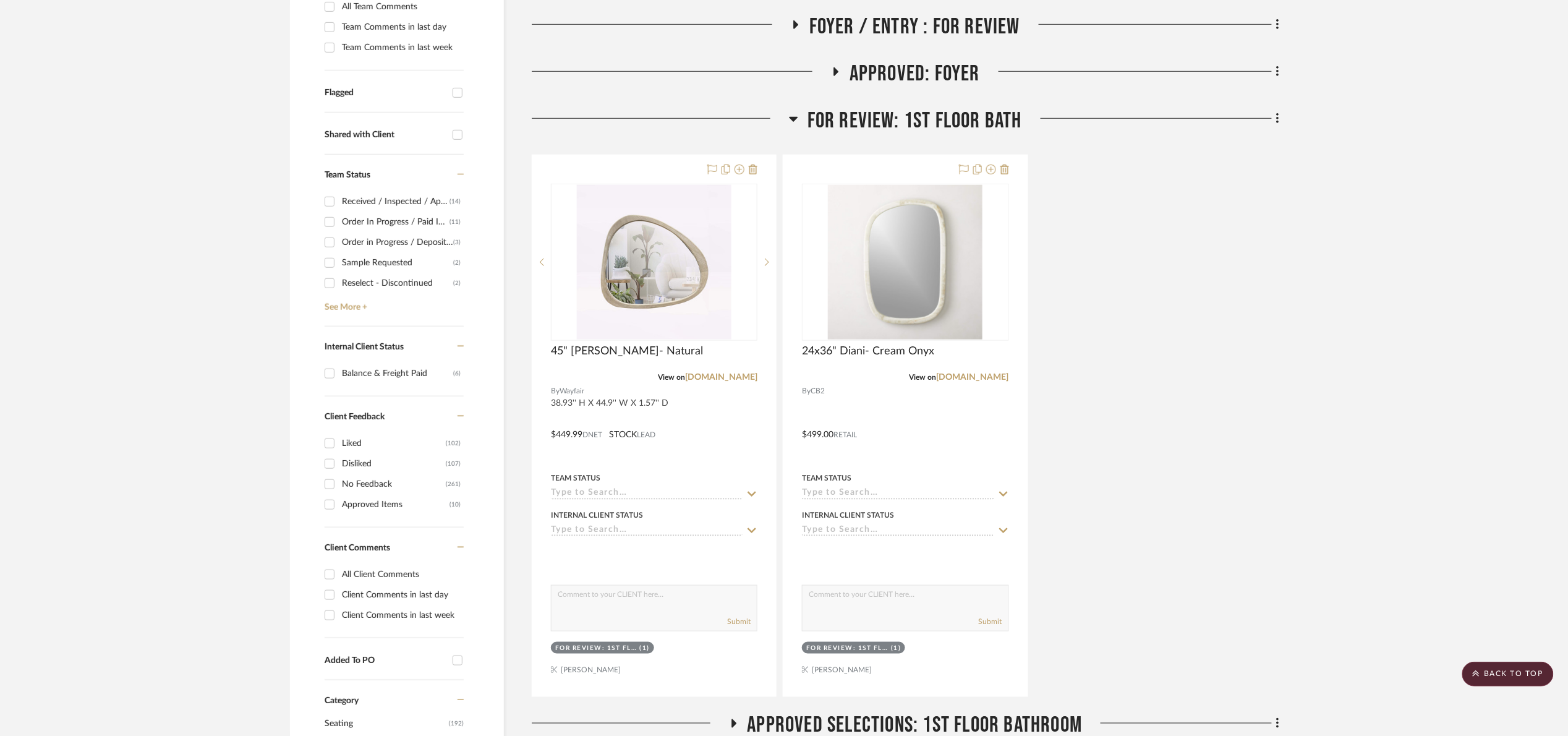
click at [876, 118] on span "For review: 1st floor bath" at bounding box center [914, 121] width 214 height 27
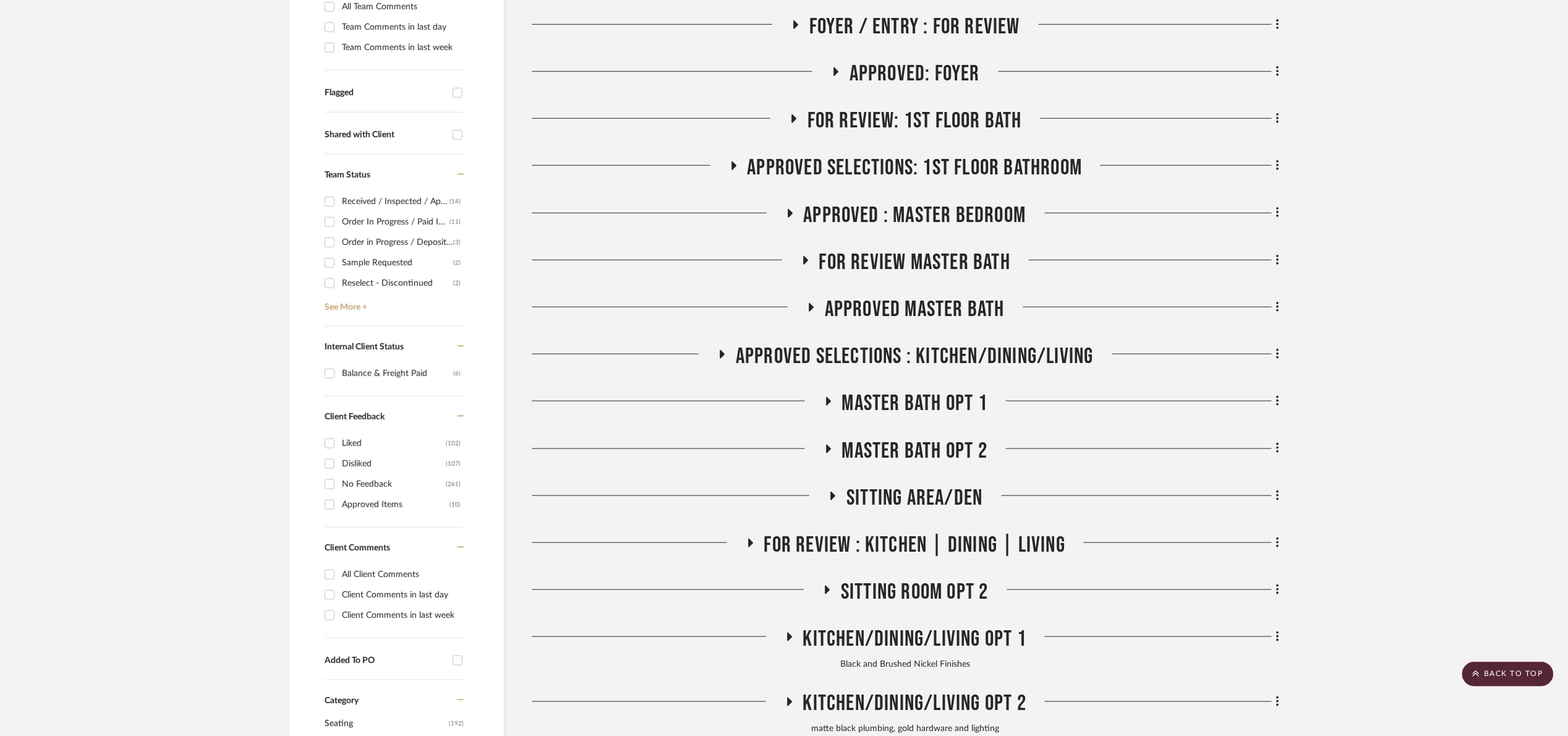
click at [873, 174] on span "Approved Selections: 1st Floor Bathroom" at bounding box center [915, 168] width 335 height 27
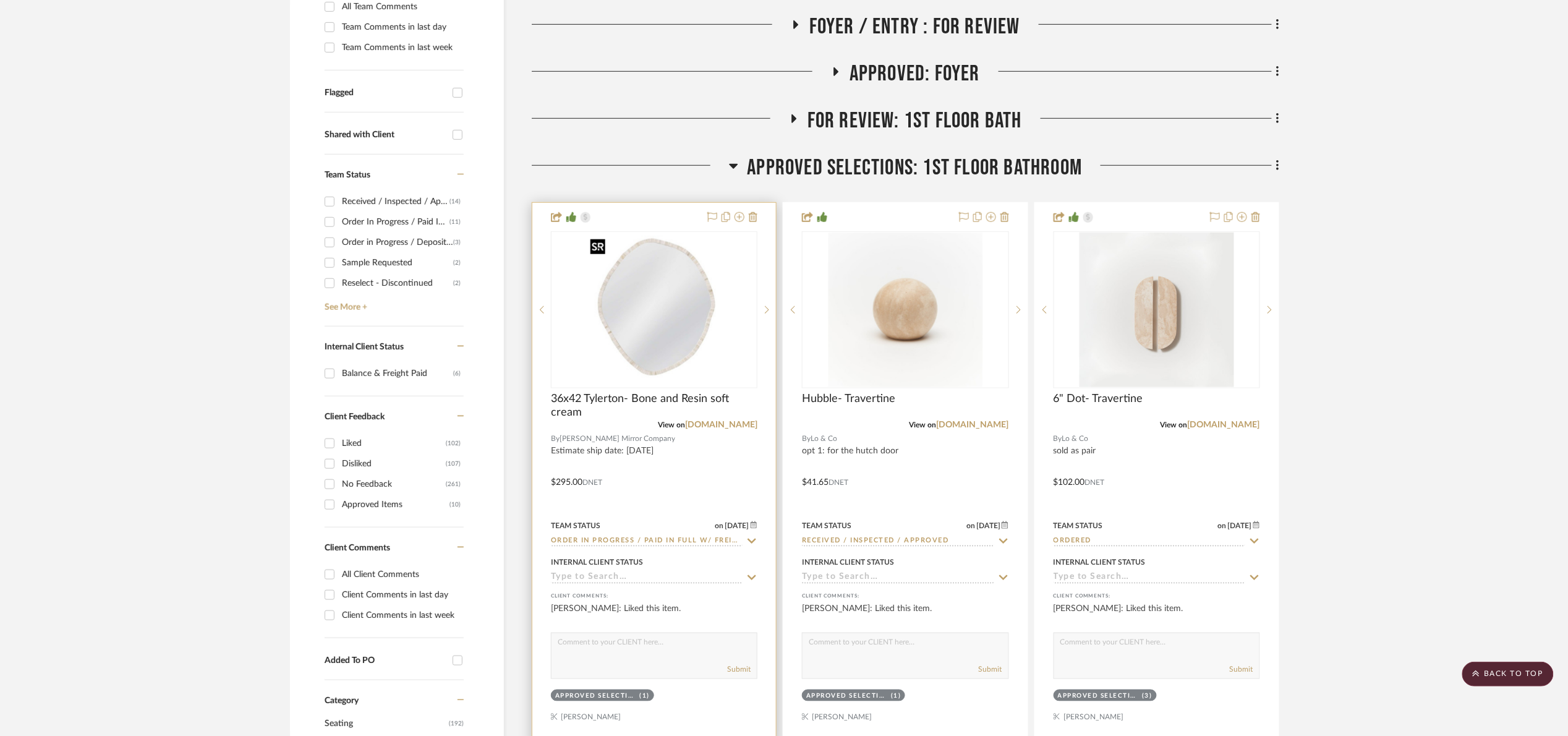
click at [0, 0] on img at bounding box center [0, 0] width 0 height 0
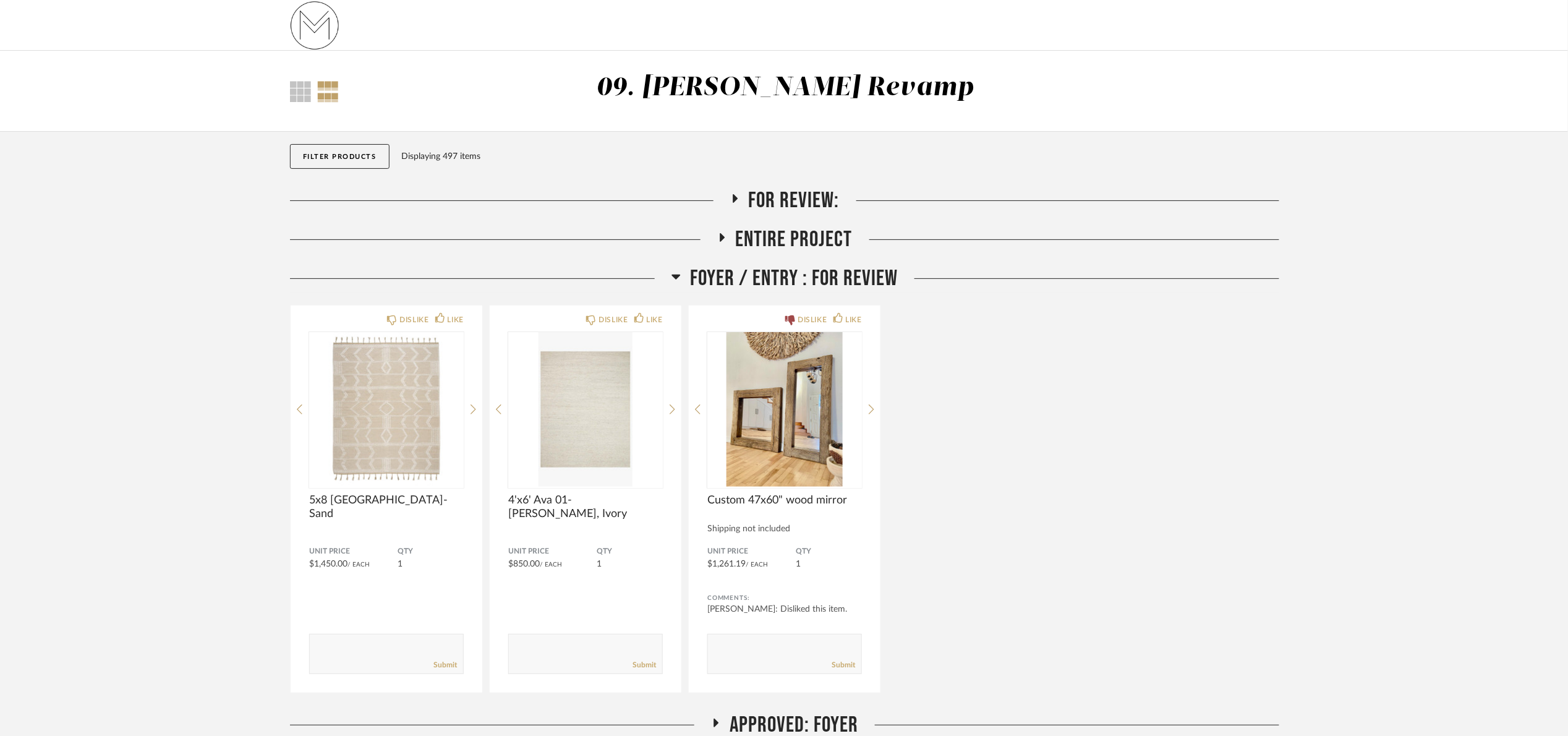
click at [822, 268] on span "Foyer / Entry : For Review" at bounding box center [793, 279] width 207 height 27
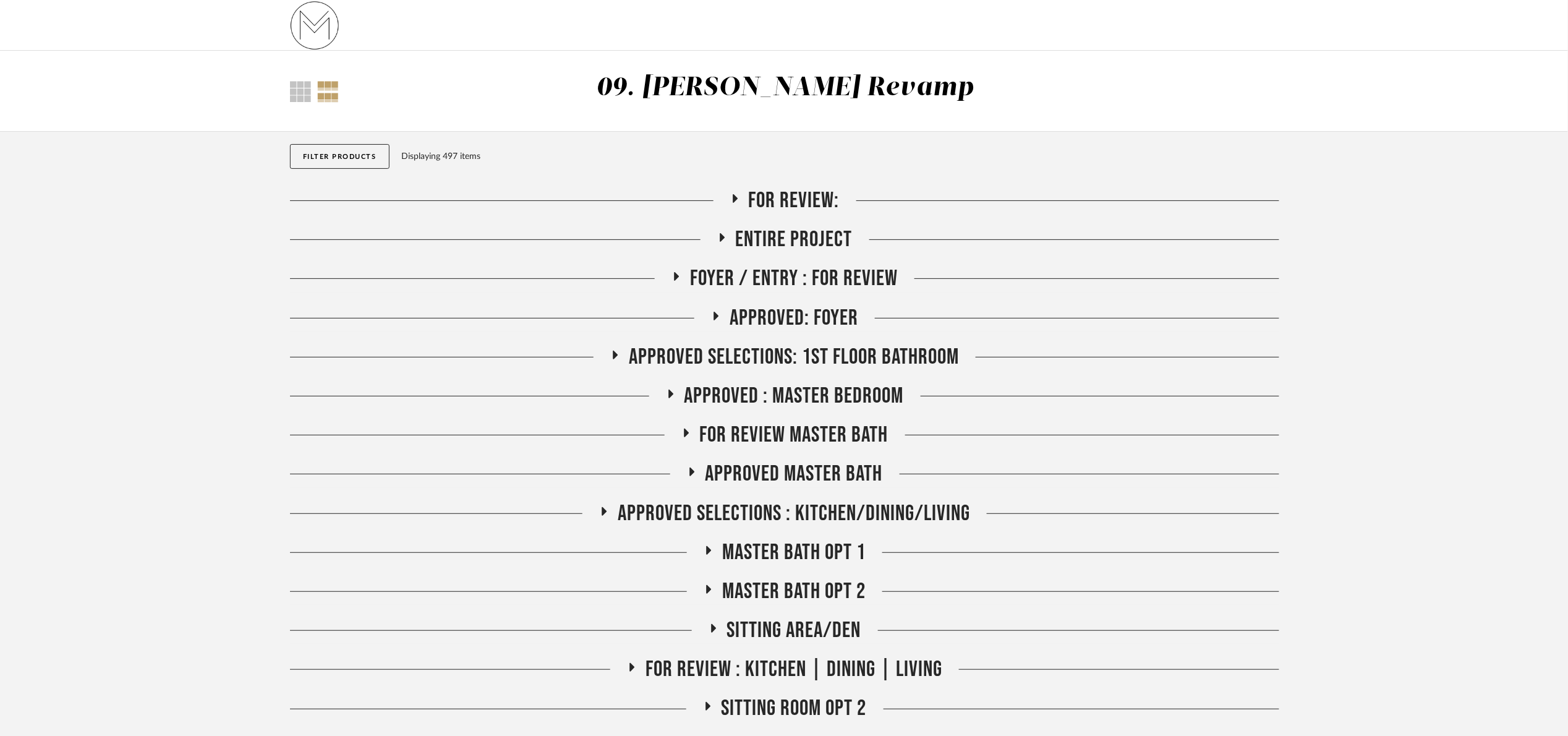
click at [803, 243] on span "Entire Project" at bounding box center [794, 239] width 117 height 27
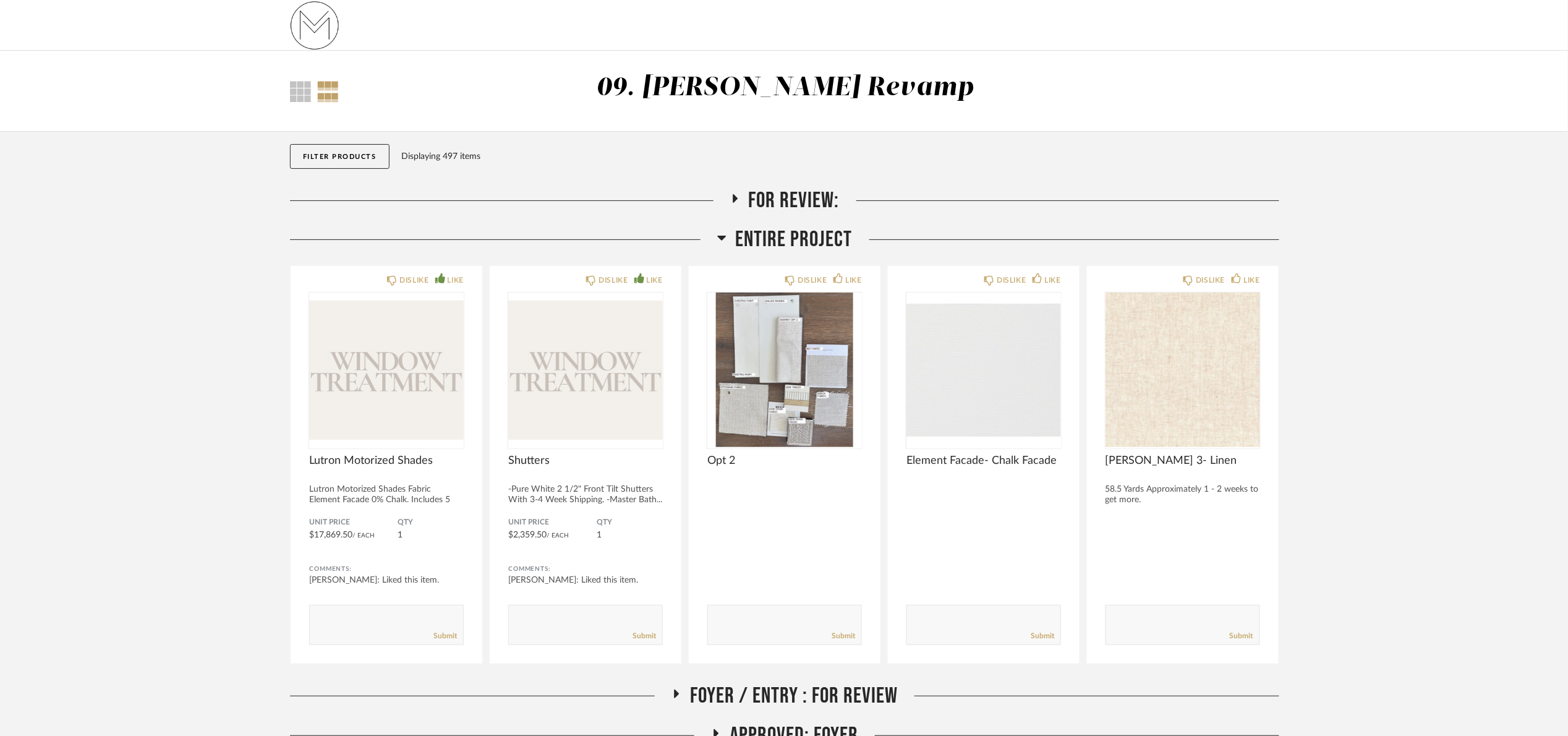
click at [803, 243] on span "Entire Project" at bounding box center [794, 239] width 117 height 27
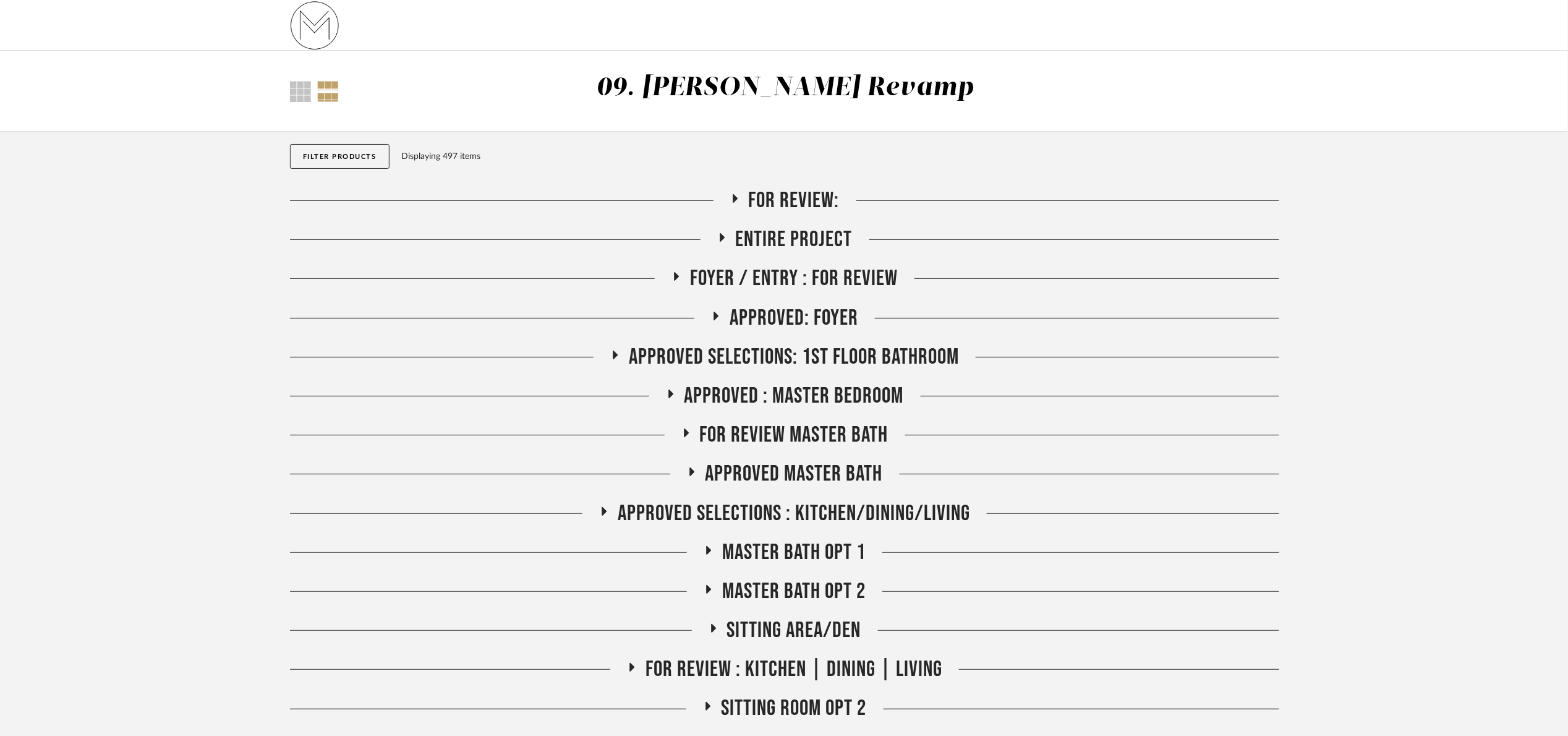
click at [818, 316] on span "Approved: Foyer" at bounding box center [794, 319] width 129 height 27
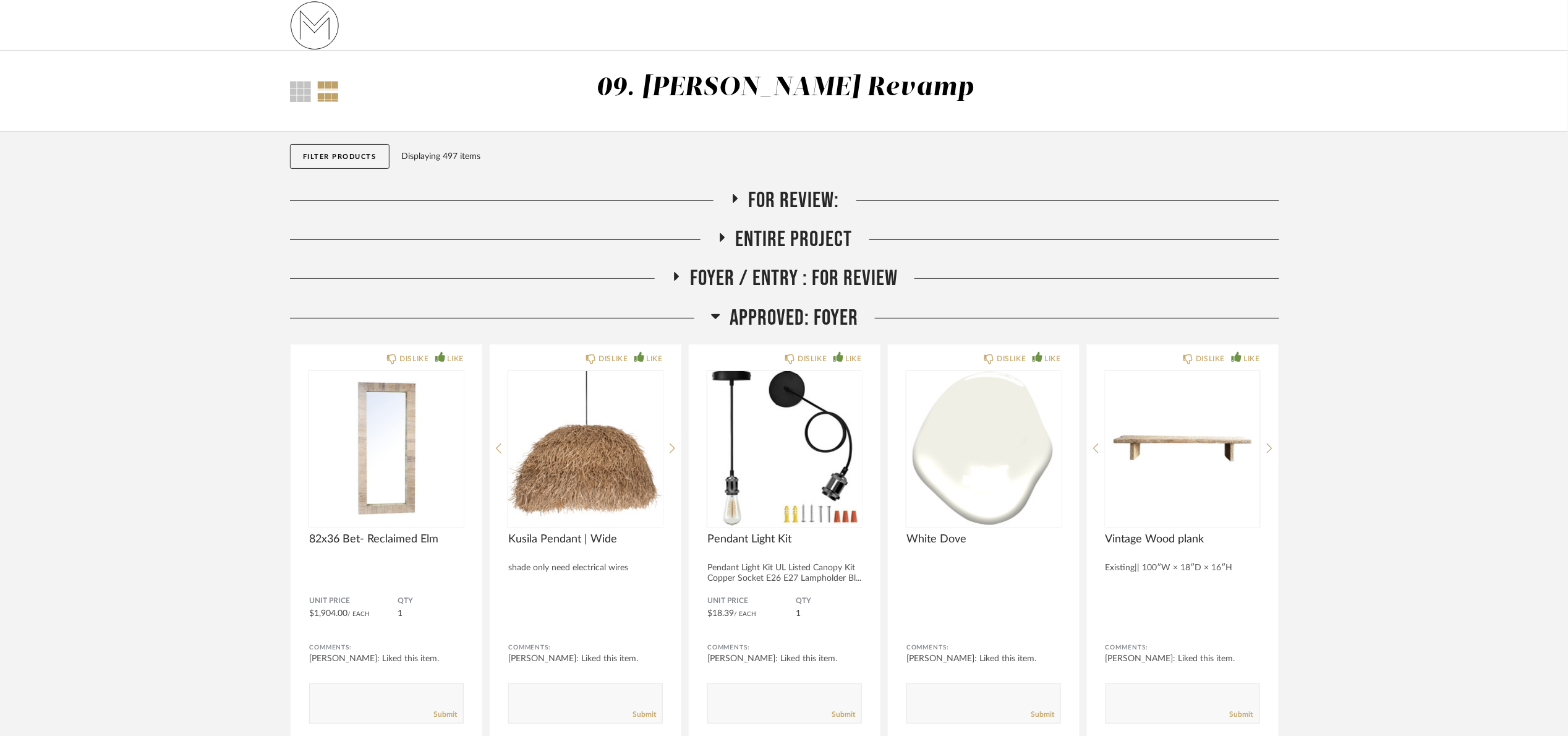
click at [818, 316] on span "Approved: Foyer" at bounding box center [794, 319] width 129 height 27
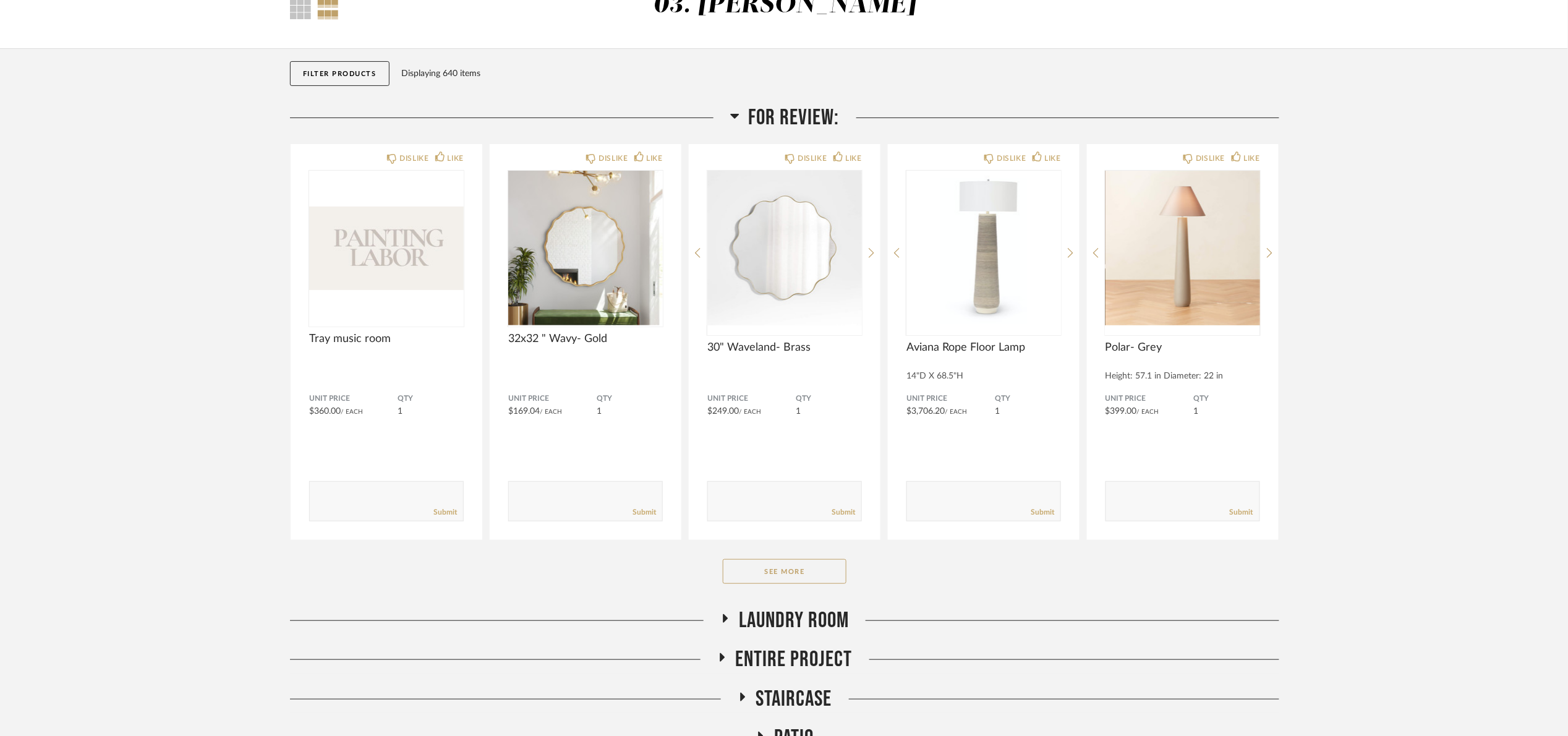
scroll to position [93, 0]
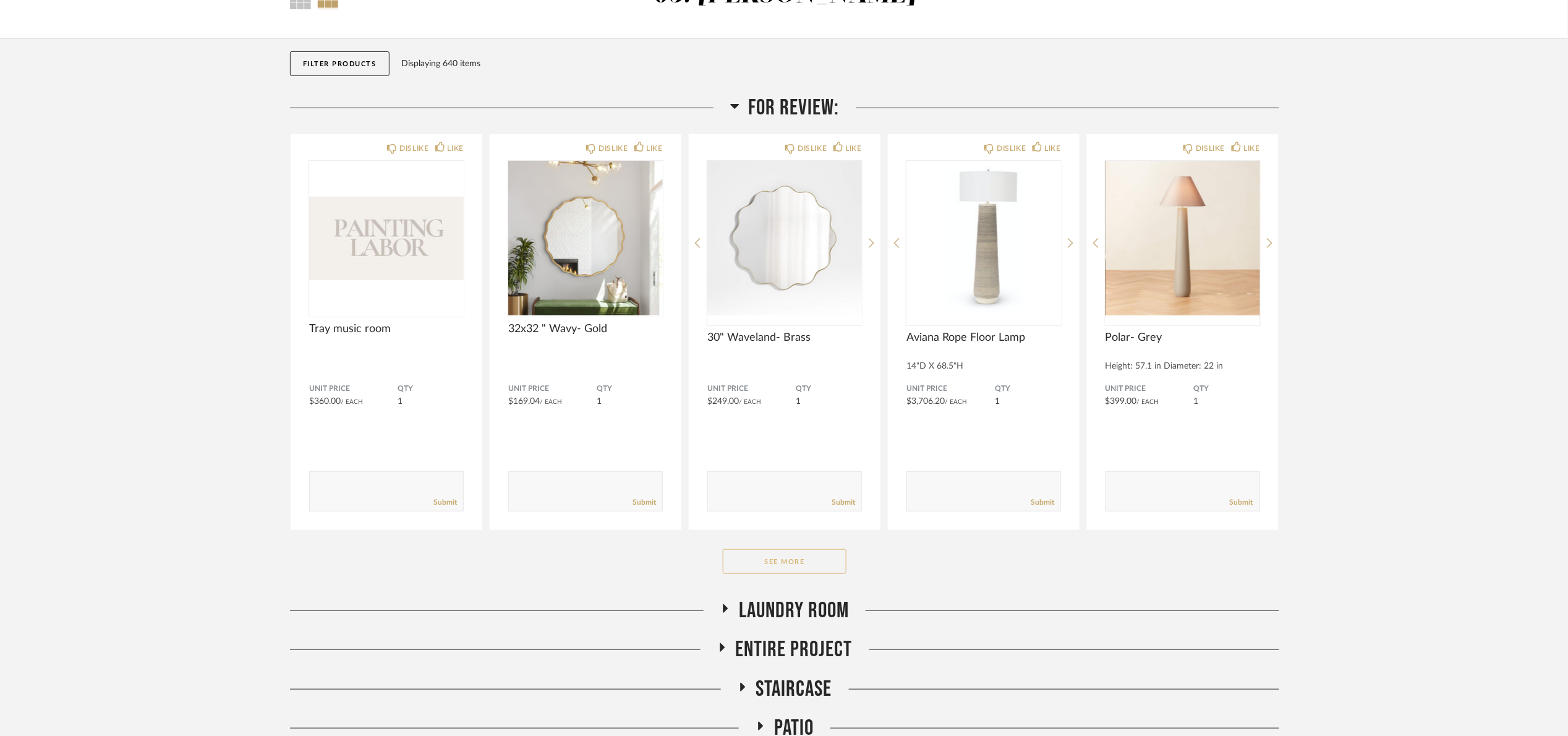
click at [831, 561] on button "See More" at bounding box center [784, 562] width 124 height 25
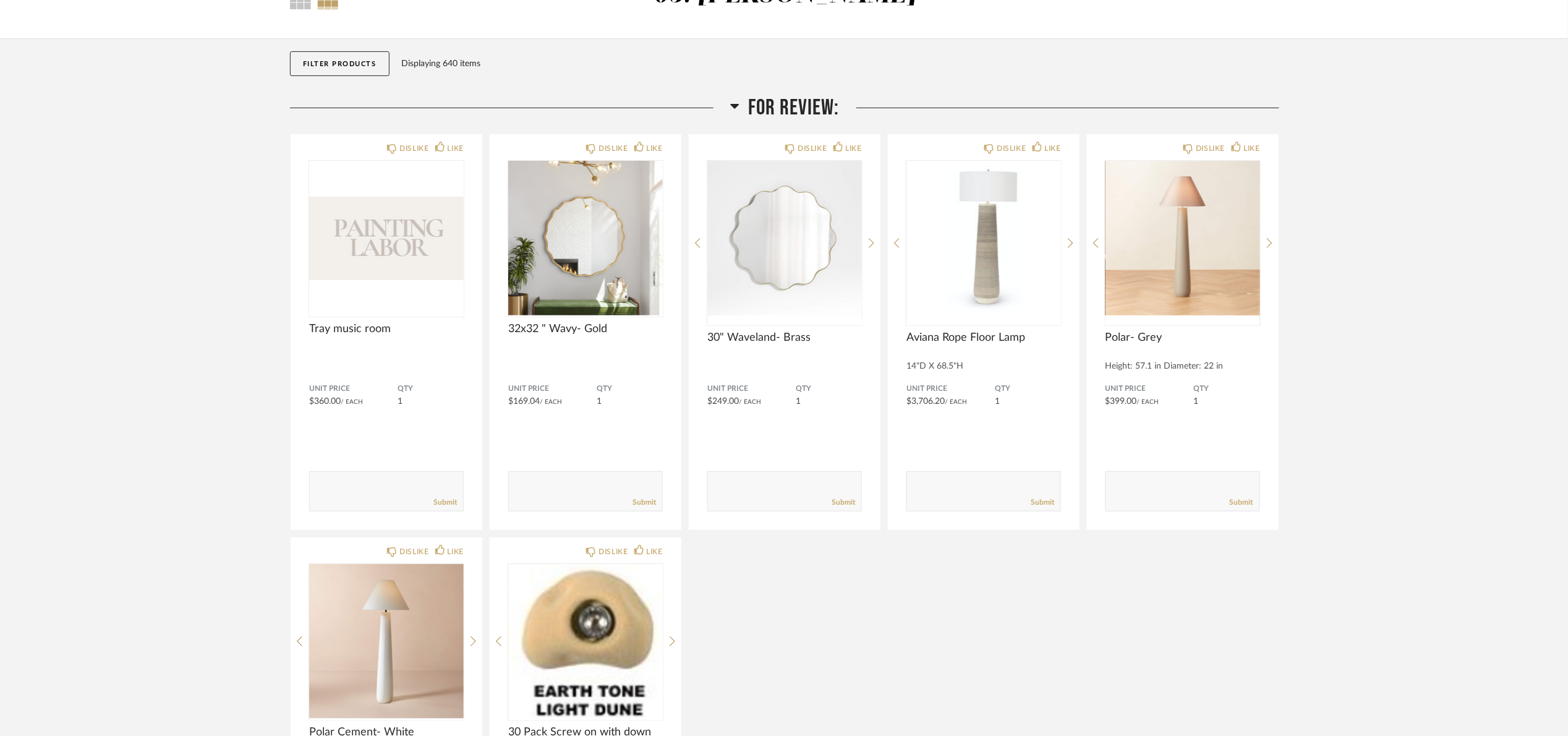
click at [823, 109] on span "For Review:" at bounding box center [794, 108] width 91 height 27
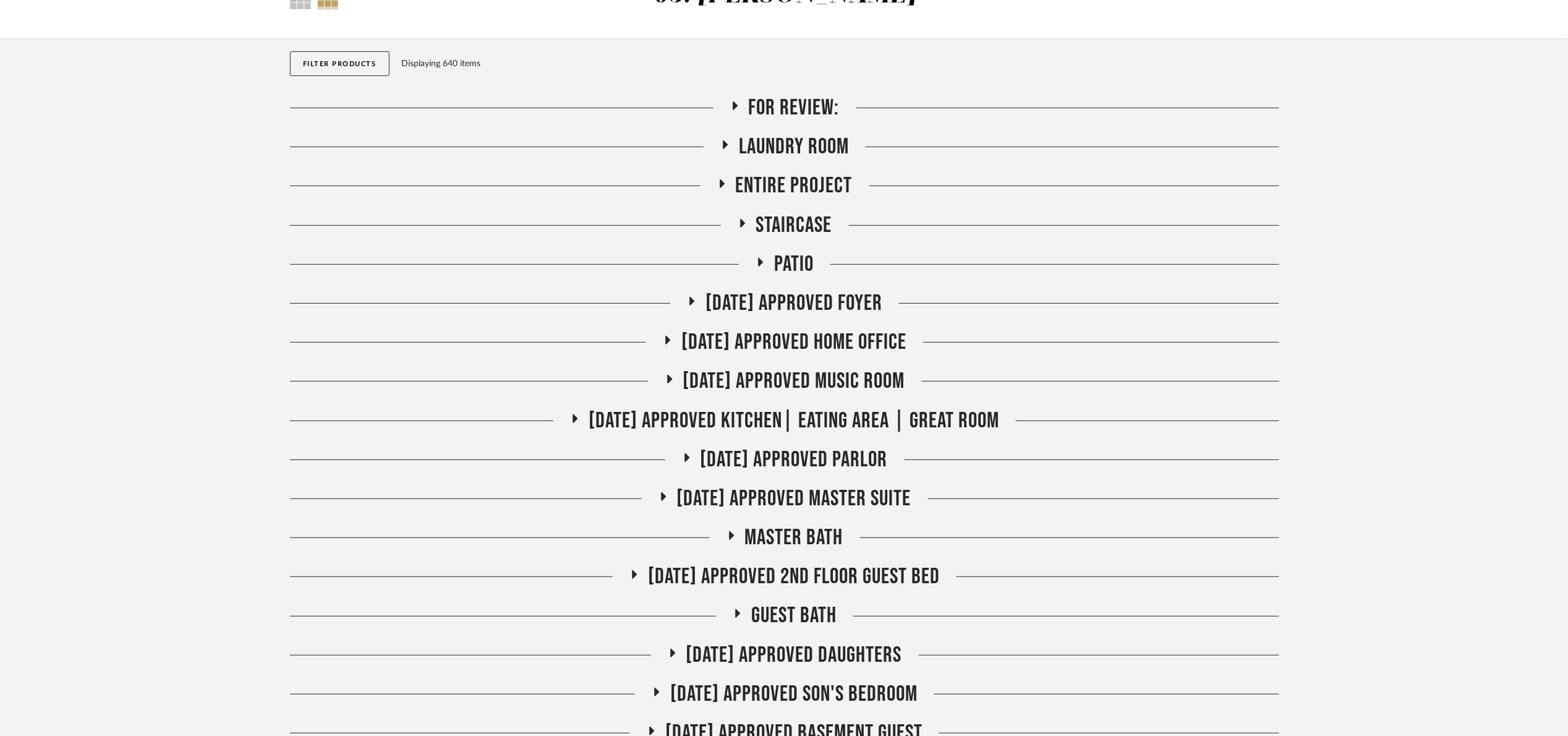
click at [796, 146] on span "Laundry Room" at bounding box center [794, 147] width 110 height 27
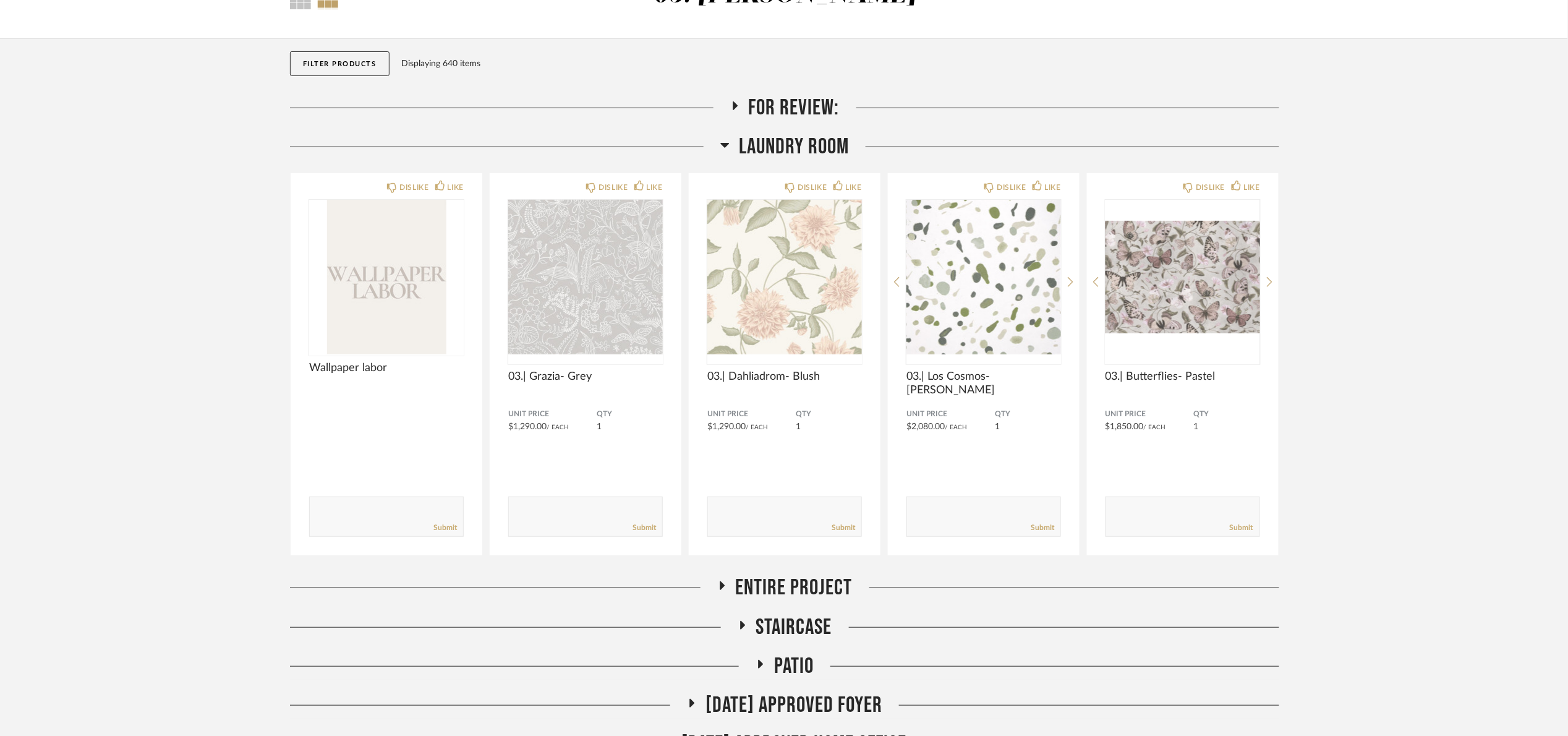
click at [793, 137] on span "Laundry Room" at bounding box center [794, 147] width 110 height 27
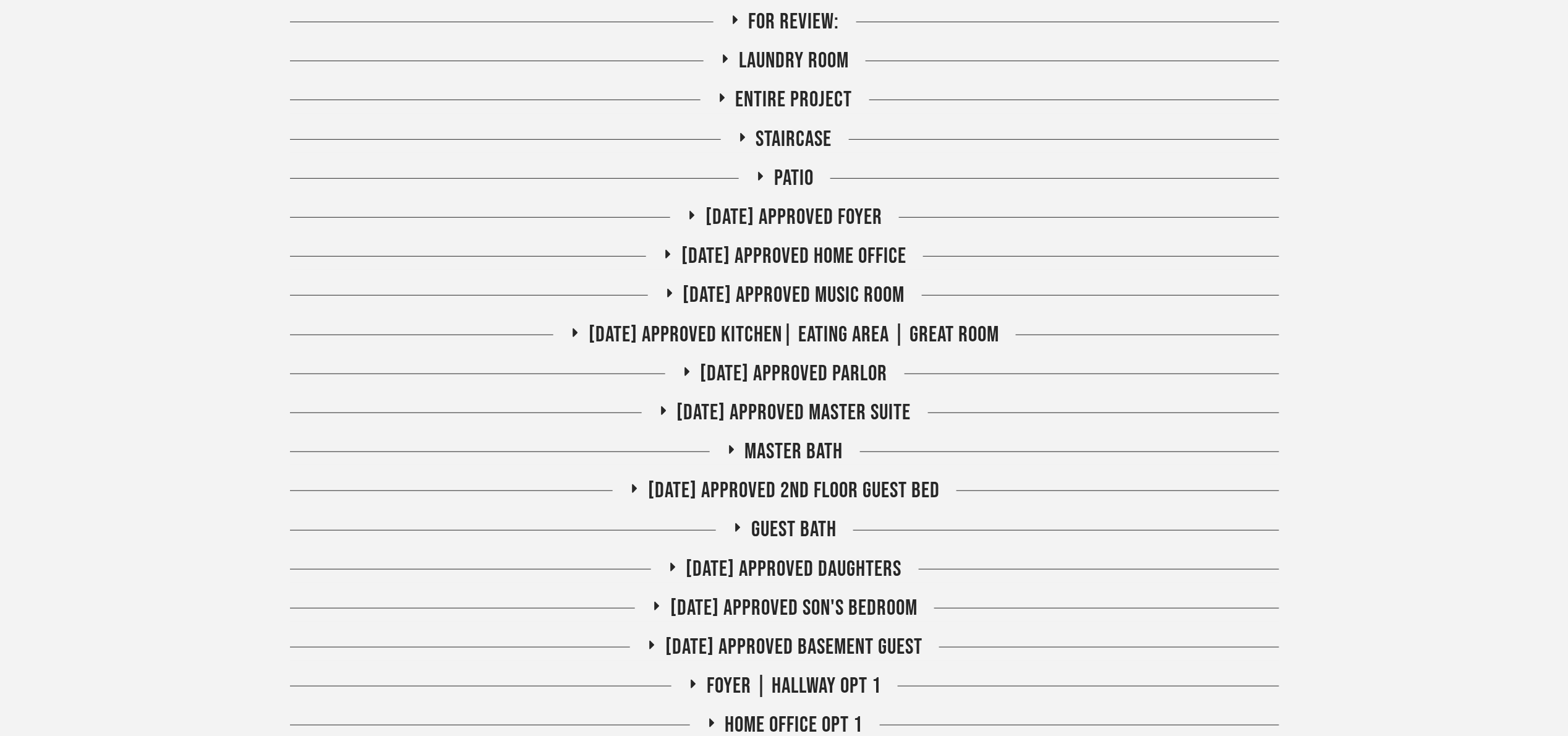
scroll to position [185, 0]
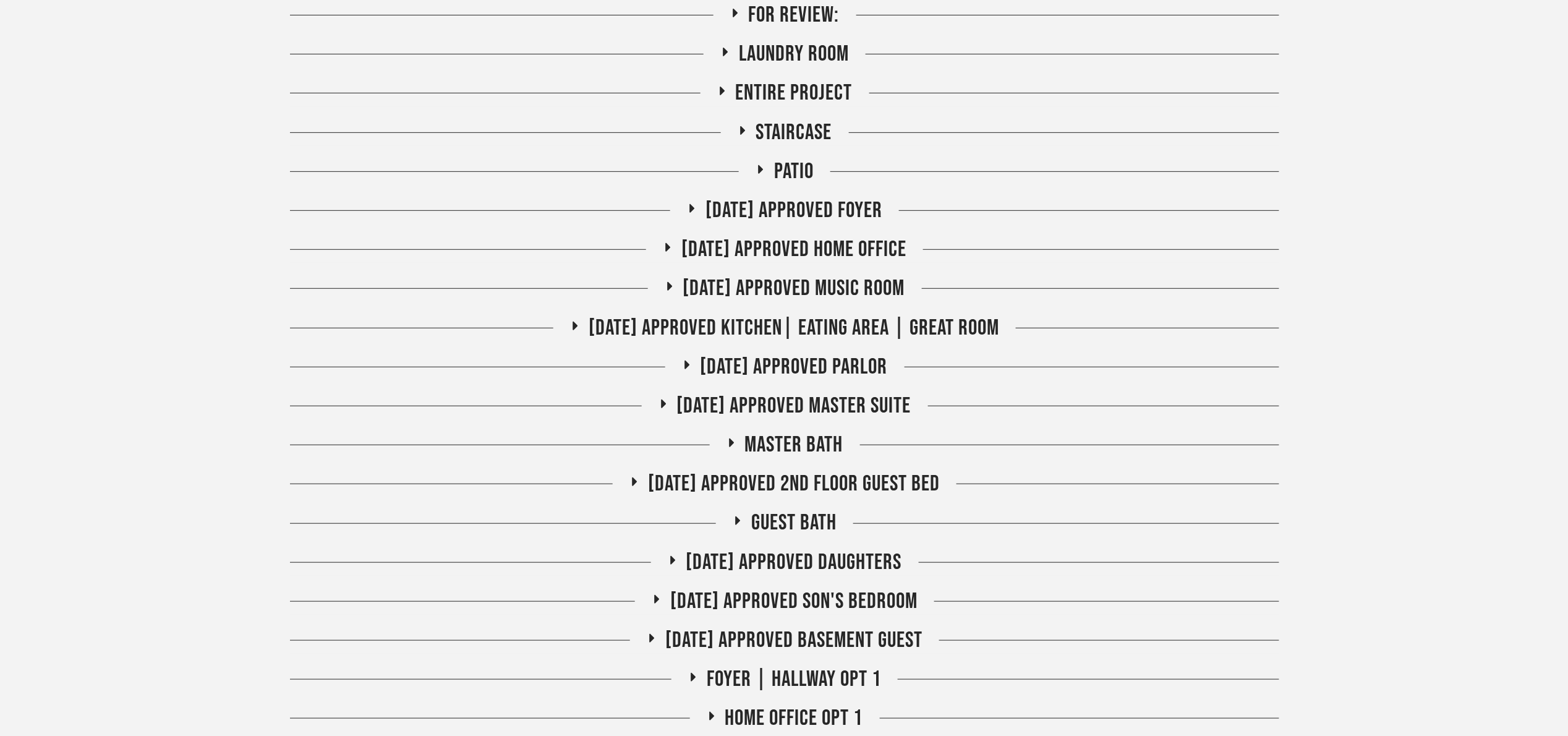
click at [854, 590] on span "07.02.25 Approved Son's Bedroom" at bounding box center [794, 602] width 247 height 27
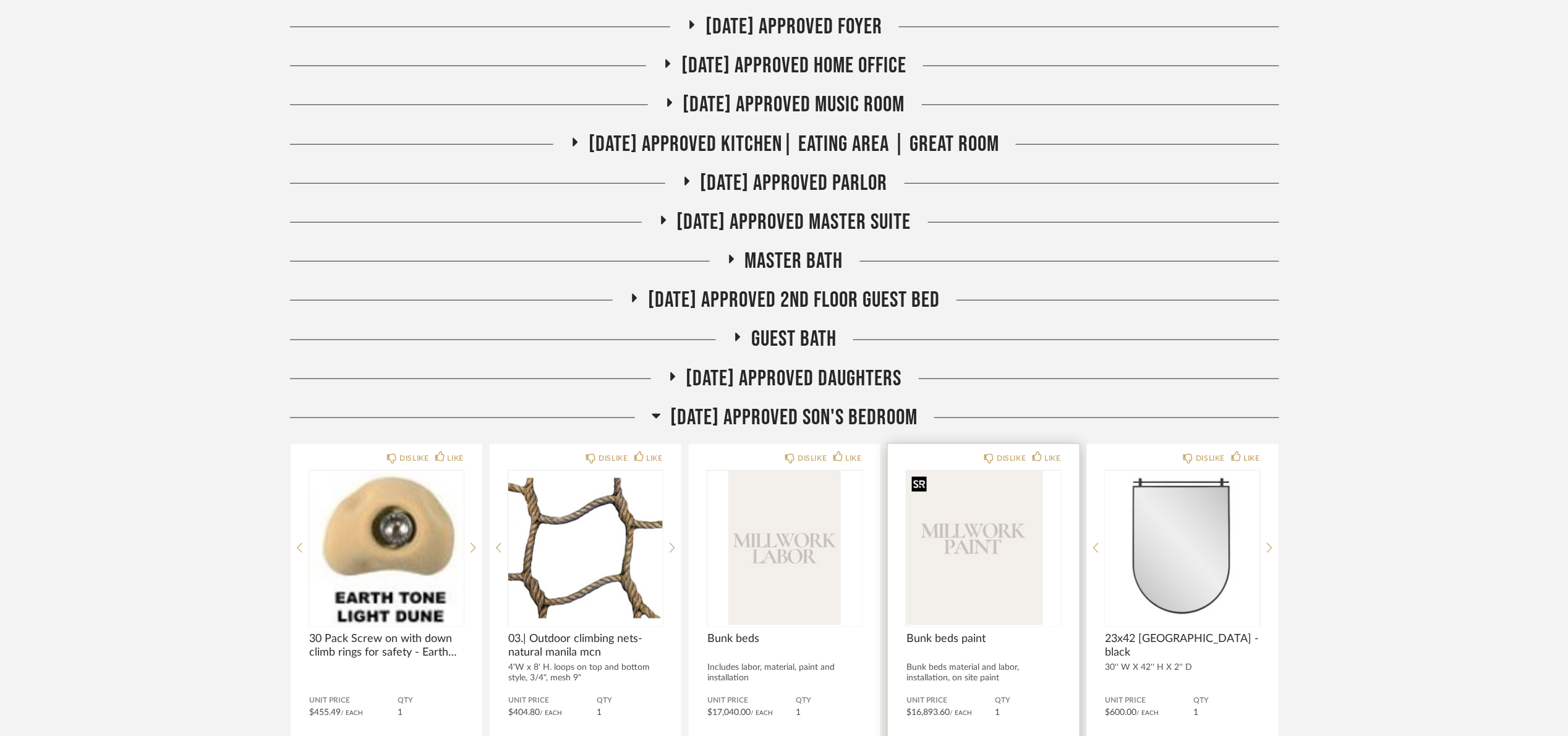
scroll to position [464, 0]
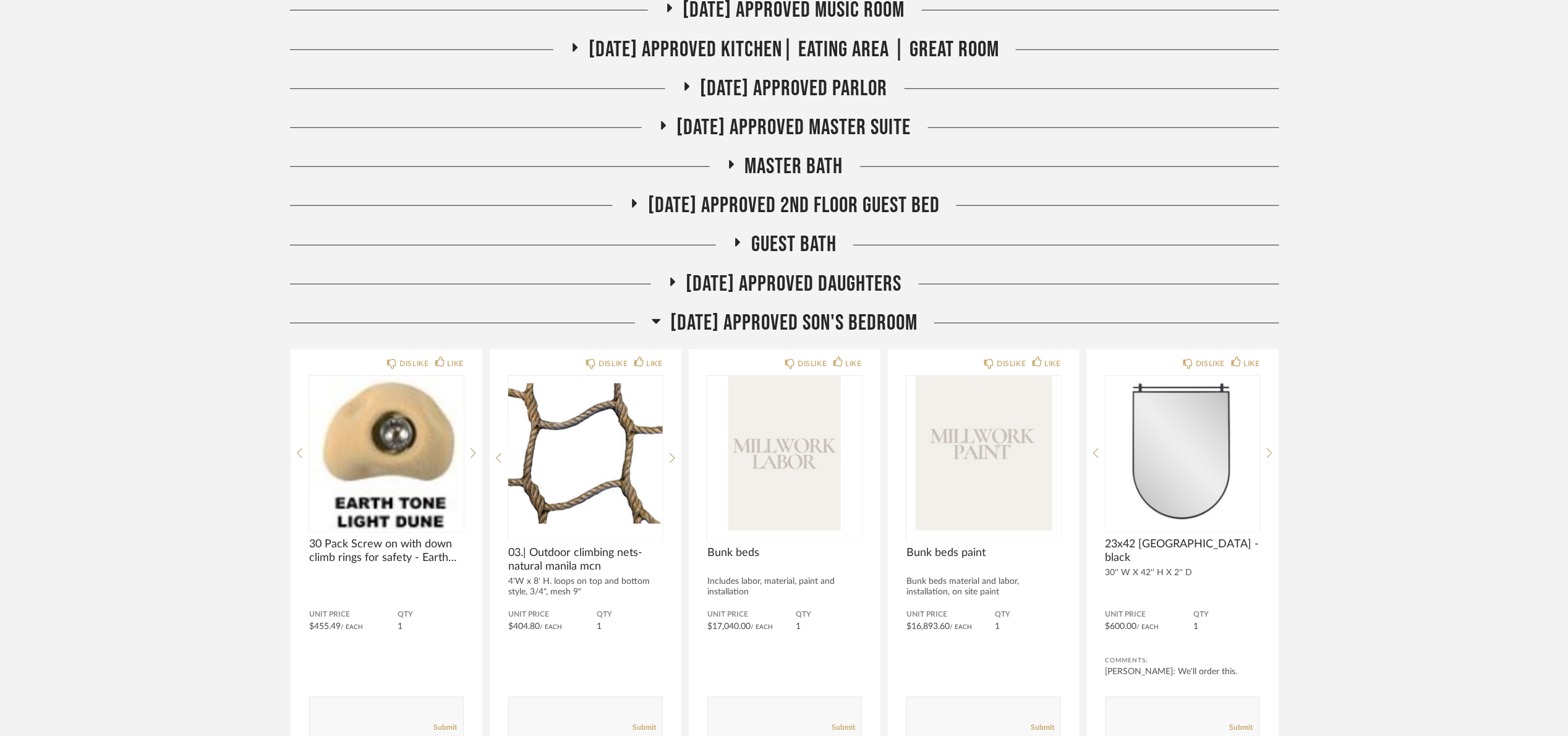
click at [781, 317] on span "07.02.25 Approved Son's Bedroom" at bounding box center [794, 323] width 247 height 27
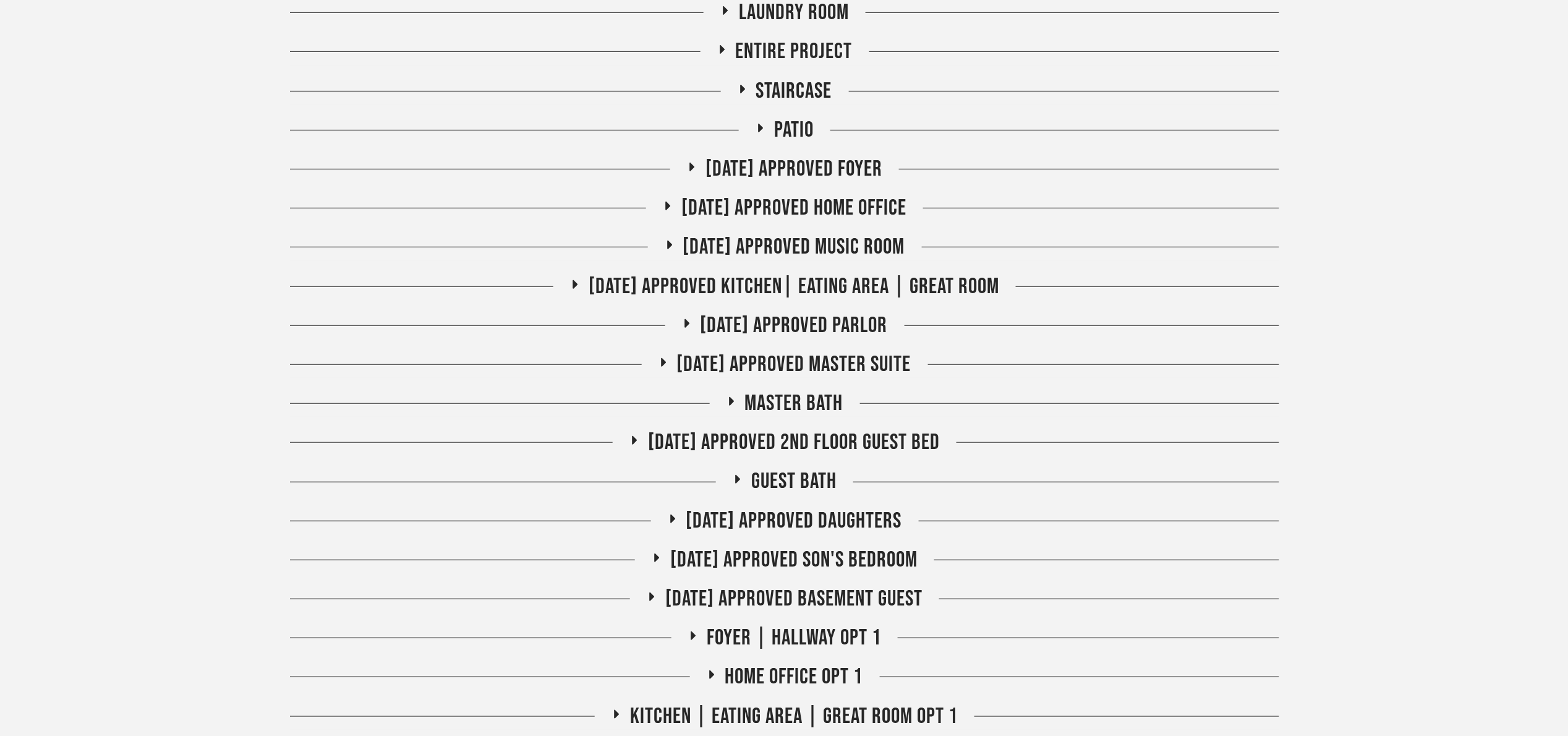
scroll to position [0, 0]
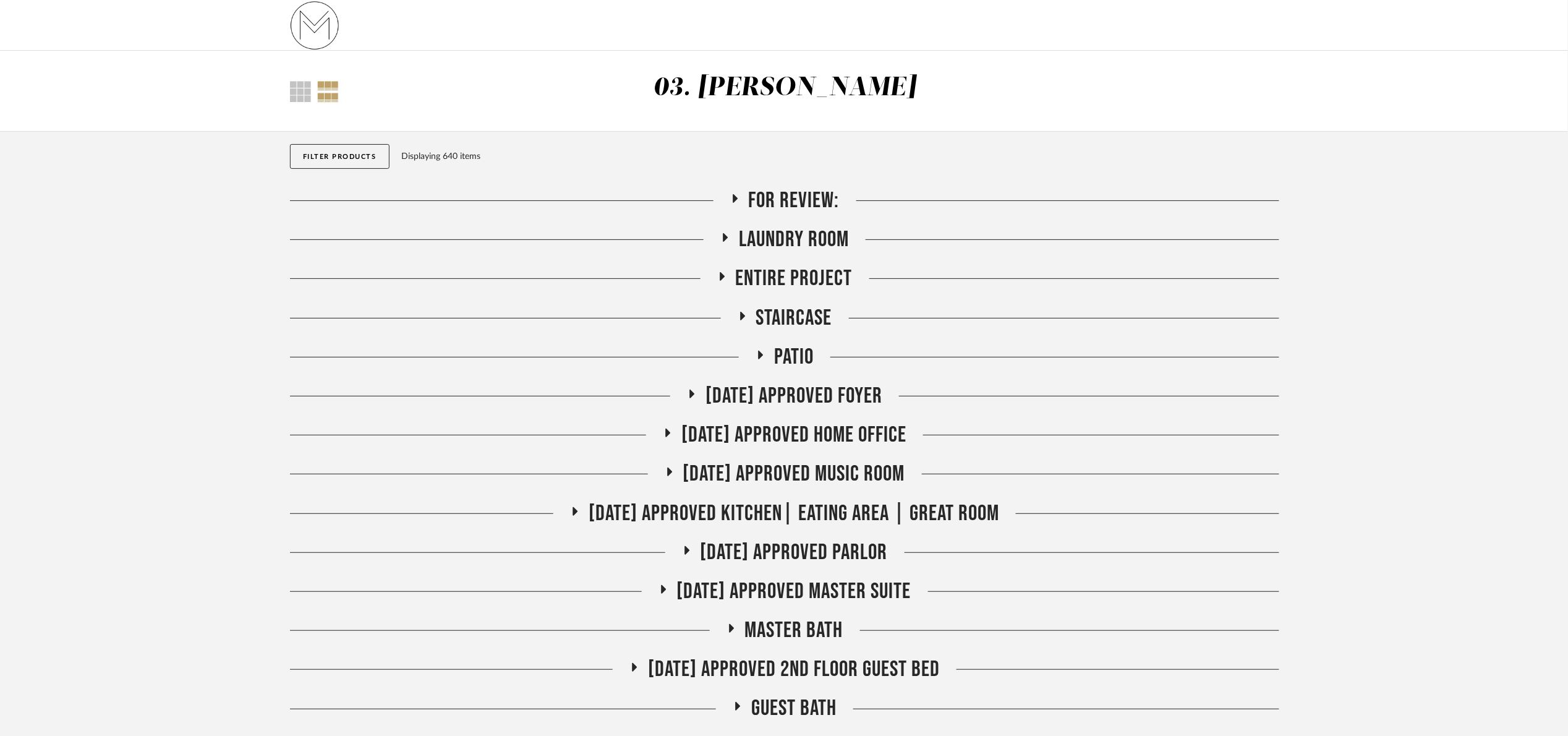
drag, startPoint x: 782, startPoint y: 236, endPoint x: 772, endPoint y: 258, distance: 24.2
click at [782, 239] on span "Laundry Room" at bounding box center [794, 239] width 110 height 27
